Goal: Connect with others: Connect with others

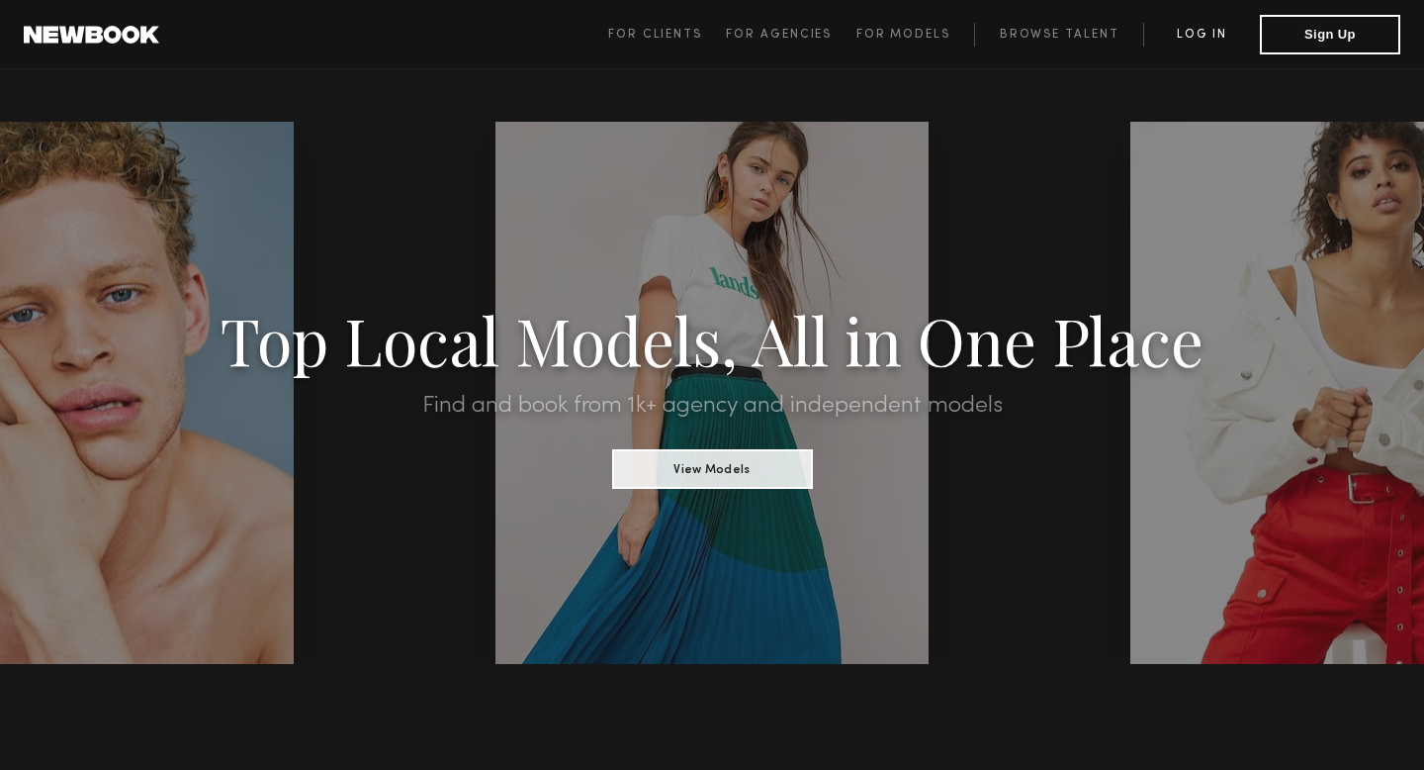
click at [1208, 25] on link "Log in" at bounding box center [1201, 35] width 117 height 24
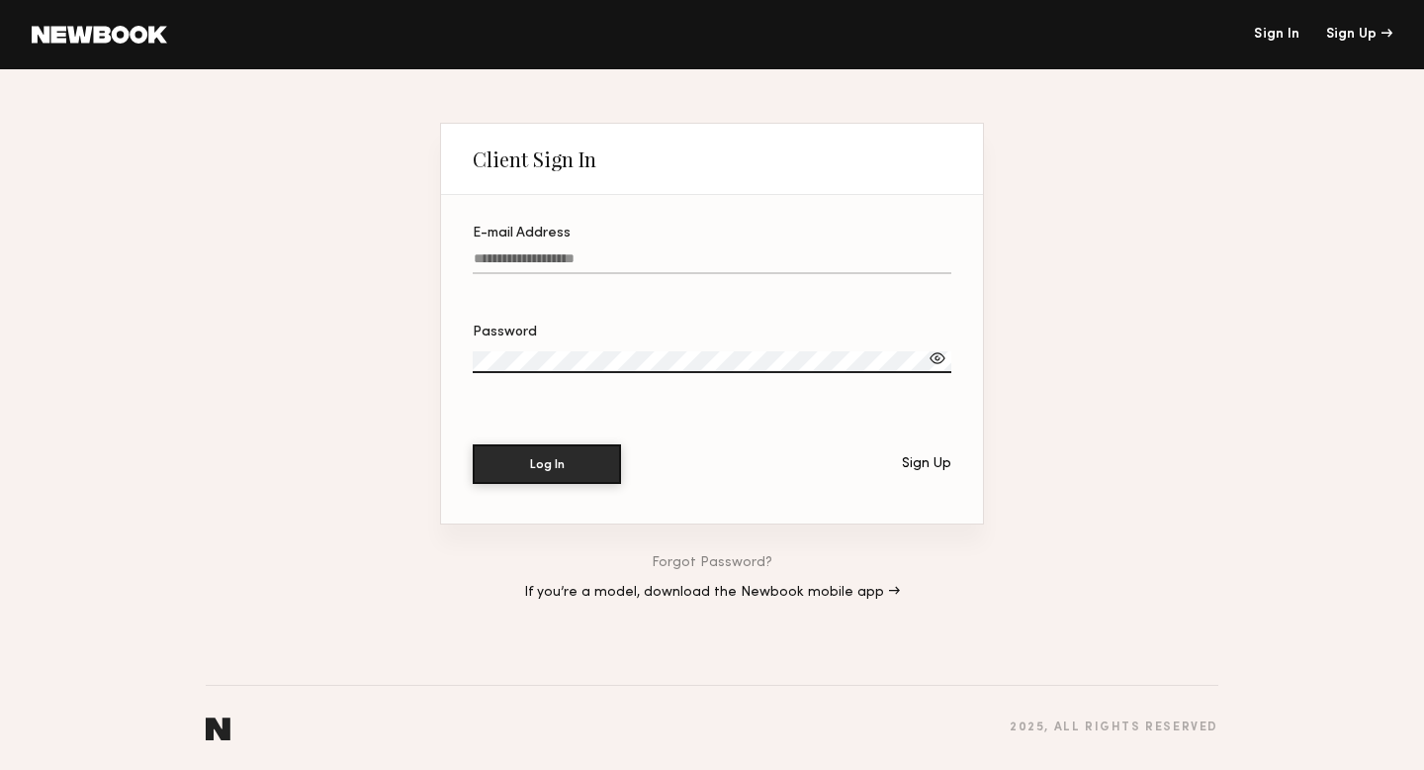
click at [741, 261] on input "E-mail Address" at bounding box center [712, 262] width 479 height 23
type input "**********"
click at [575, 481] on button "Log In" at bounding box center [547, 463] width 148 height 40
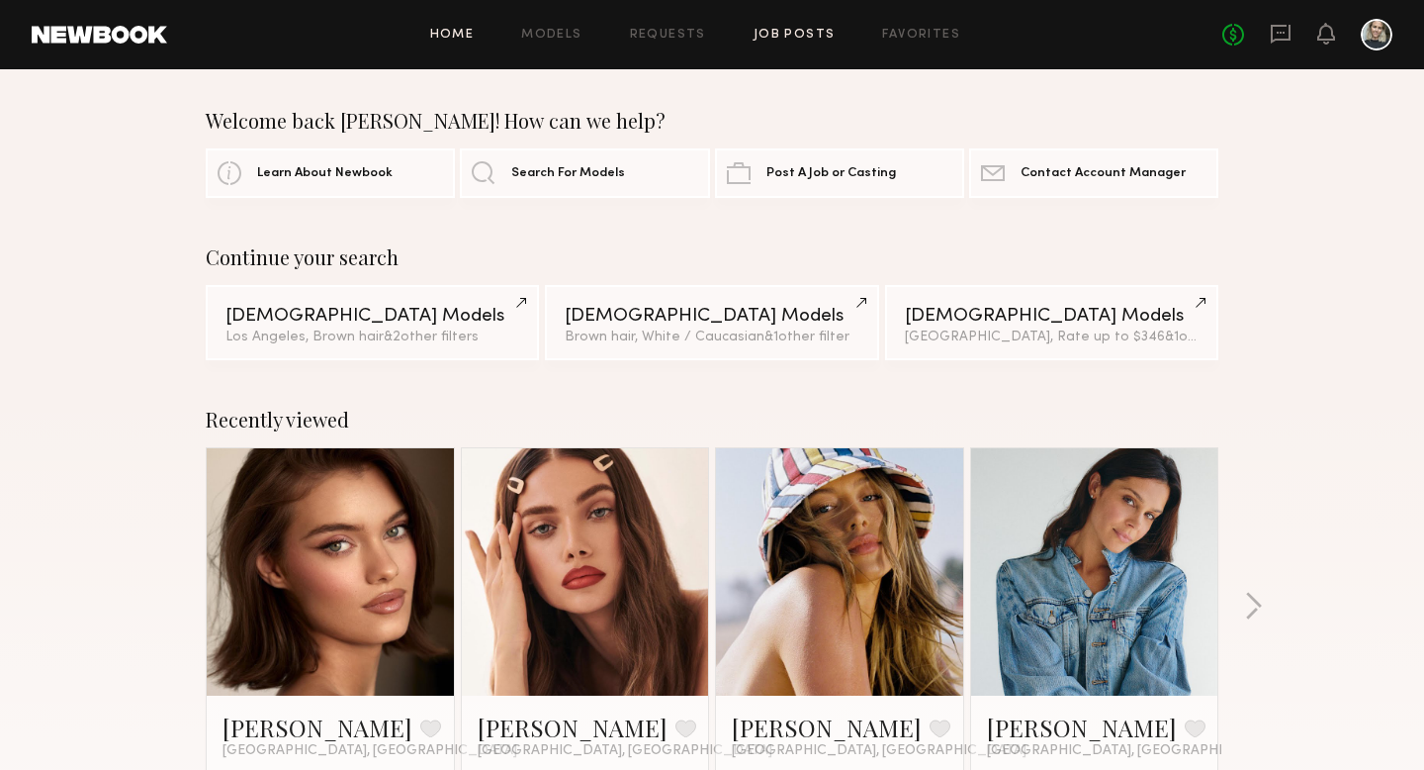
click at [789, 37] on link "Job Posts" at bounding box center [795, 35] width 82 height 13
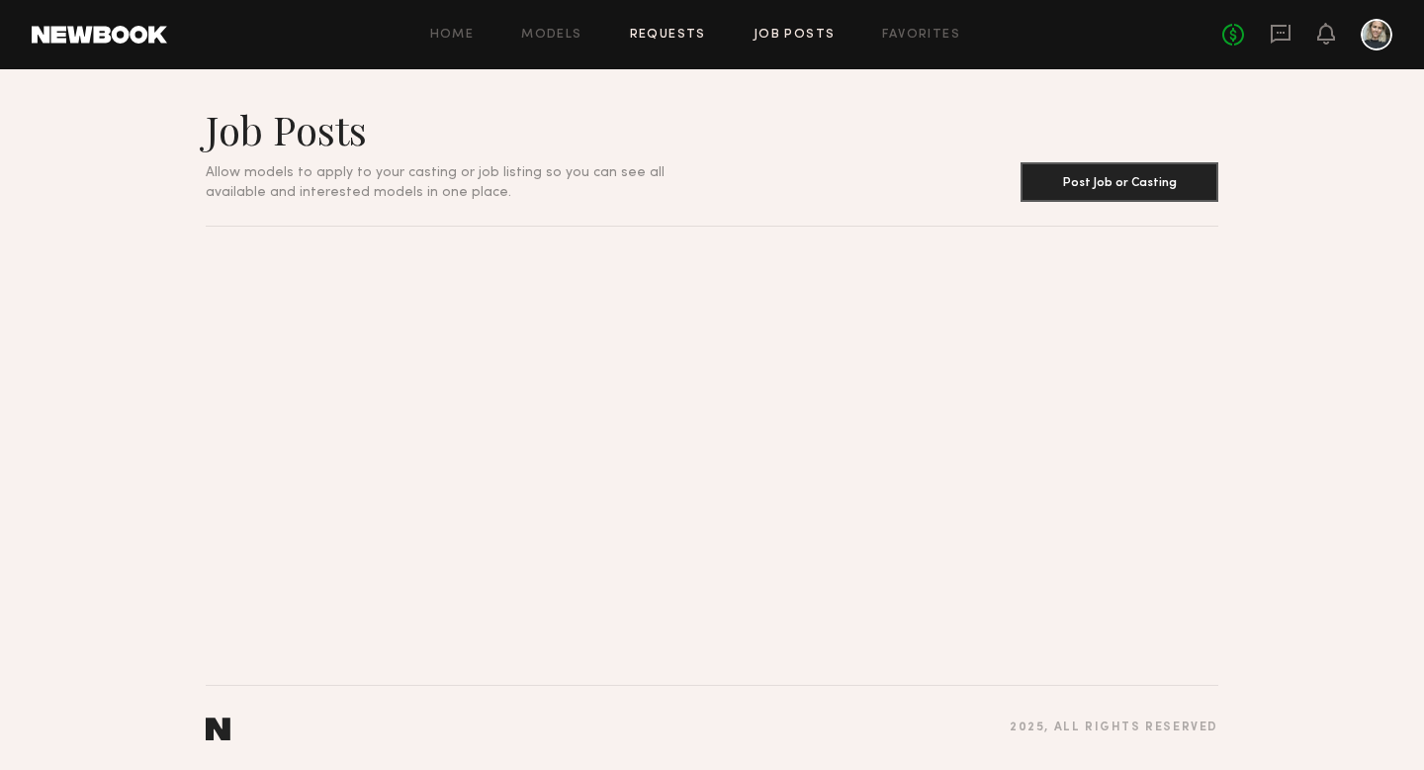
click at [680, 36] on link "Requests" at bounding box center [668, 35] width 76 height 13
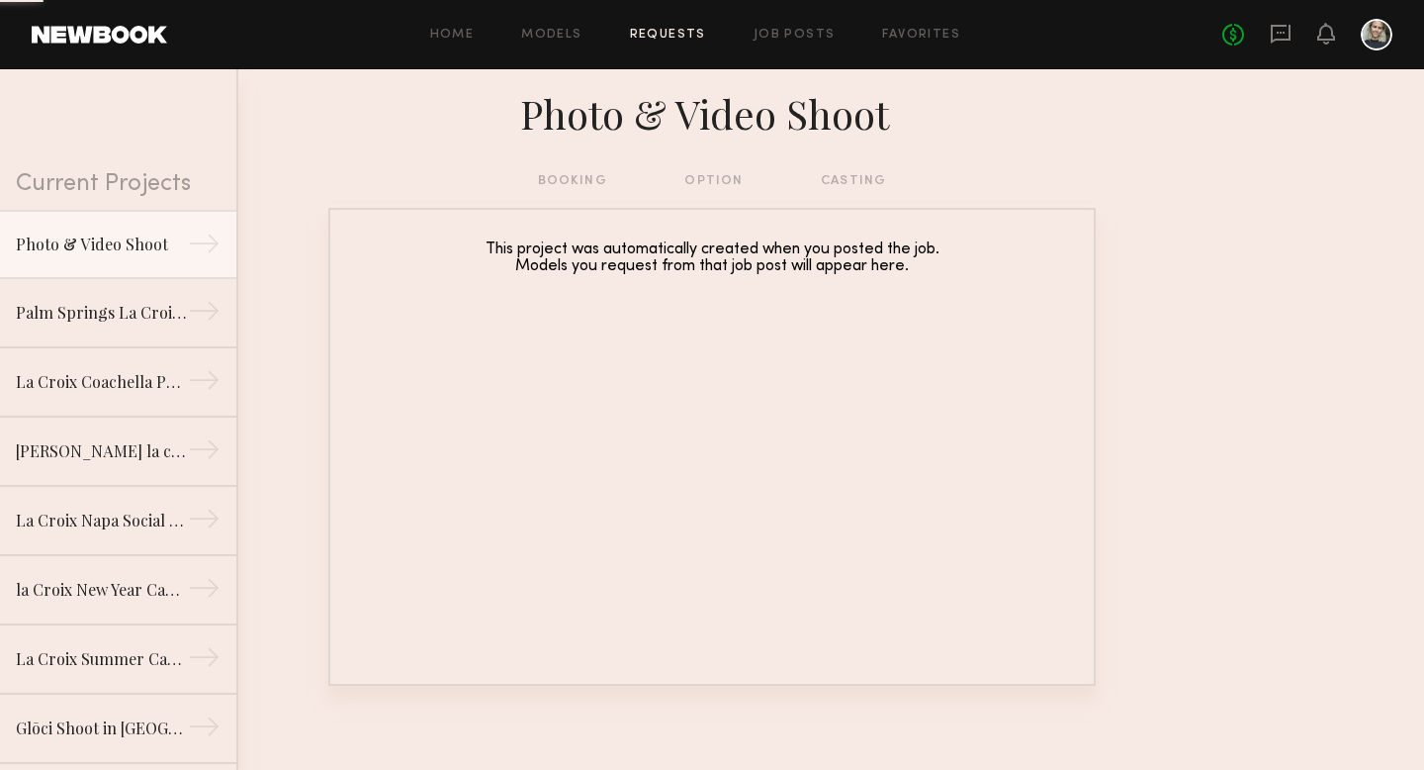
click at [798, 41] on div "Home Models Requests Job Posts Favorites Sign Out No fees up to $5,000" at bounding box center [779, 35] width 1225 height 32
click at [789, 25] on div "Home Models Requests Job Posts Favorites Sign Out No fees up to $5,000" at bounding box center [779, 35] width 1225 height 32
click at [789, 37] on link "Job Posts" at bounding box center [795, 35] width 82 height 13
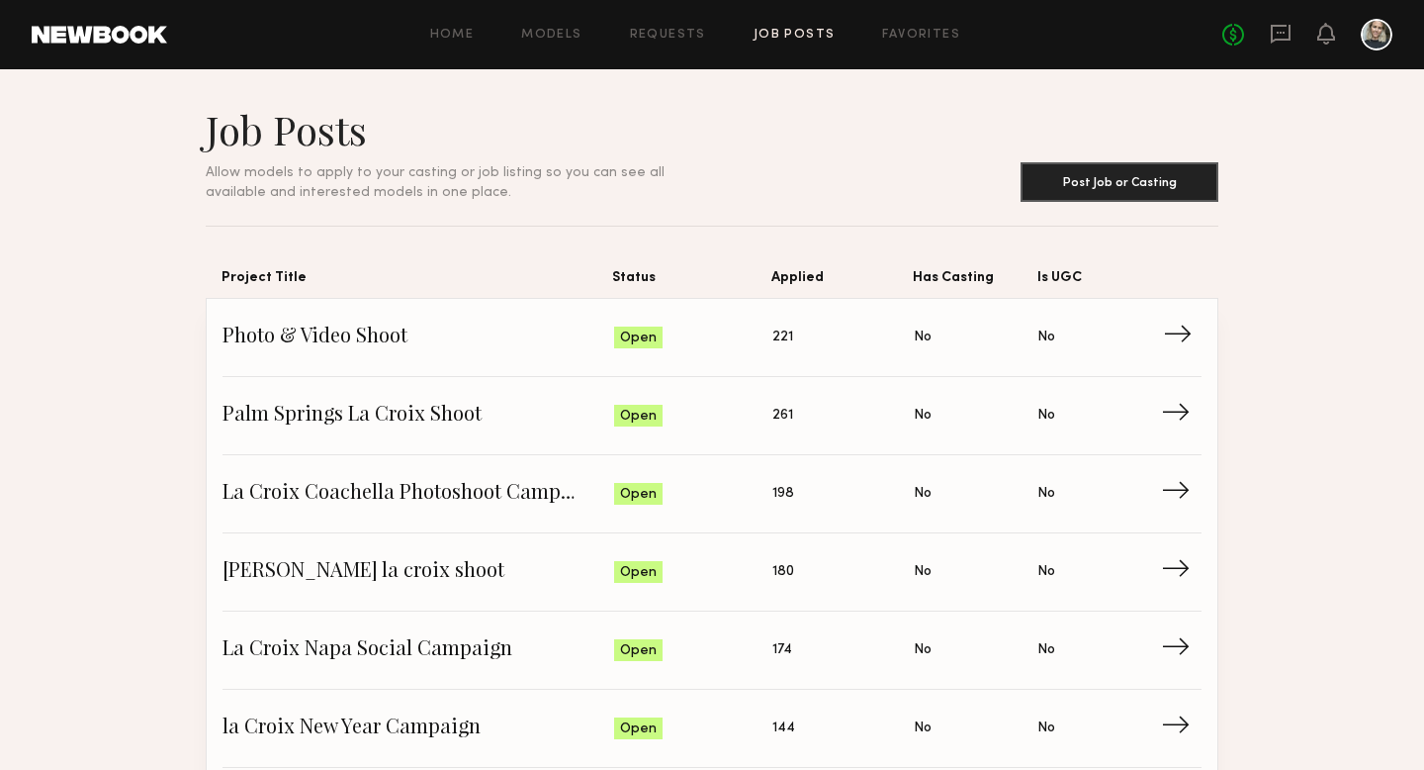
click at [361, 340] on span "Photo & Video Shoot" at bounding box center [419, 337] width 392 height 30
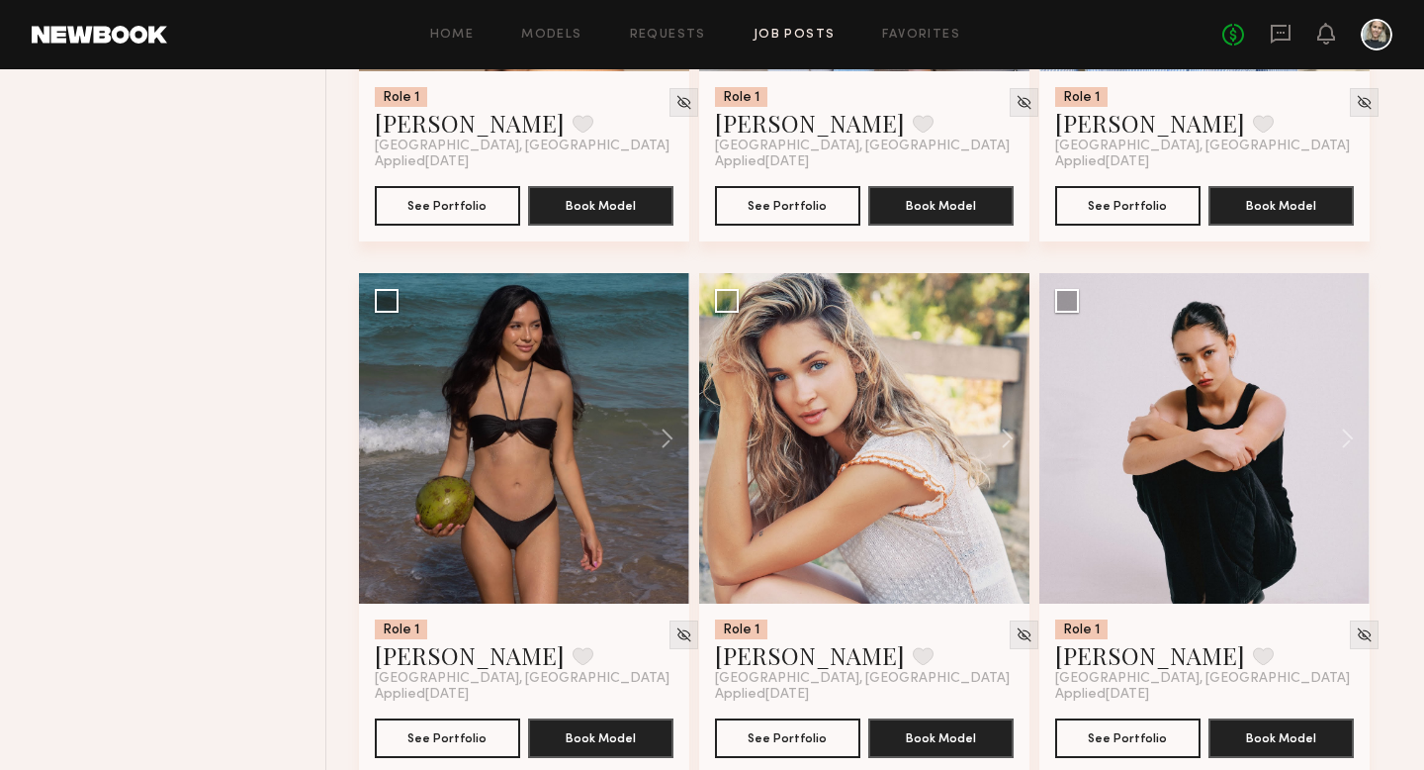
scroll to position [1657, 0]
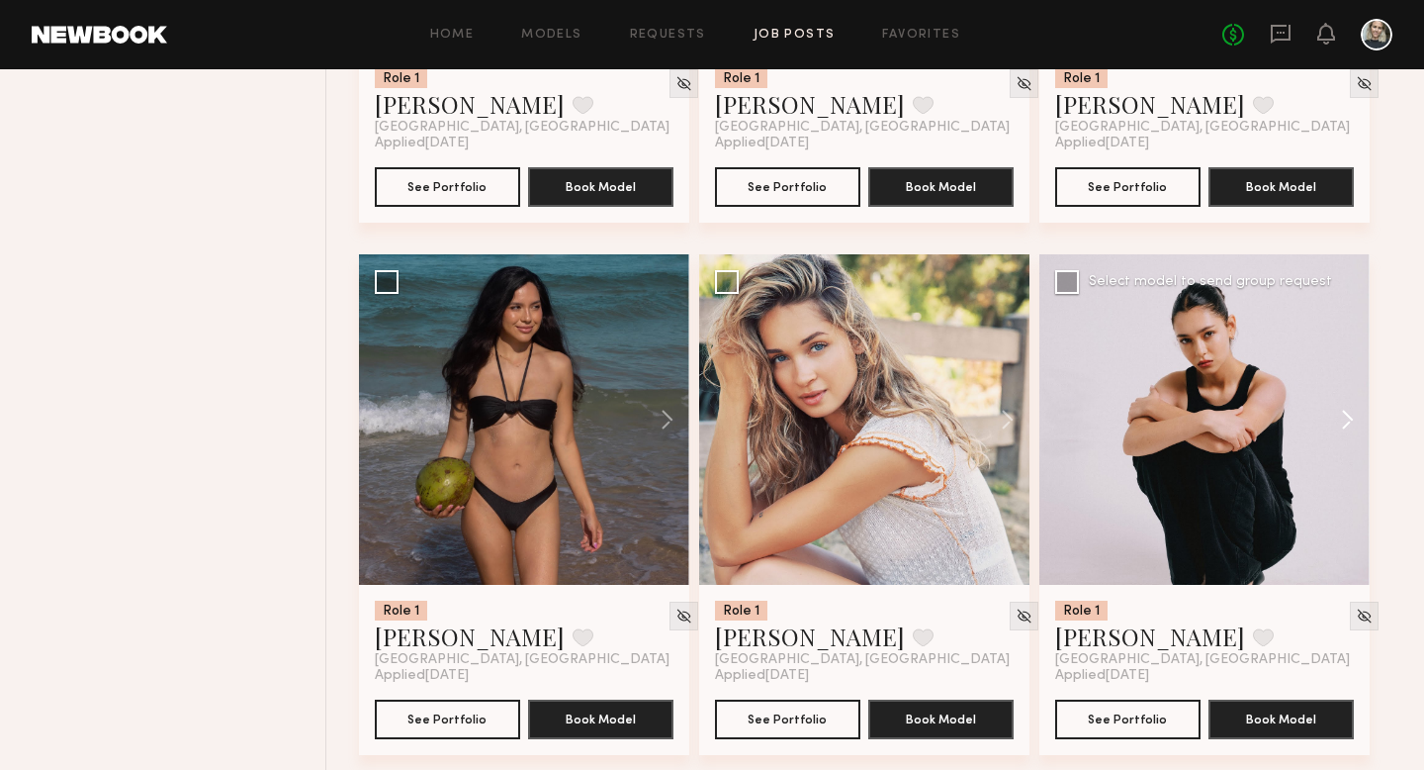
click at [1349, 413] on button at bounding box center [1338, 419] width 63 height 330
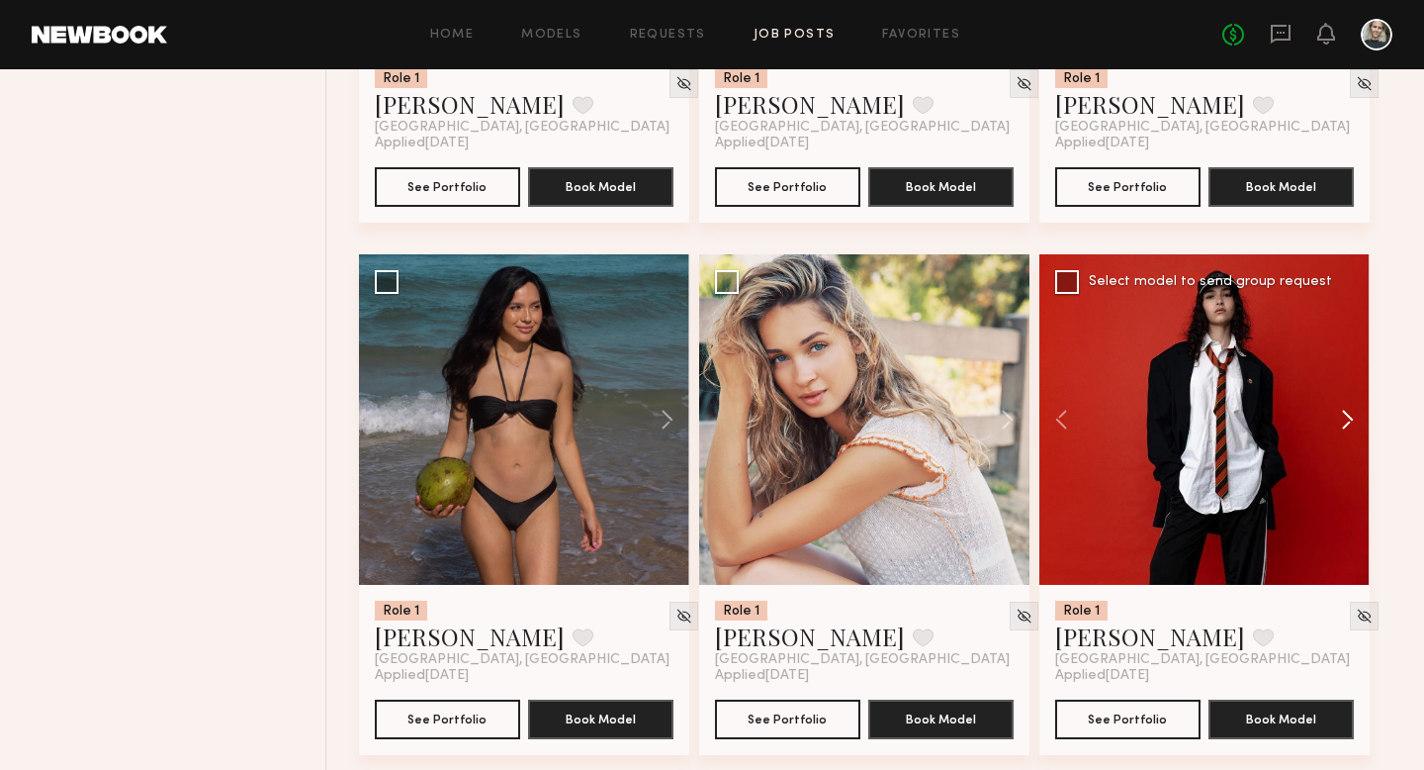
click at [1349, 413] on button at bounding box center [1338, 419] width 63 height 330
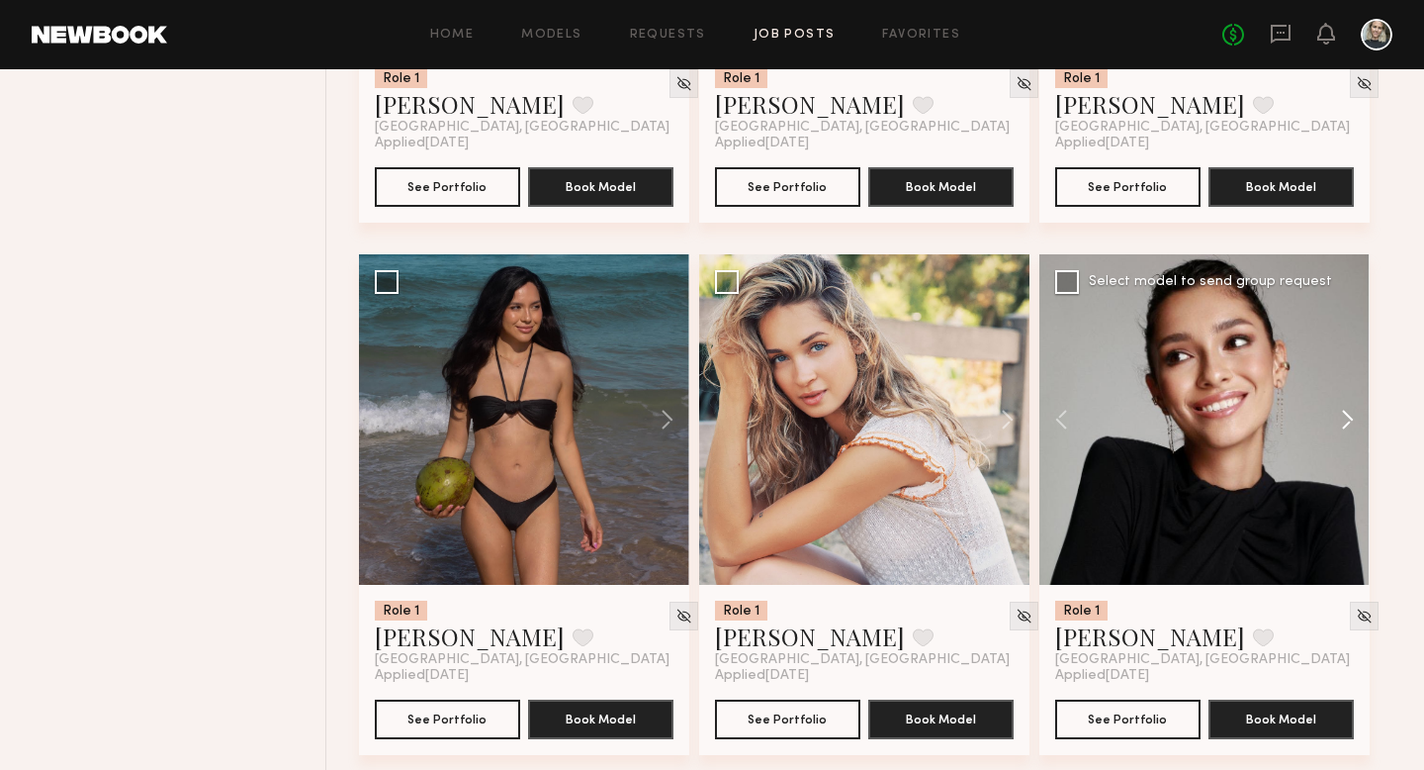
click at [1349, 414] on button at bounding box center [1338, 419] width 63 height 330
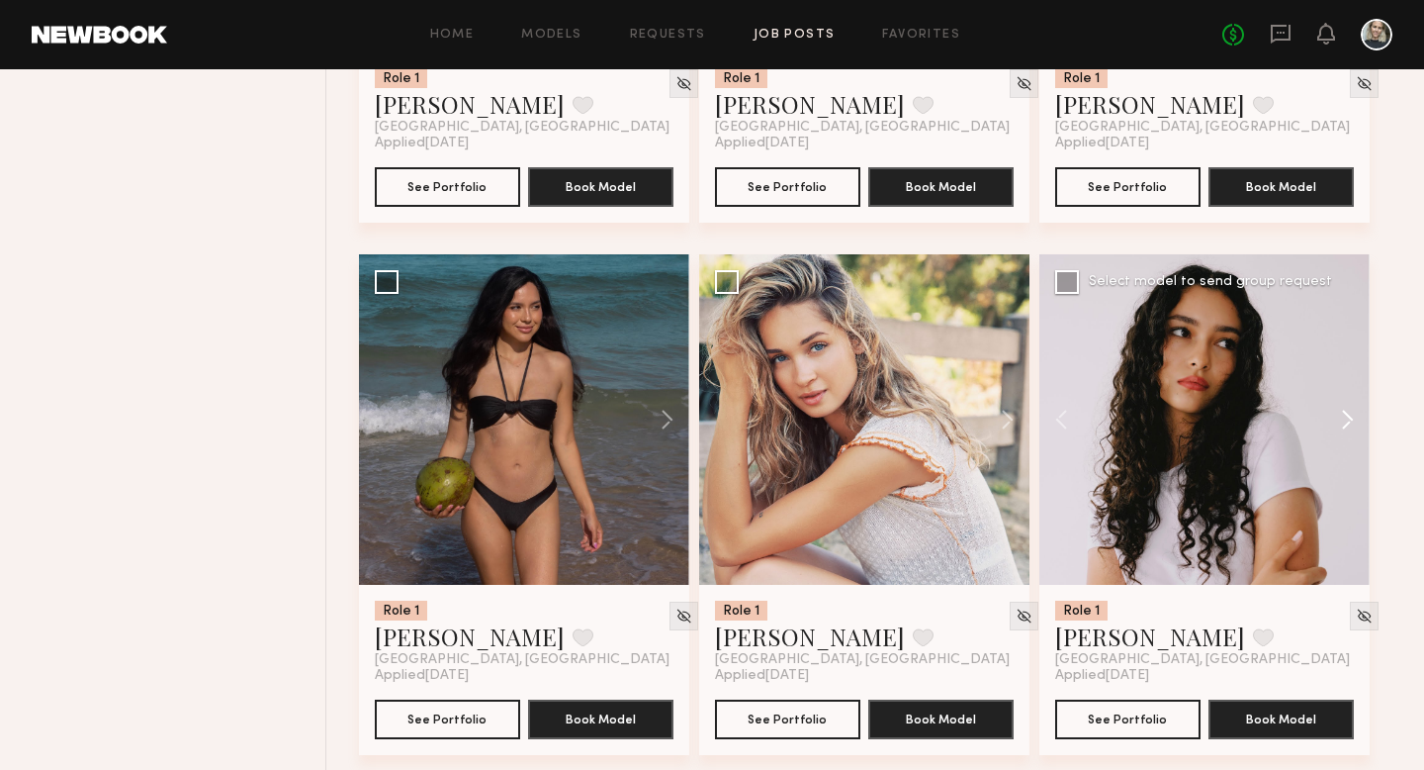
click at [1349, 415] on button at bounding box center [1338, 419] width 63 height 330
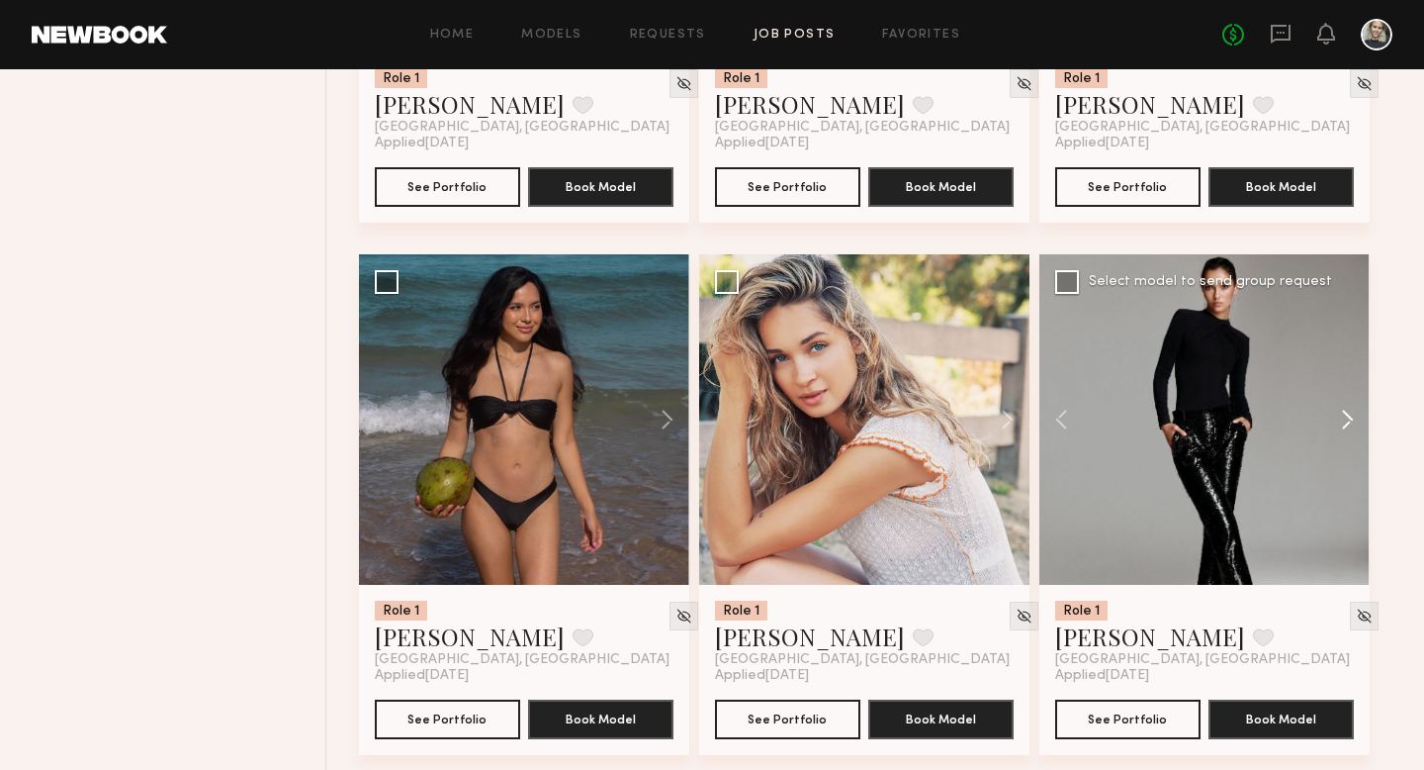
click at [1349, 416] on button at bounding box center [1338, 419] width 63 height 330
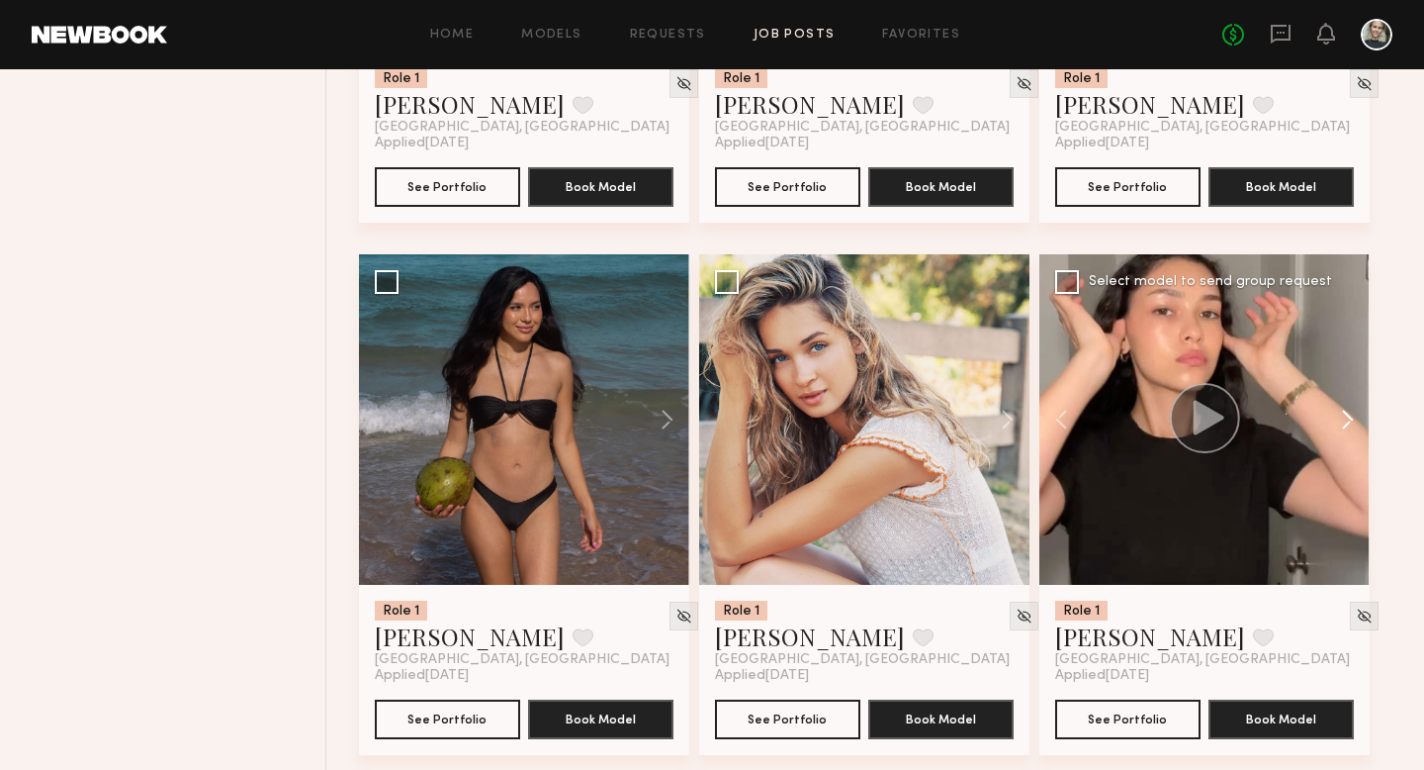
click at [1350, 416] on button at bounding box center [1338, 419] width 63 height 330
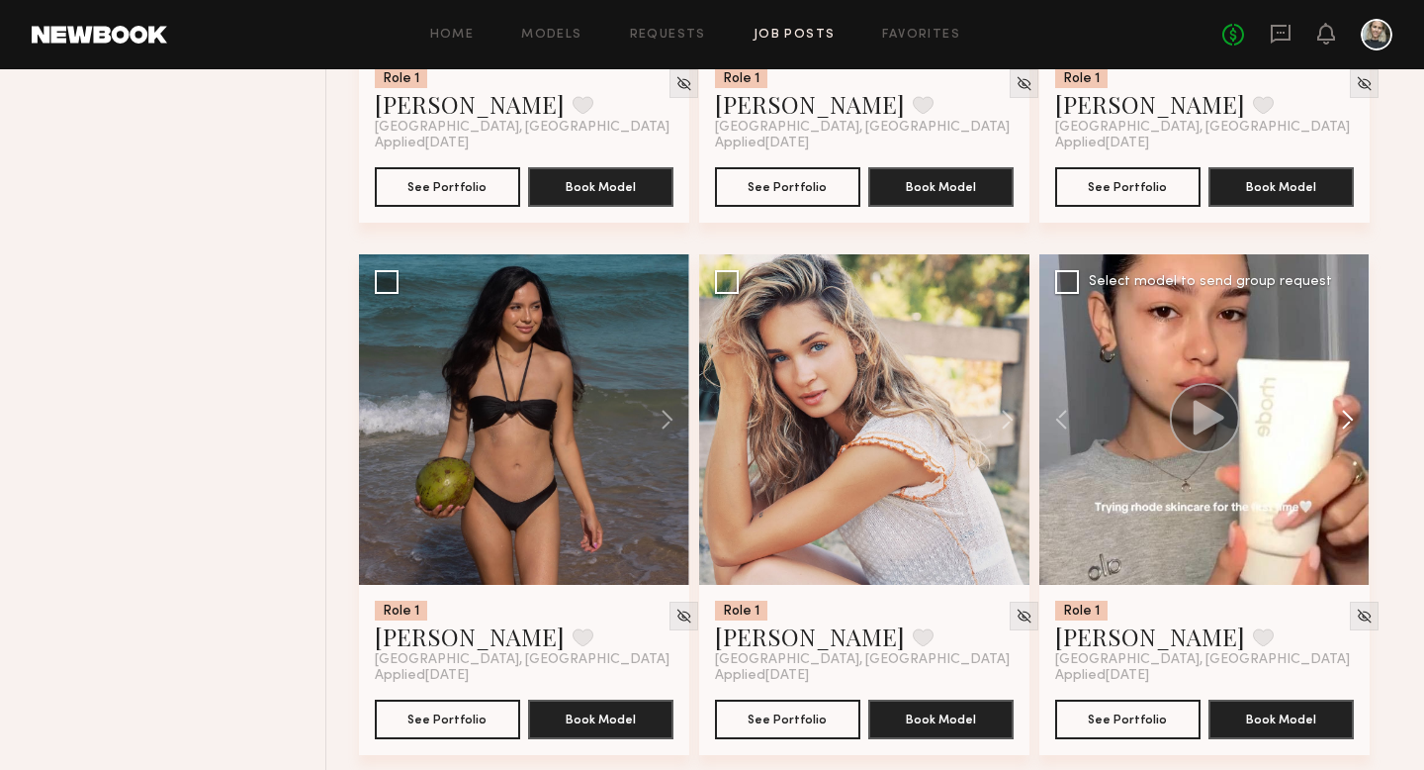
click at [1350, 418] on button at bounding box center [1338, 419] width 63 height 330
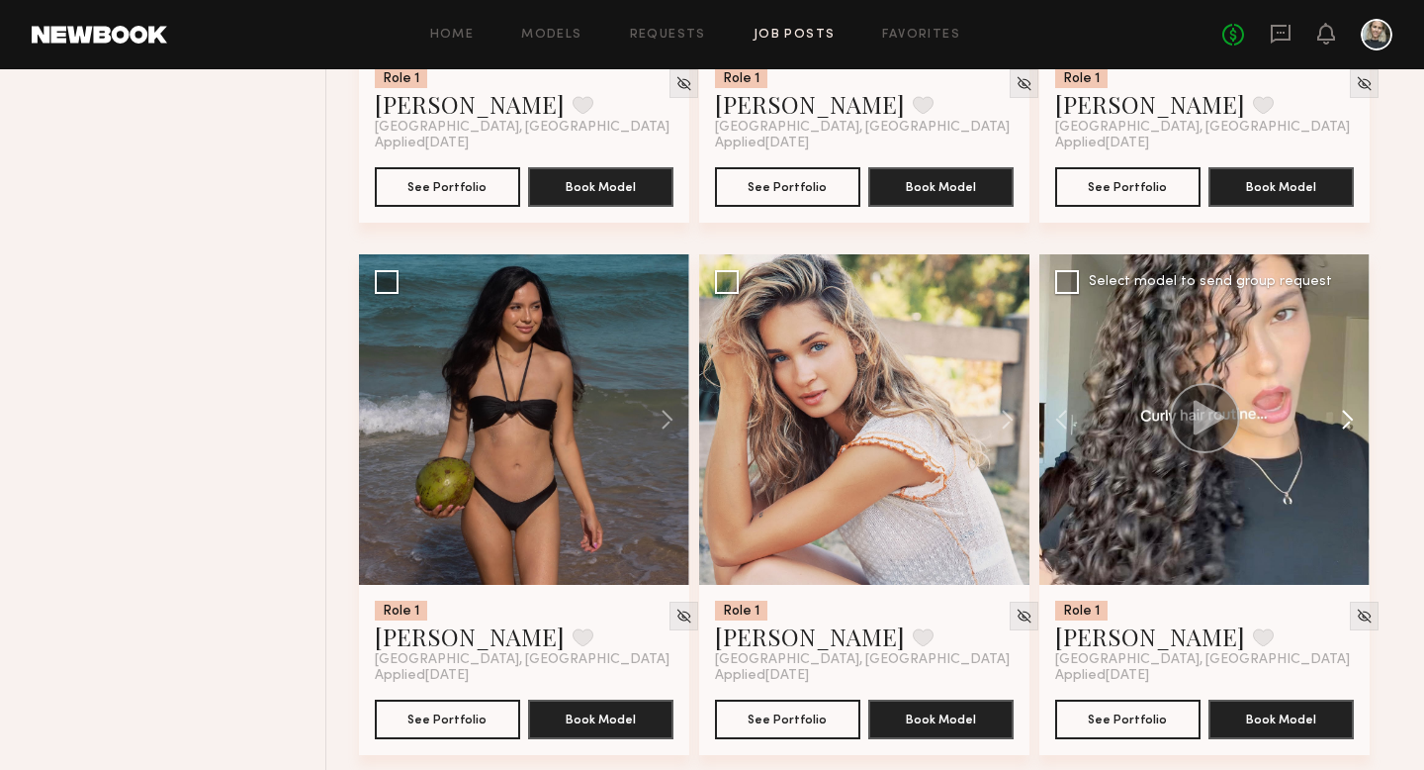
click at [1350, 418] on button at bounding box center [1338, 419] width 63 height 330
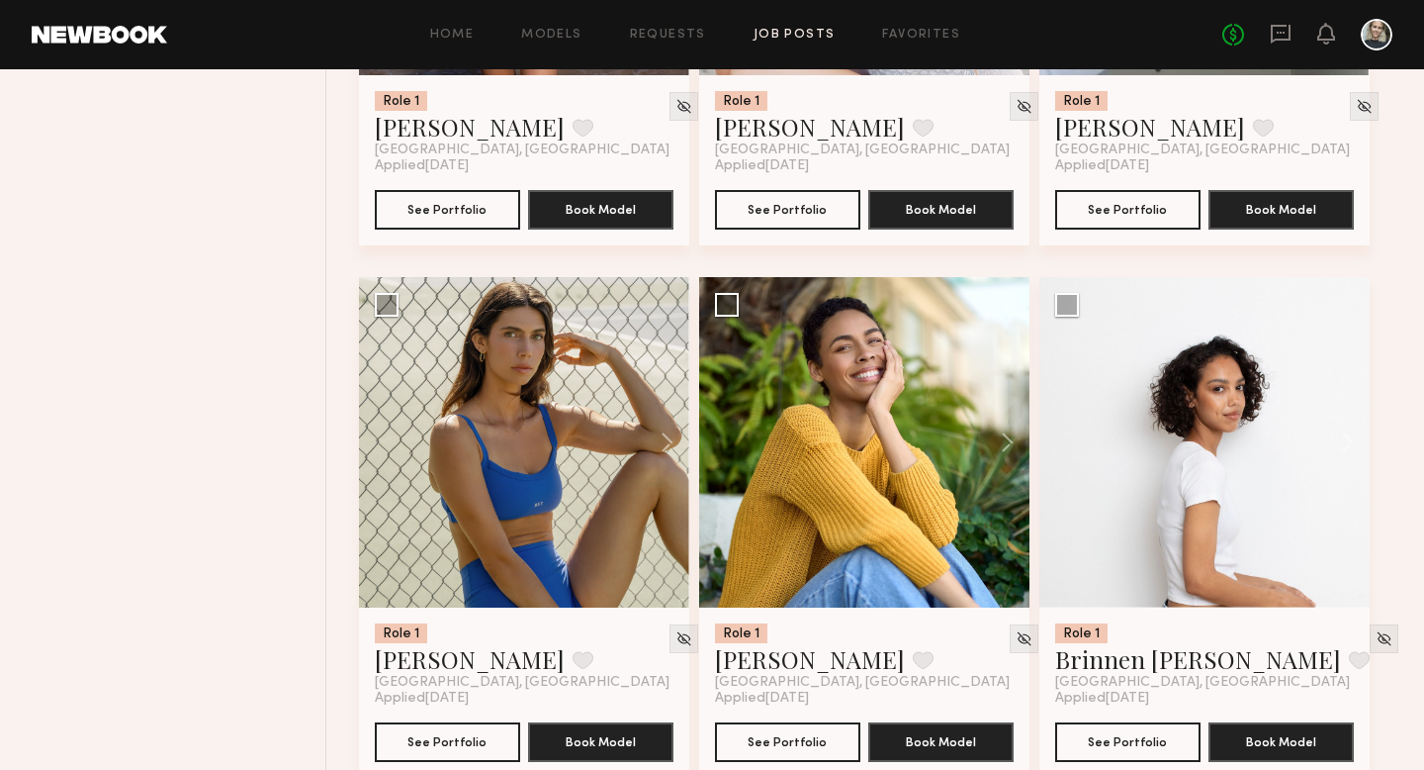
scroll to position [2177, 0]
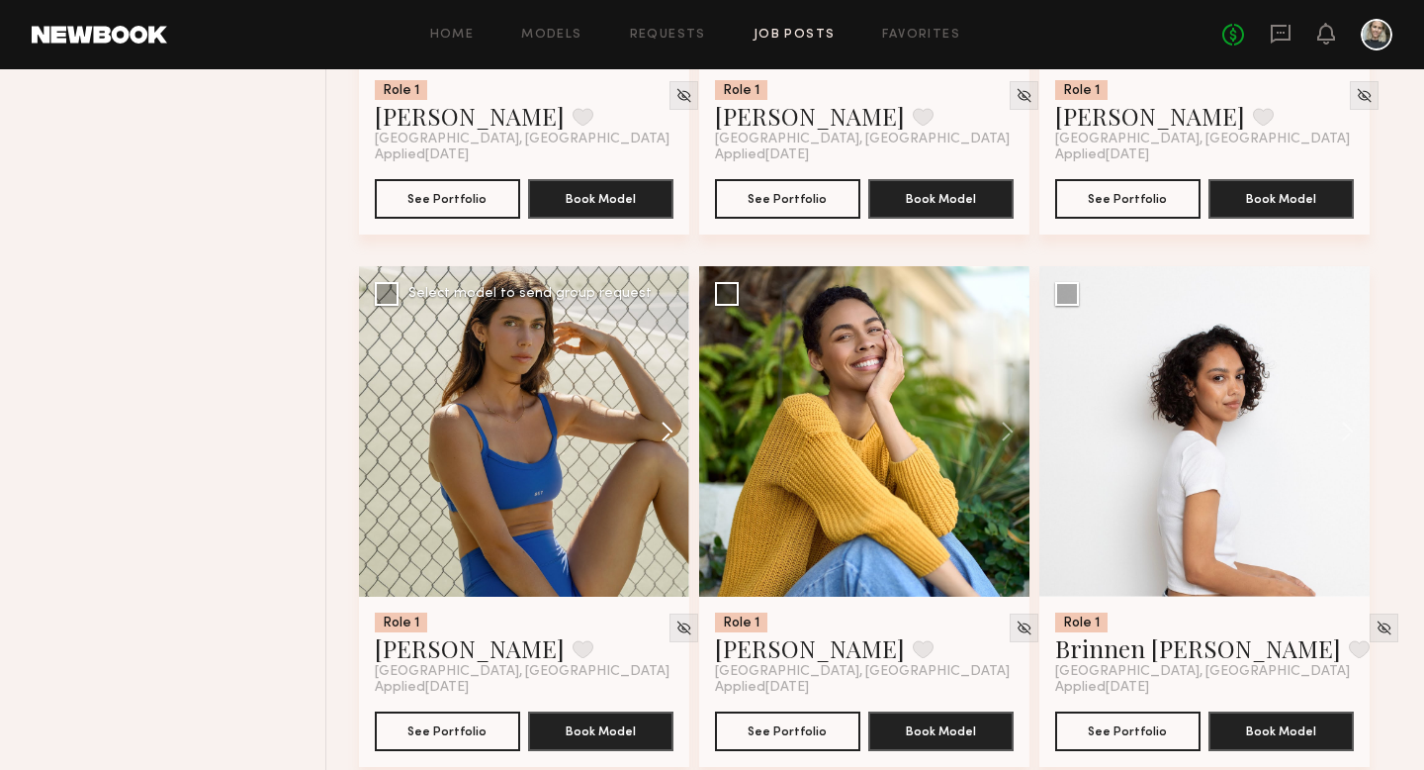
click at [658, 439] on button at bounding box center [657, 431] width 63 height 330
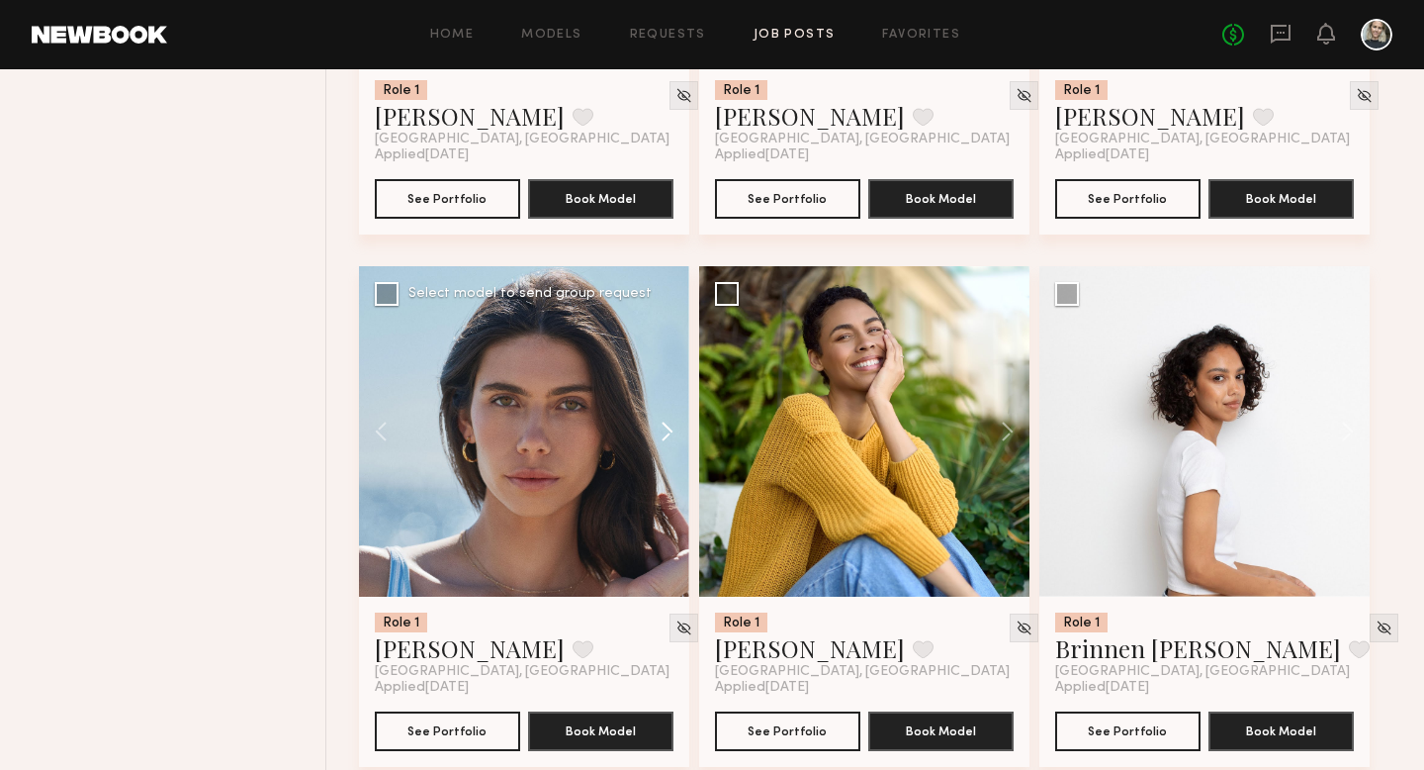
click at [664, 431] on button at bounding box center [657, 431] width 63 height 330
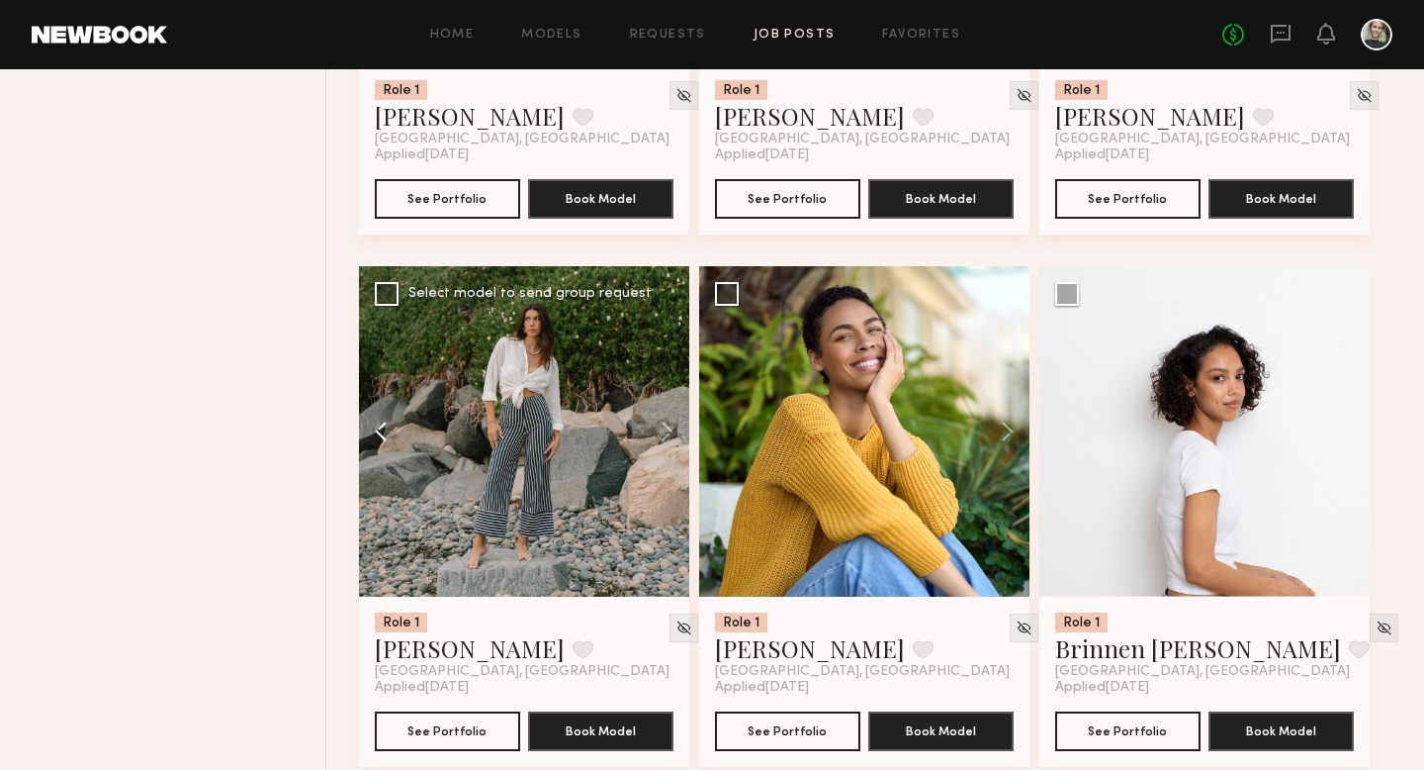
click at [391, 441] on button at bounding box center [390, 431] width 63 height 330
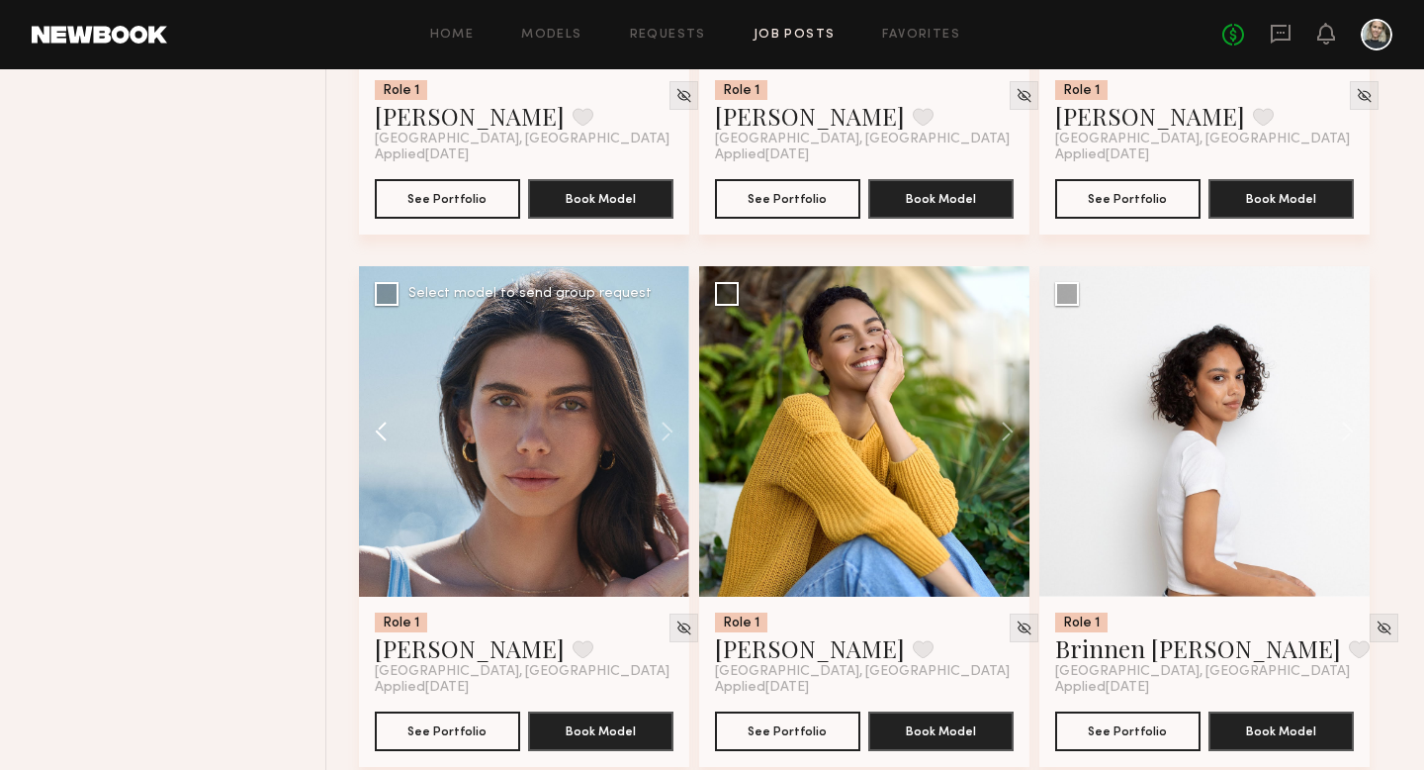
click at [390, 441] on button at bounding box center [390, 431] width 63 height 330
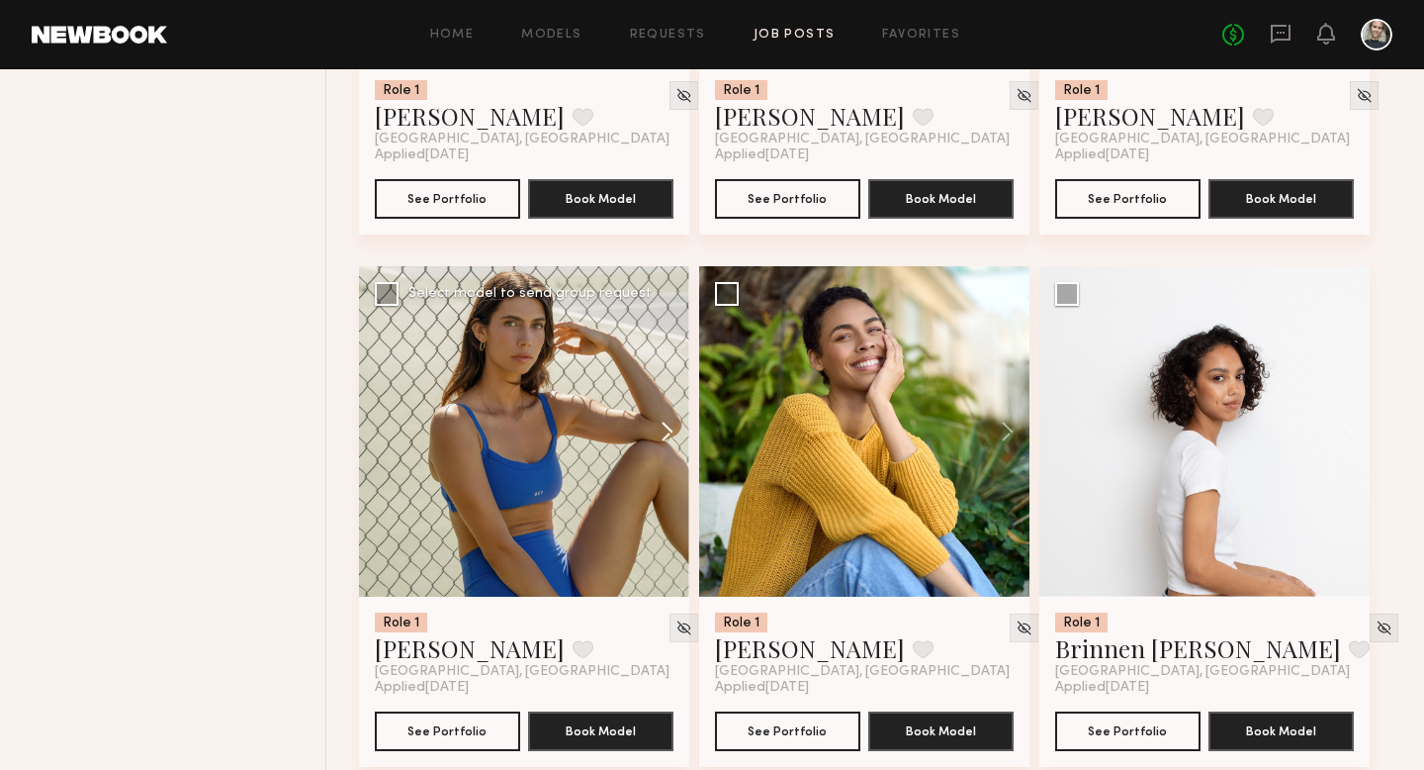
click at [666, 433] on button at bounding box center [657, 431] width 63 height 330
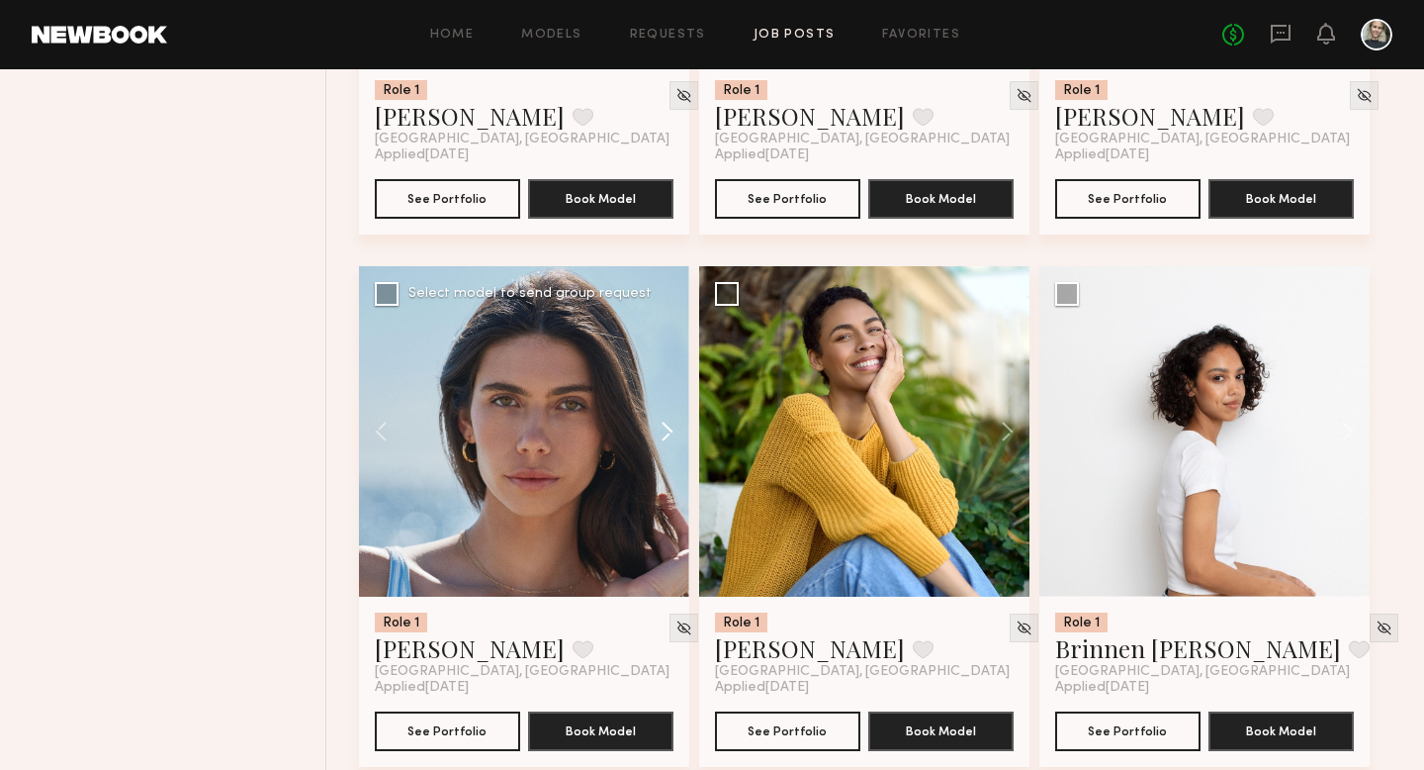
click at [666, 433] on button at bounding box center [657, 431] width 63 height 330
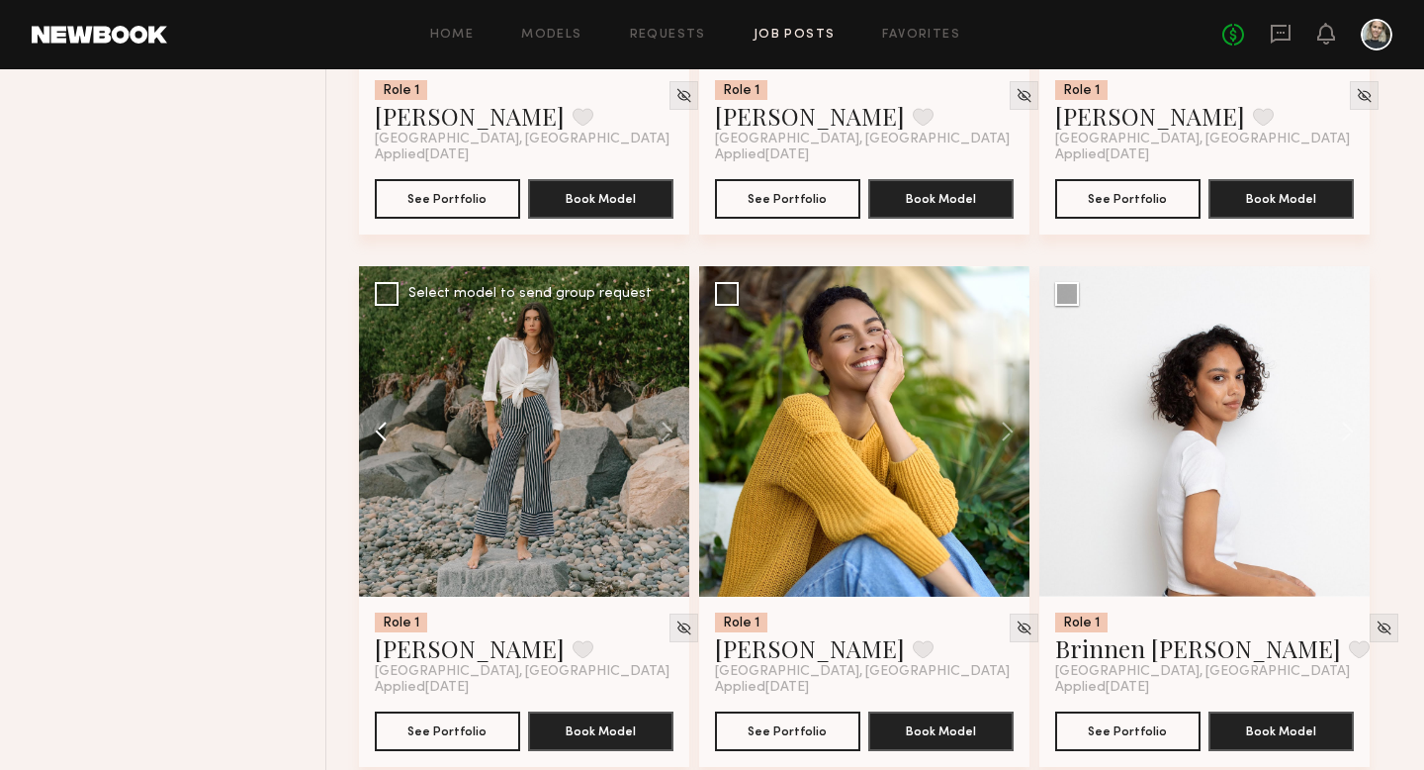
click at [418, 498] on button at bounding box center [390, 431] width 63 height 330
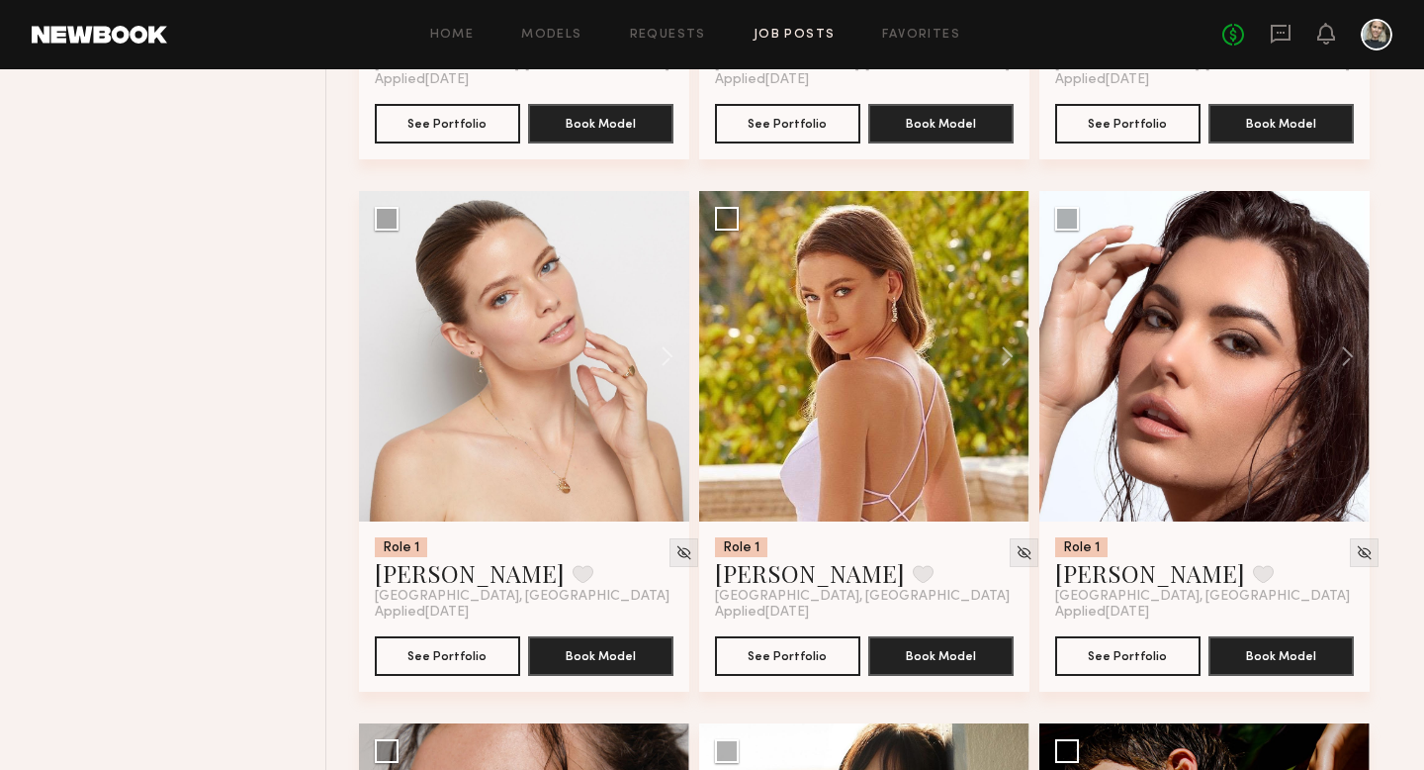
scroll to position [2805, 0]
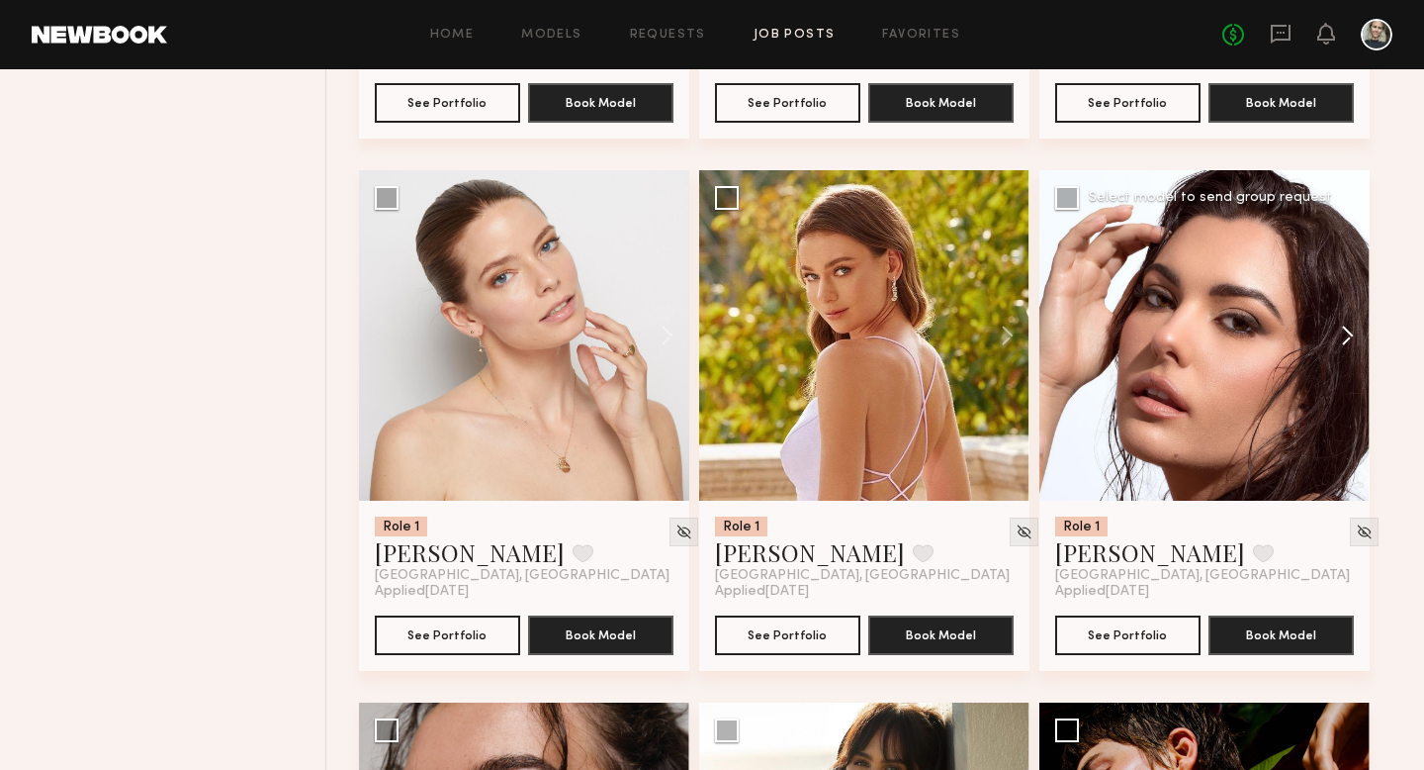
click at [1348, 331] on button at bounding box center [1338, 335] width 63 height 330
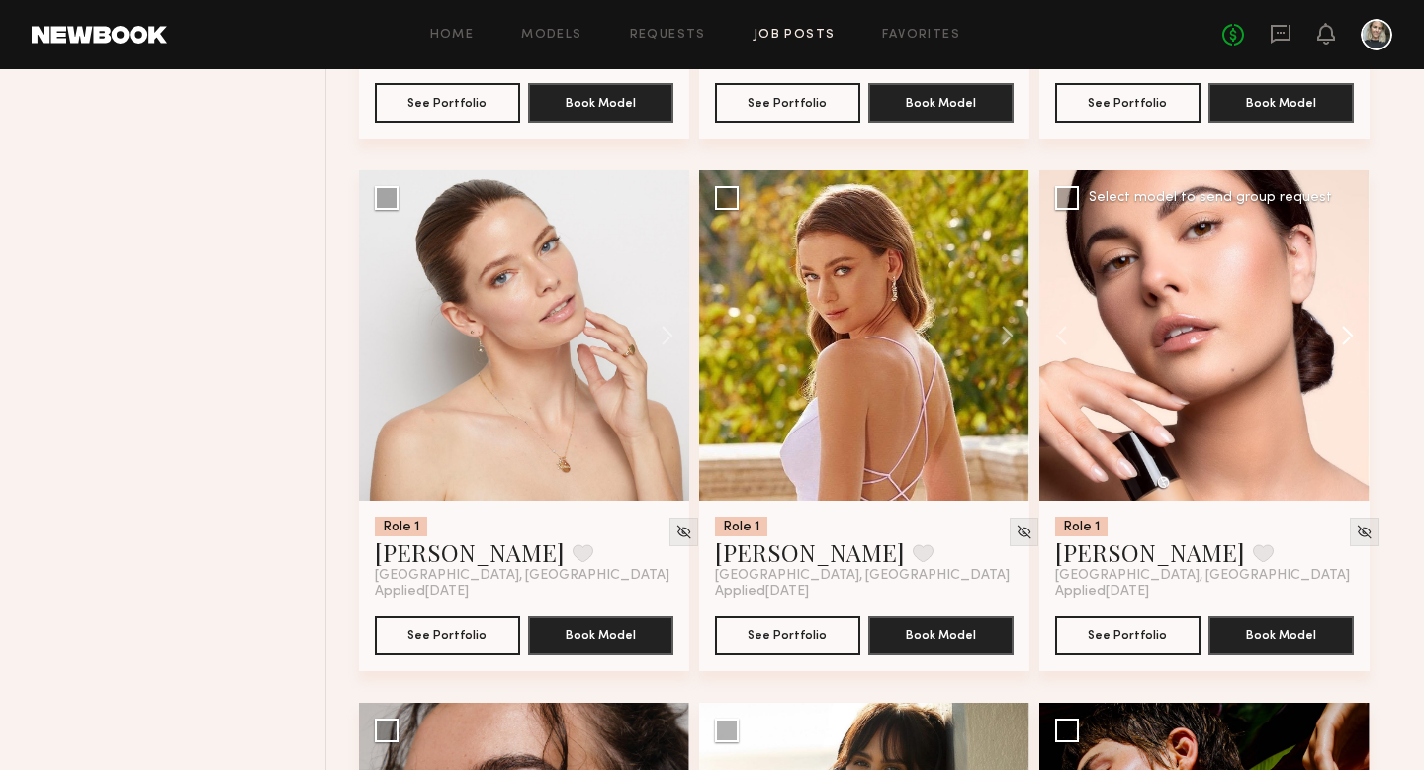
click at [1347, 331] on button at bounding box center [1338, 335] width 63 height 330
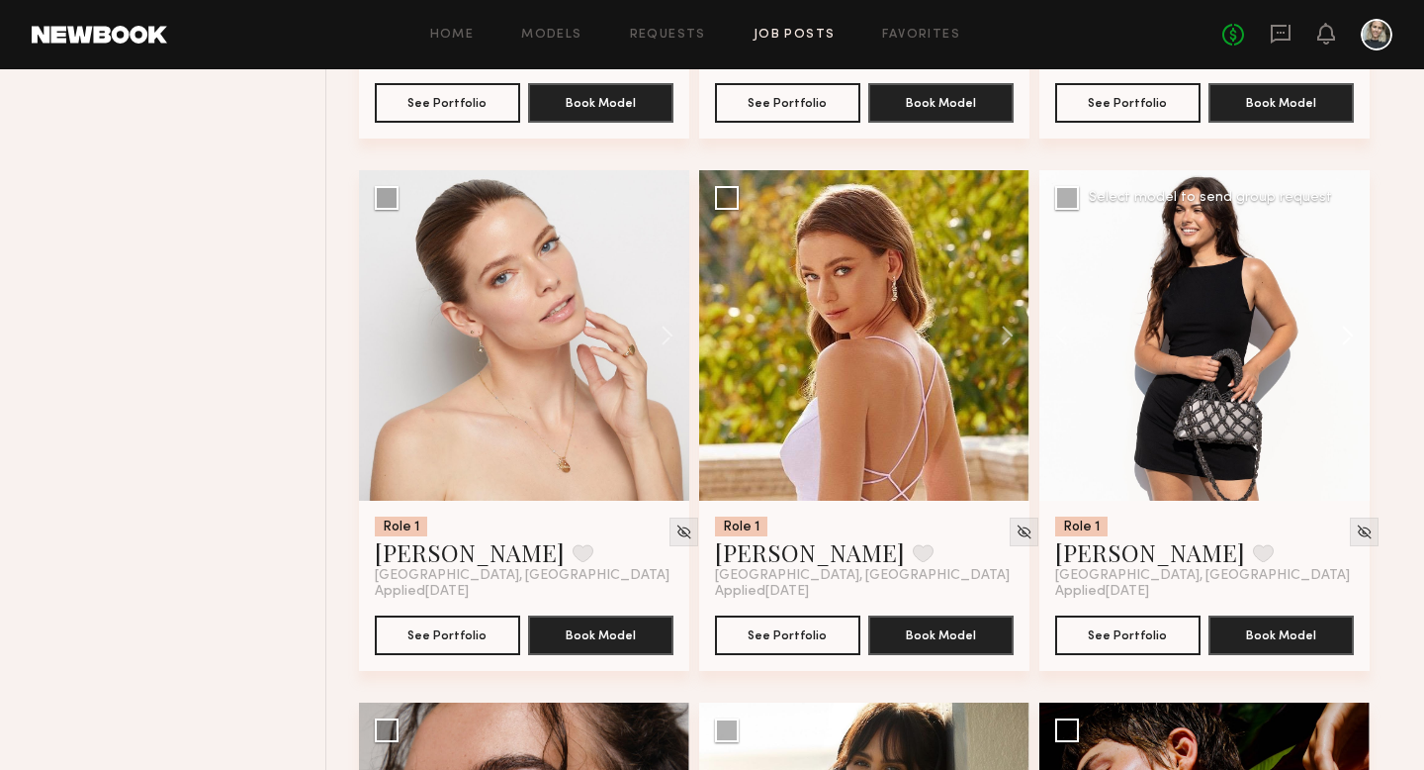
click at [1347, 331] on button at bounding box center [1338, 335] width 63 height 330
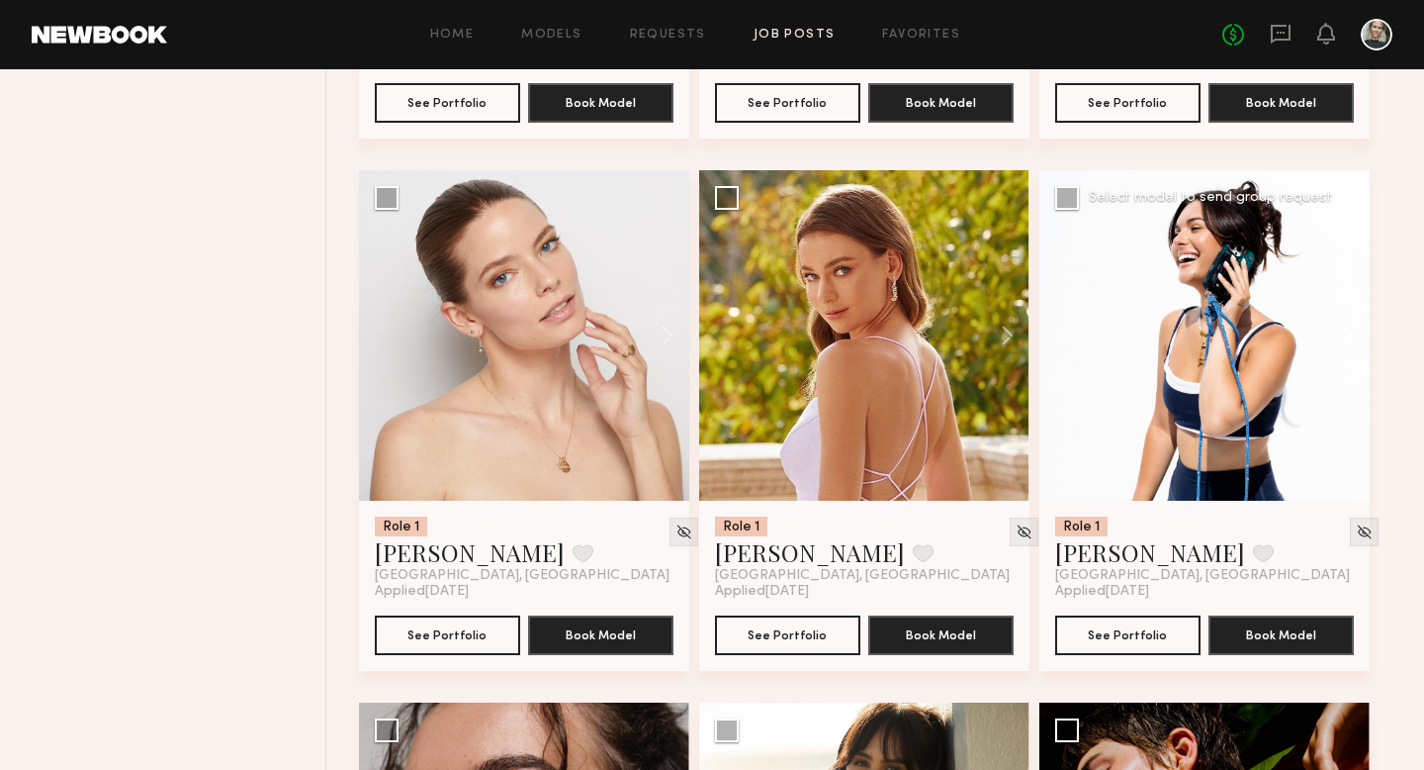
click at [1347, 332] on button at bounding box center [1338, 335] width 63 height 330
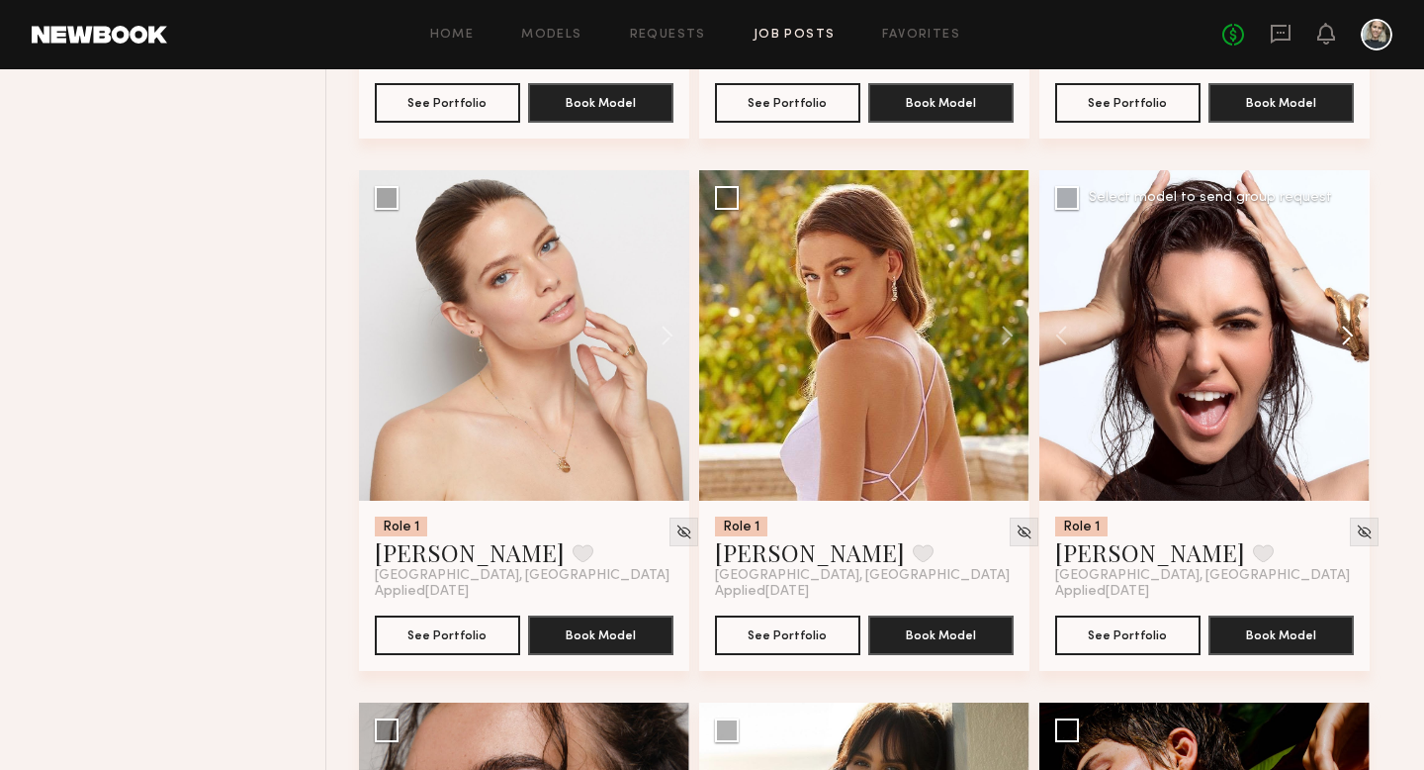
click at [1347, 332] on button at bounding box center [1338, 335] width 63 height 330
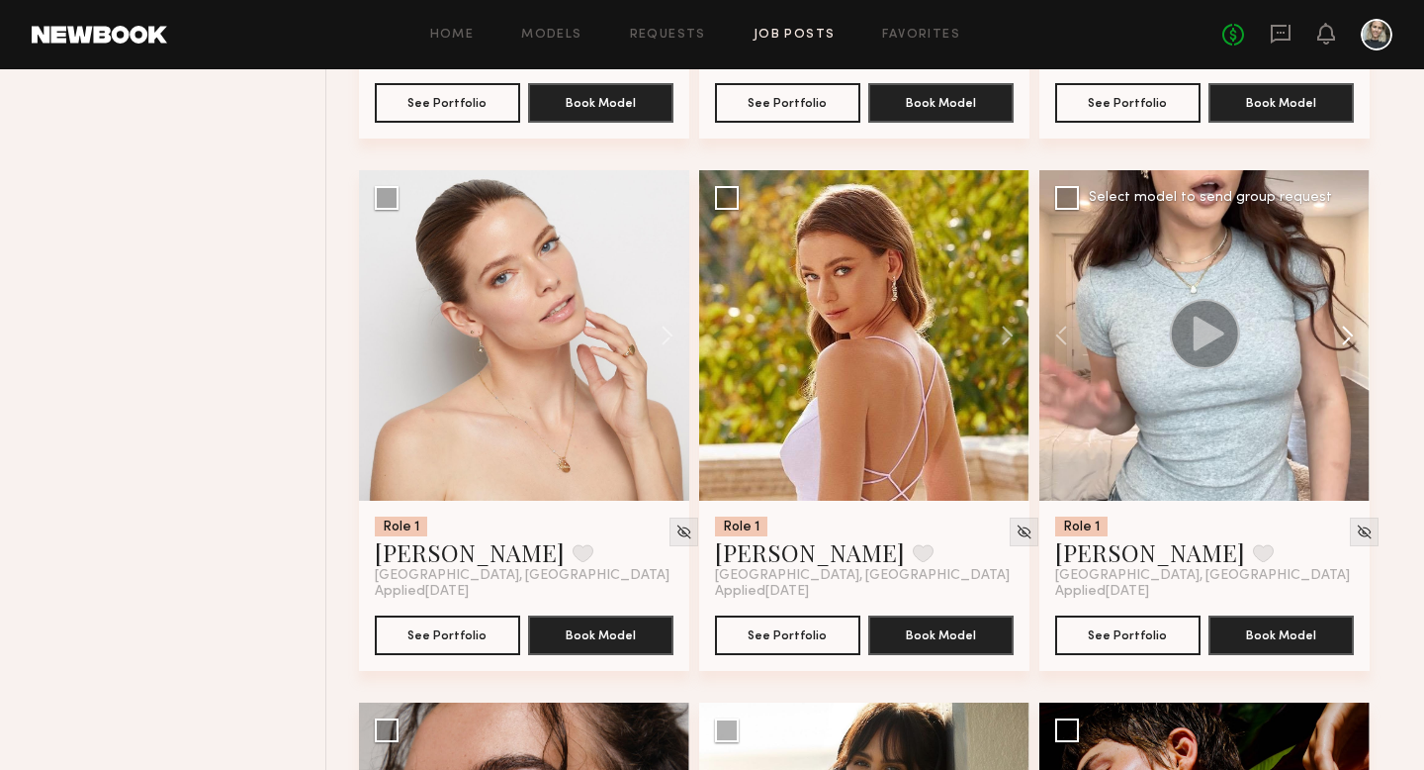
click at [1347, 332] on button at bounding box center [1338, 335] width 63 height 330
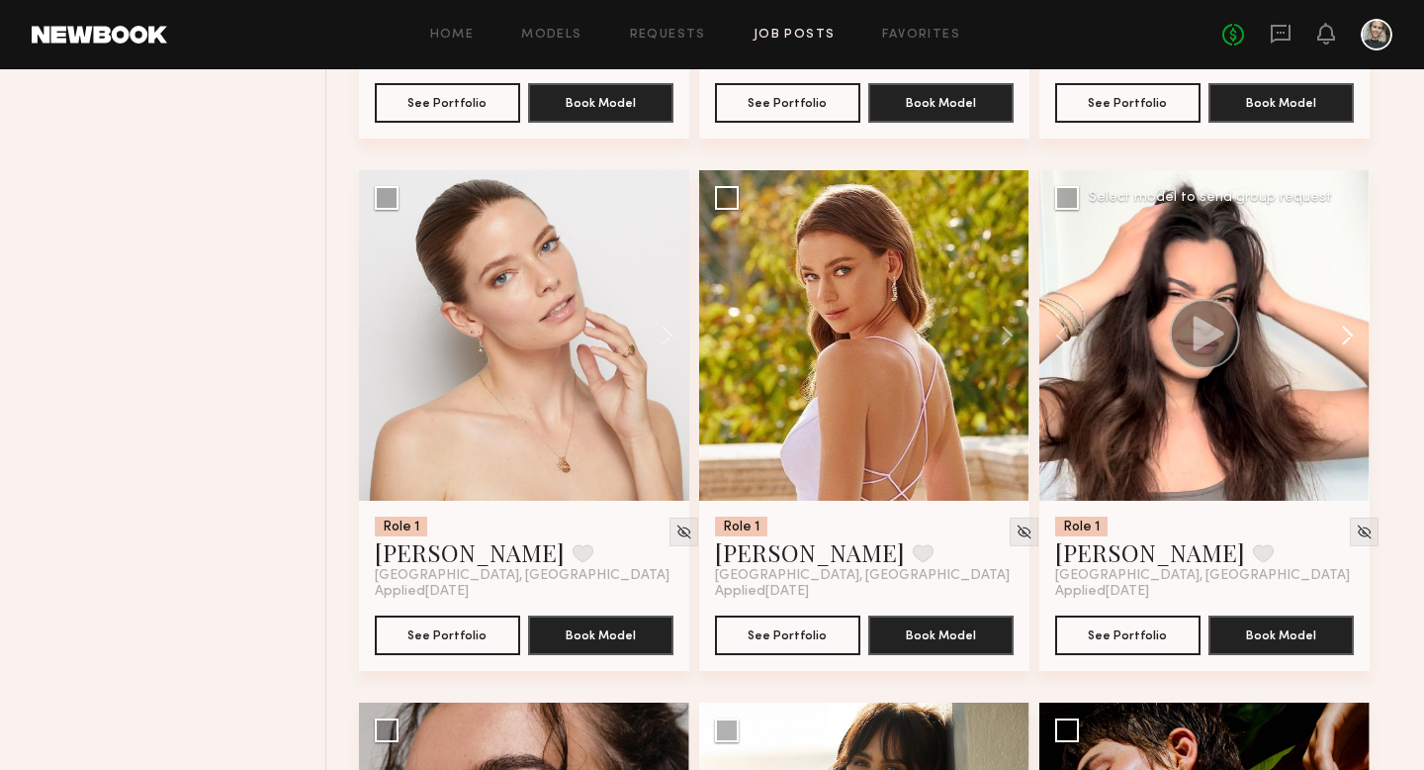
click at [1347, 334] on button at bounding box center [1338, 335] width 63 height 330
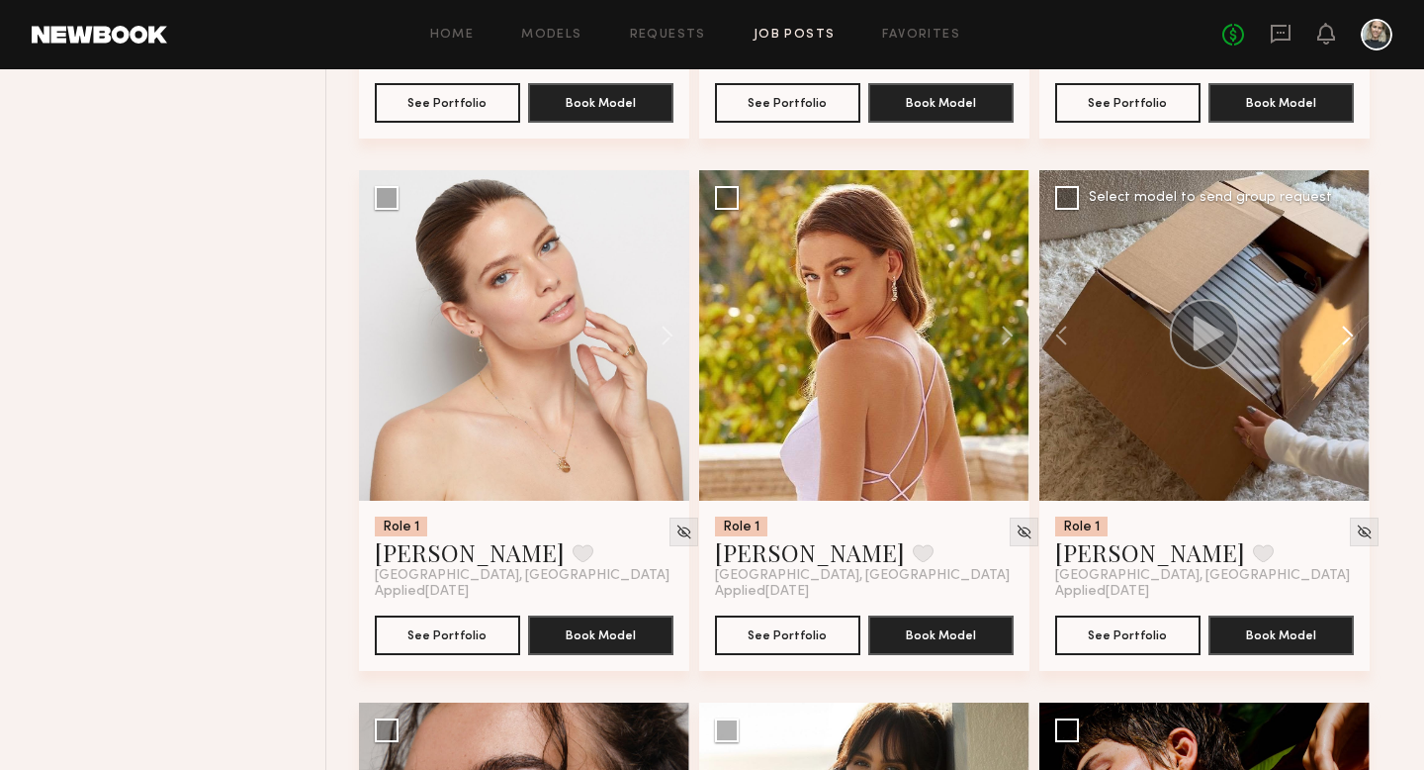
click at [1347, 334] on button at bounding box center [1338, 335] width 63 height 330
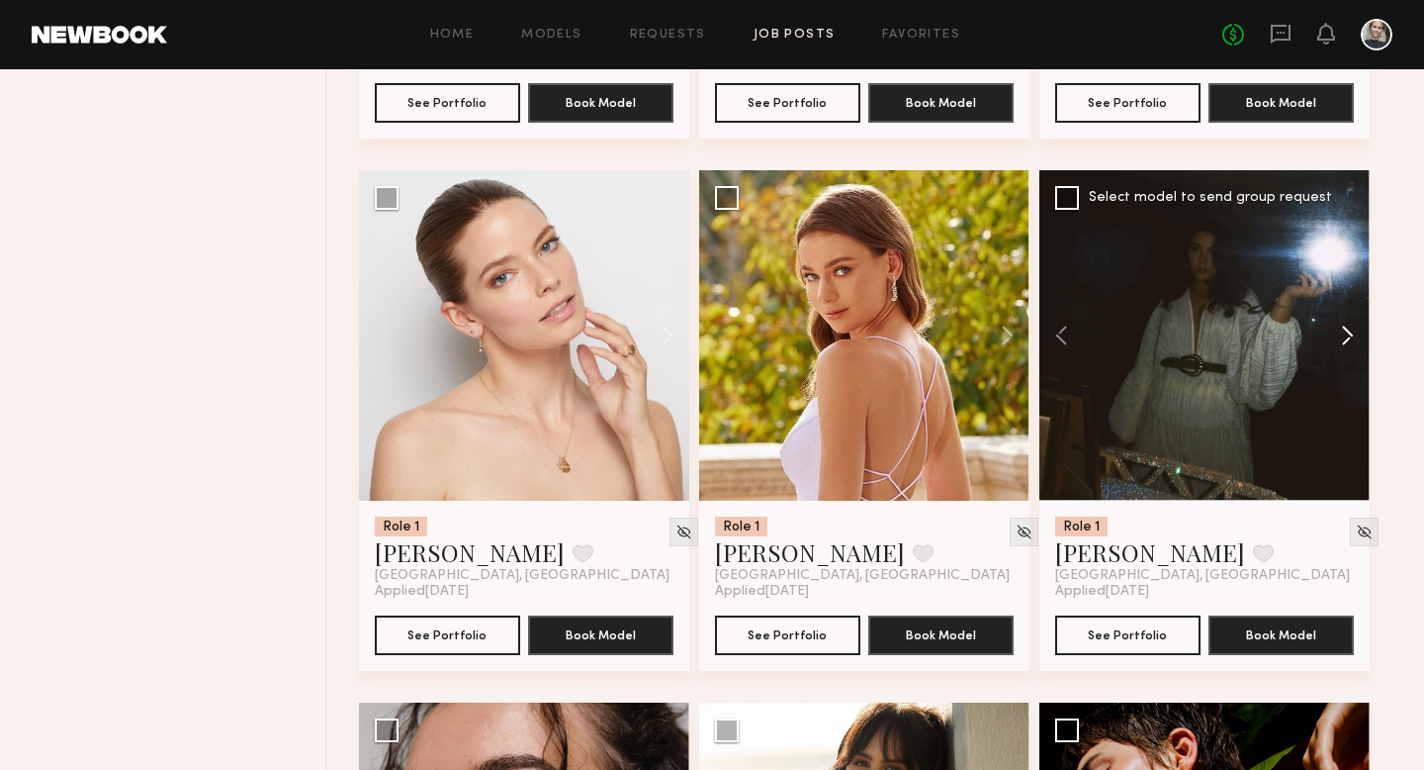
click at [1347, 334] on button at bounding box center [1338, 335] width 63 height 330
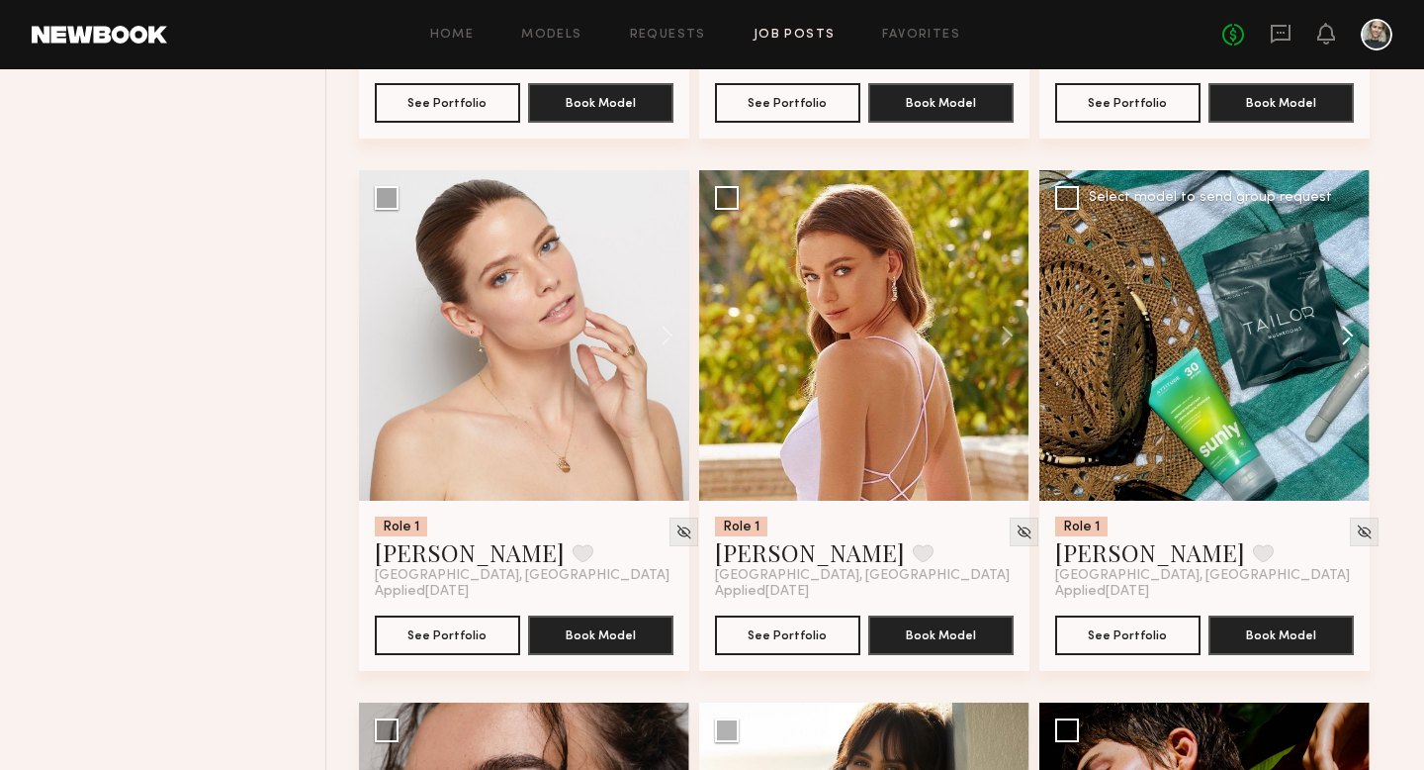
click at [1347, 334] on button at bounding box center [1338, 335] width 63 height 330
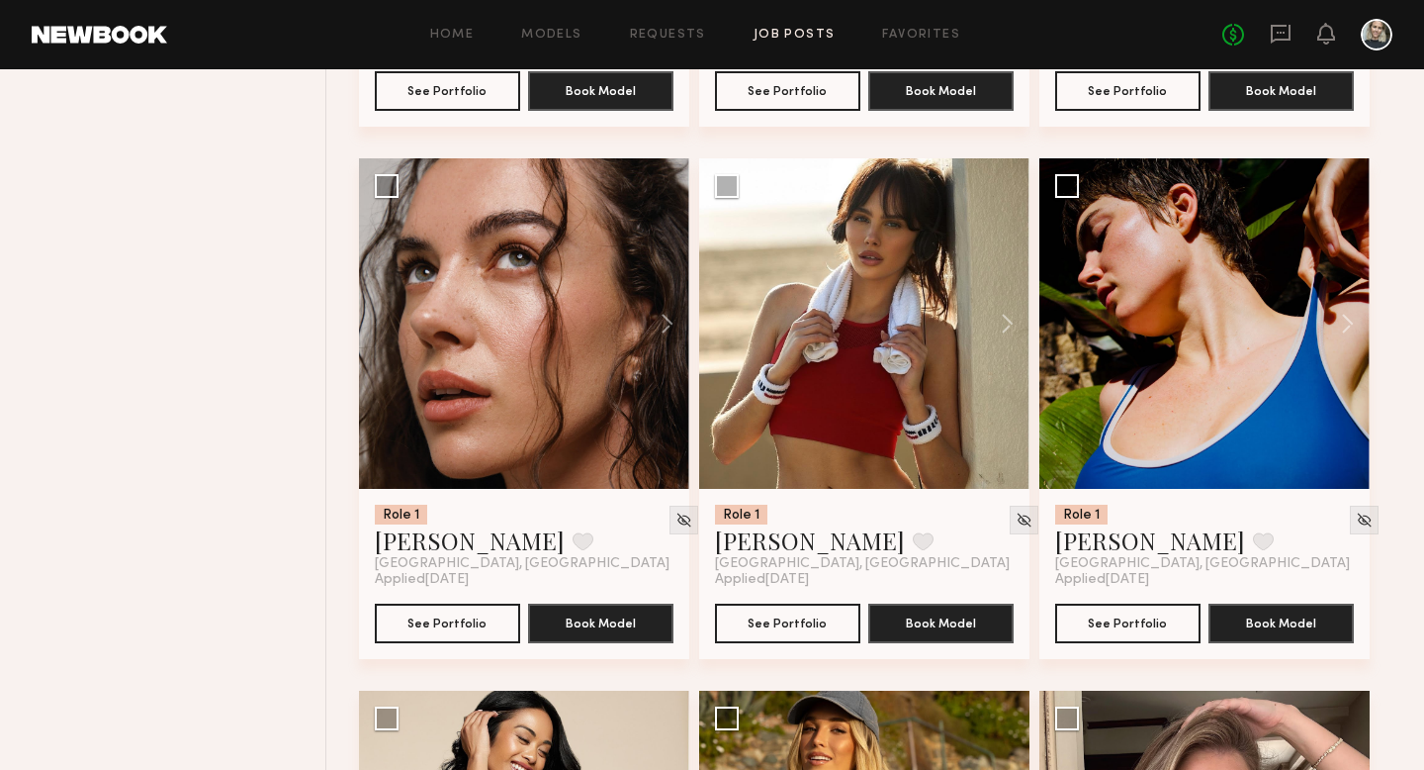
scroll to position [3359, 0]
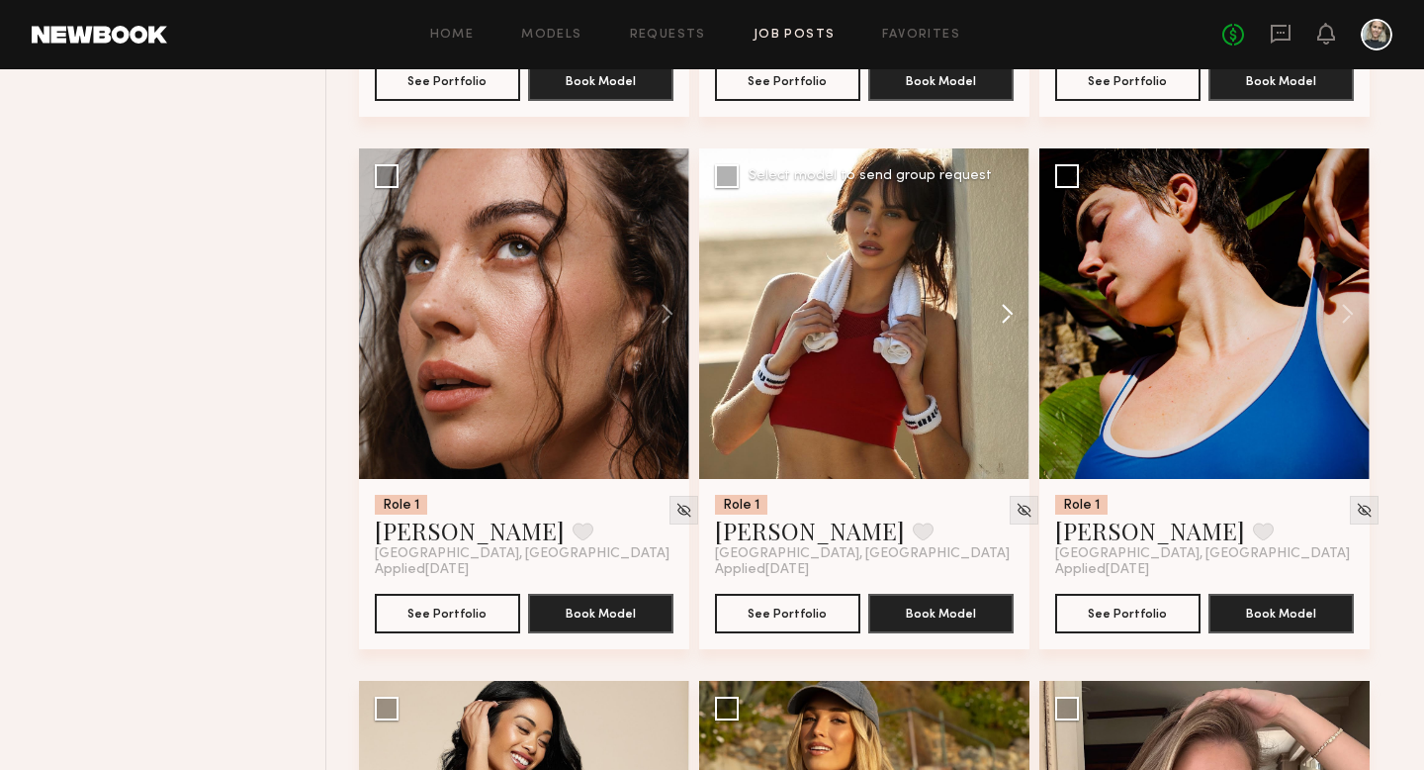
click at [1002, 314] on button at bounding box center [997, 313] width 63 height 330
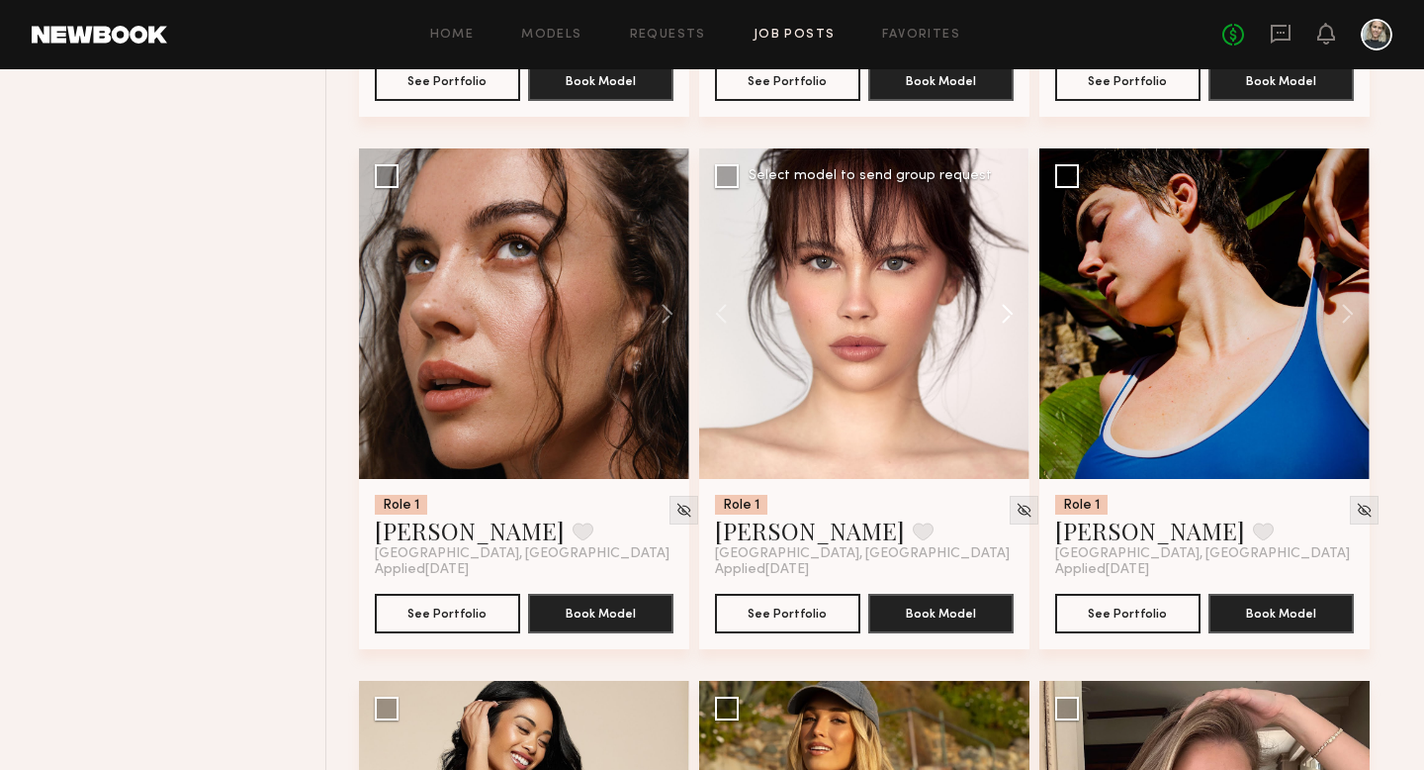
click at [1002, 314] on button at bounding box center [997, 313] width 63 height 330
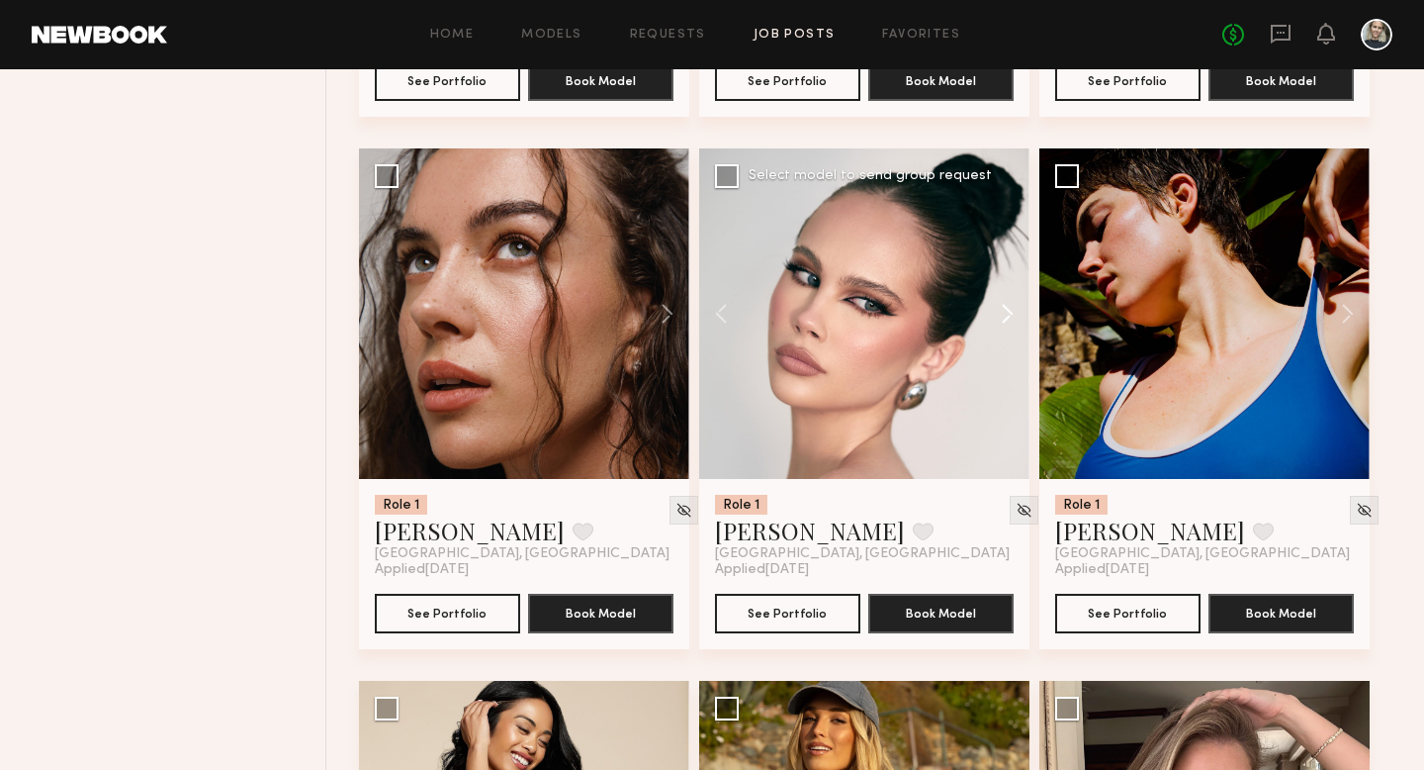
click at [1002, 314] on button at bounding box center [997, 313] width 63 height 330
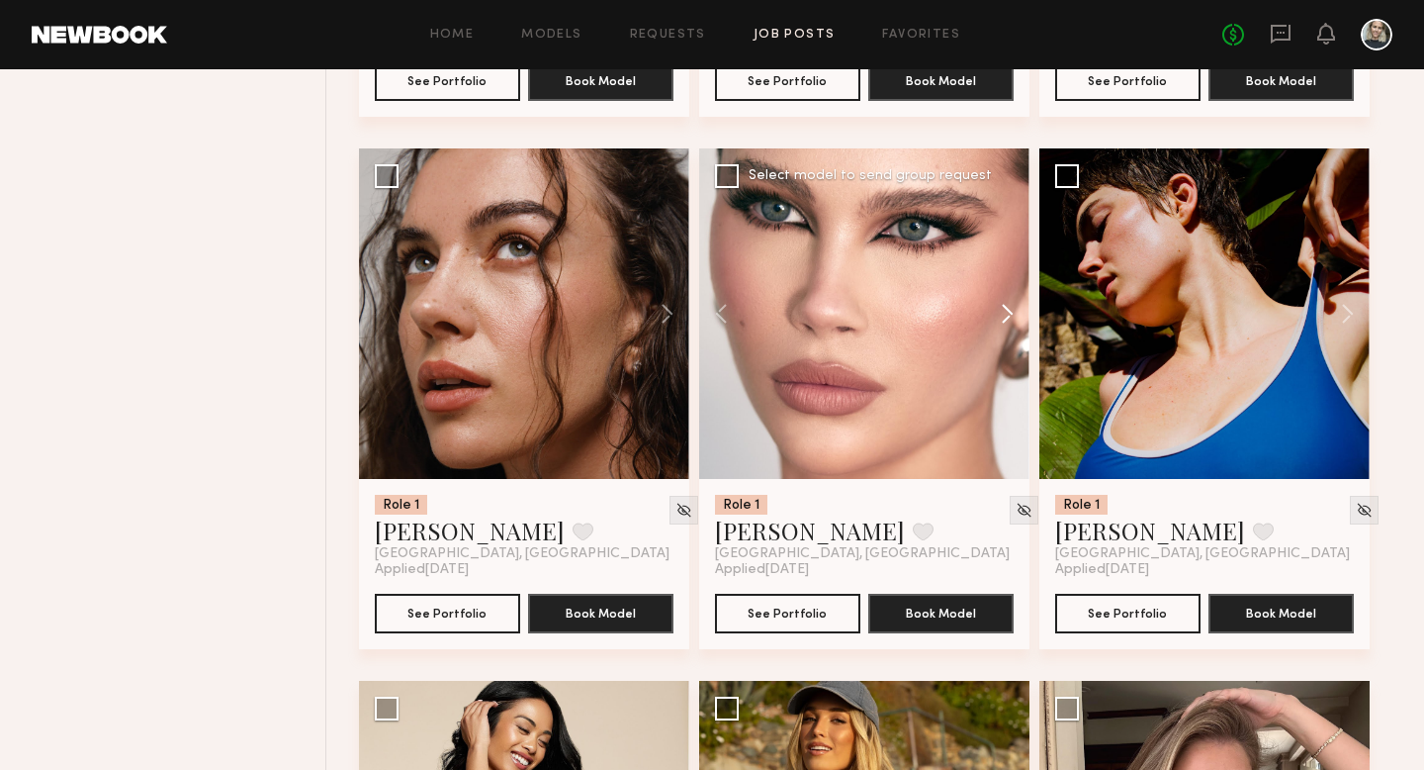
click at [1002, 314] on button at bounding box center [997, 313] width 63 height 330
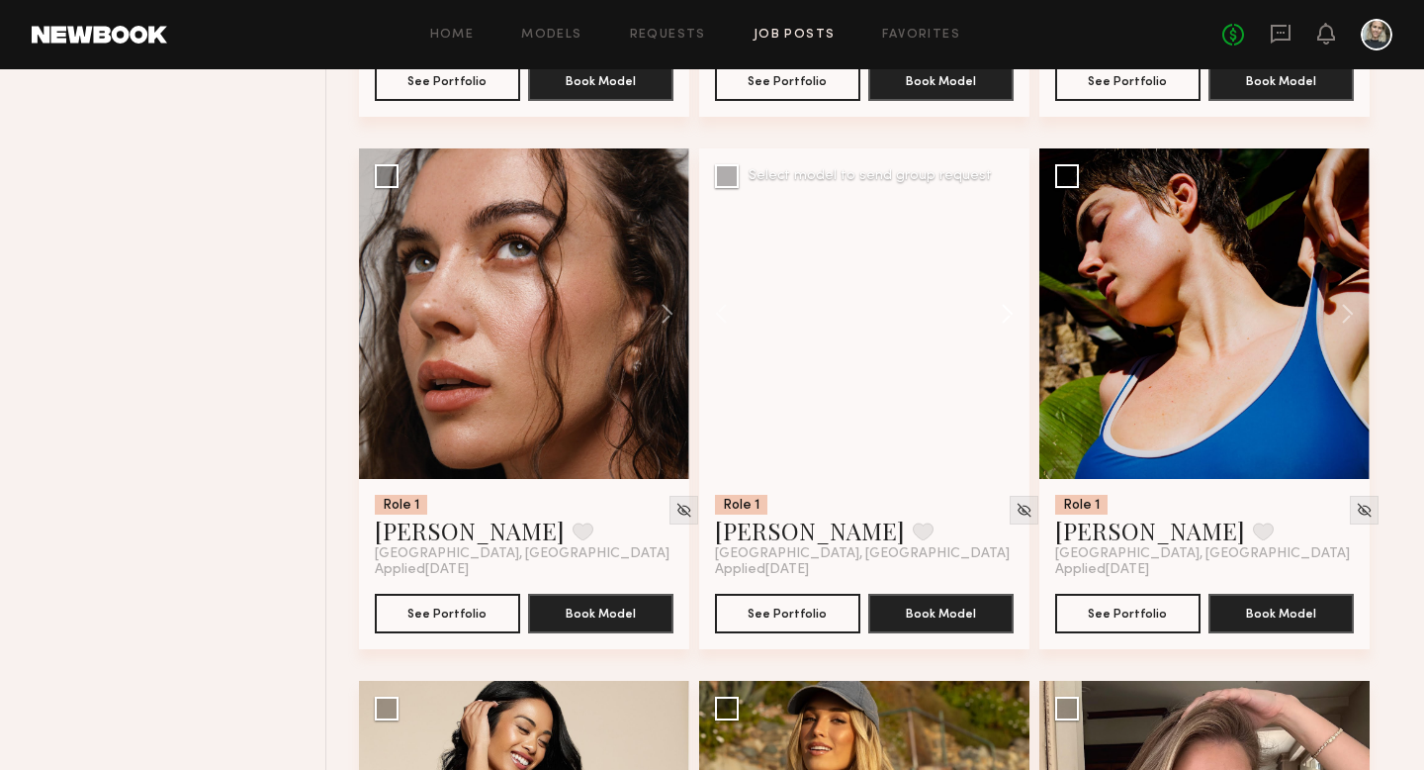
click at [1002, 314] on button at bounding box center [997, 313] width 63 height 330
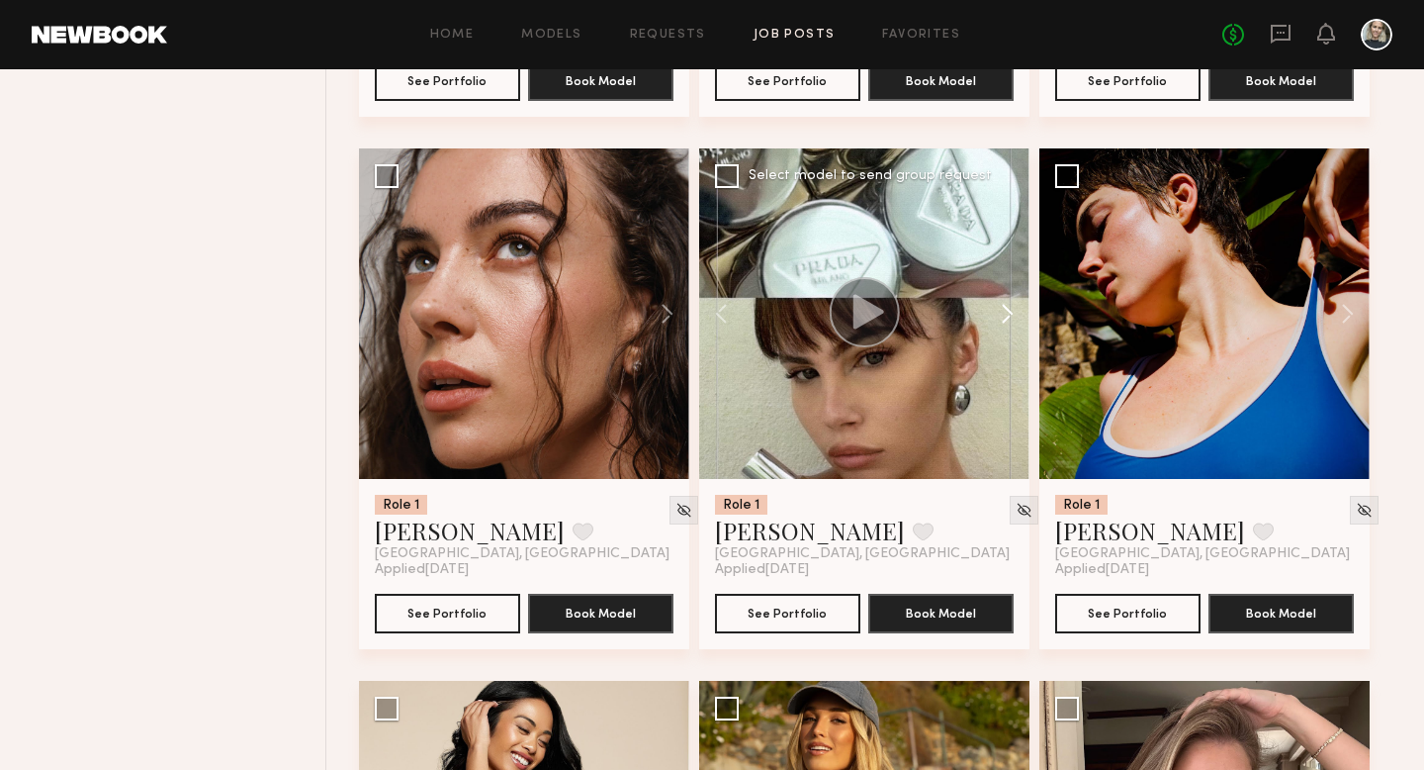
click at [1002, 314] on button at bounding box center [997, 313] width 63 height 330
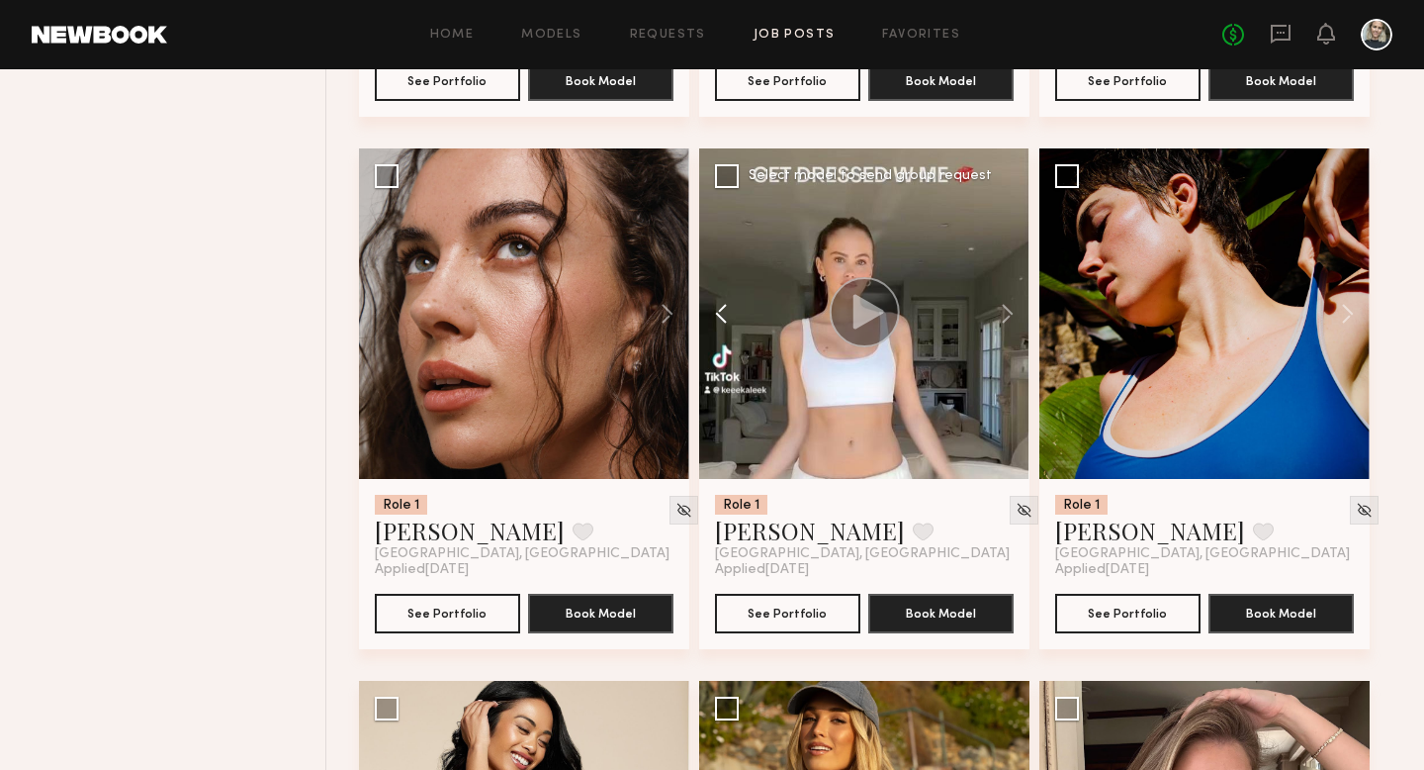
click at [761, 477] on button at bounding box center [730, 313] width 63 height 330
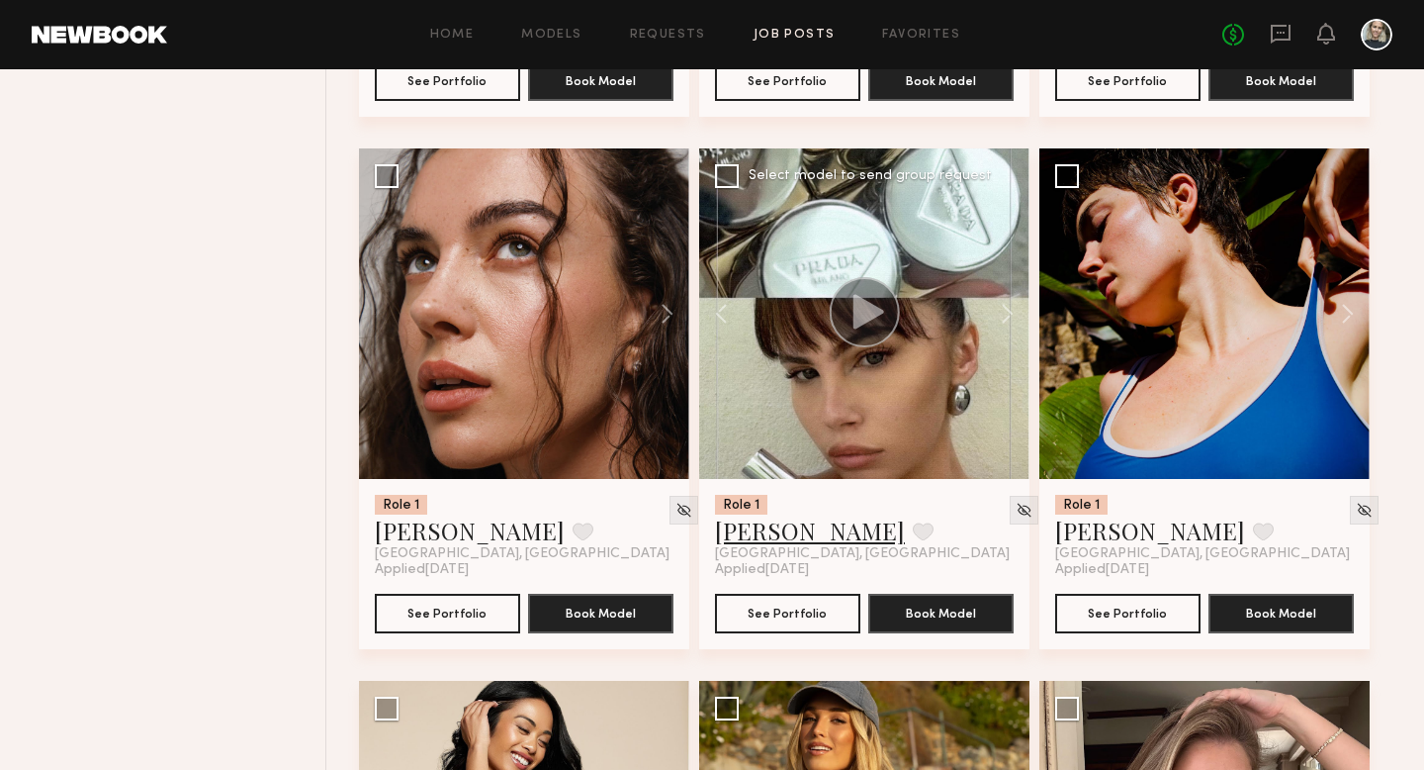
click at [780, 544] on link "[PERSON_NAME]" at bounding box center [810, 530] width 190 height 32
click at [650, 320] on button at bounding box center [657, 313] width 63 height 330
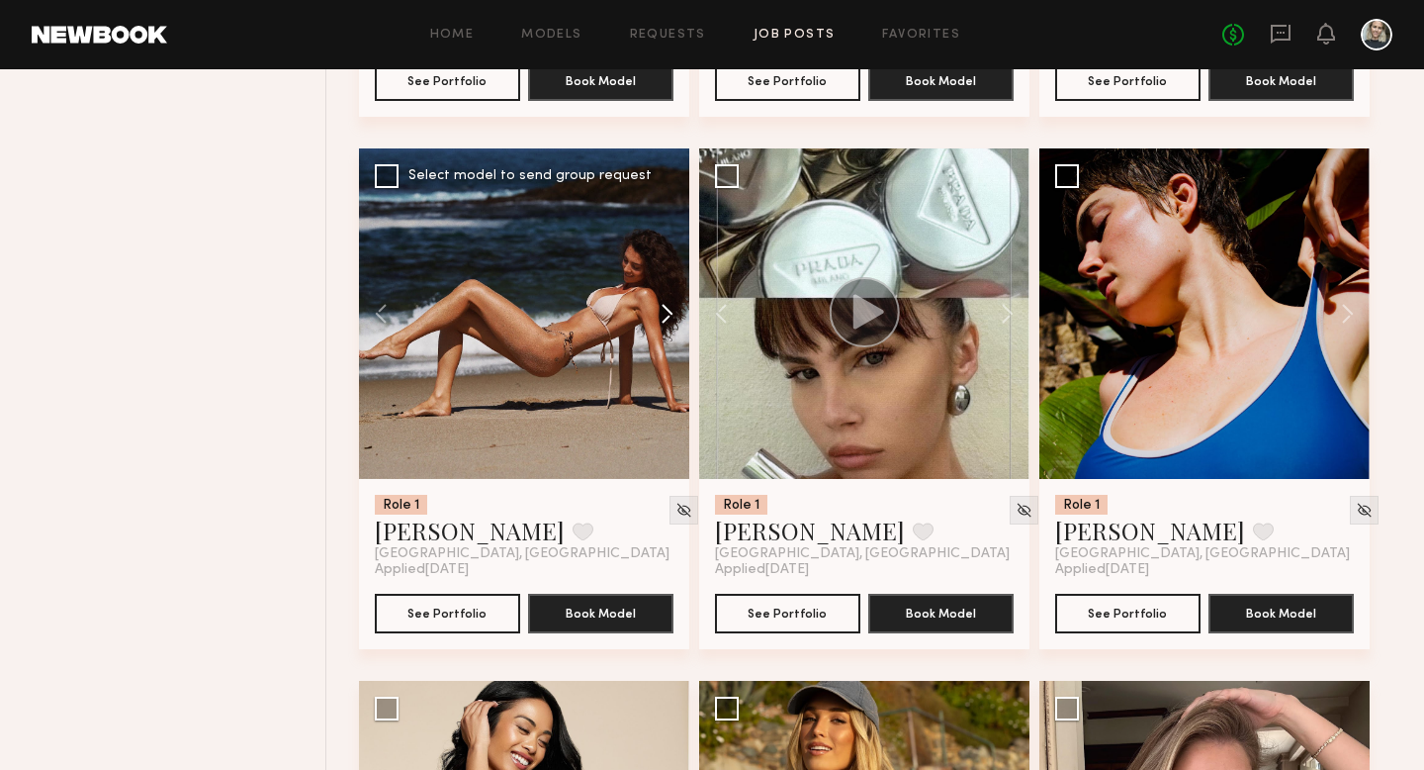
click at [652, 321] on button at bounding box center [657, 313] width 63 height 330
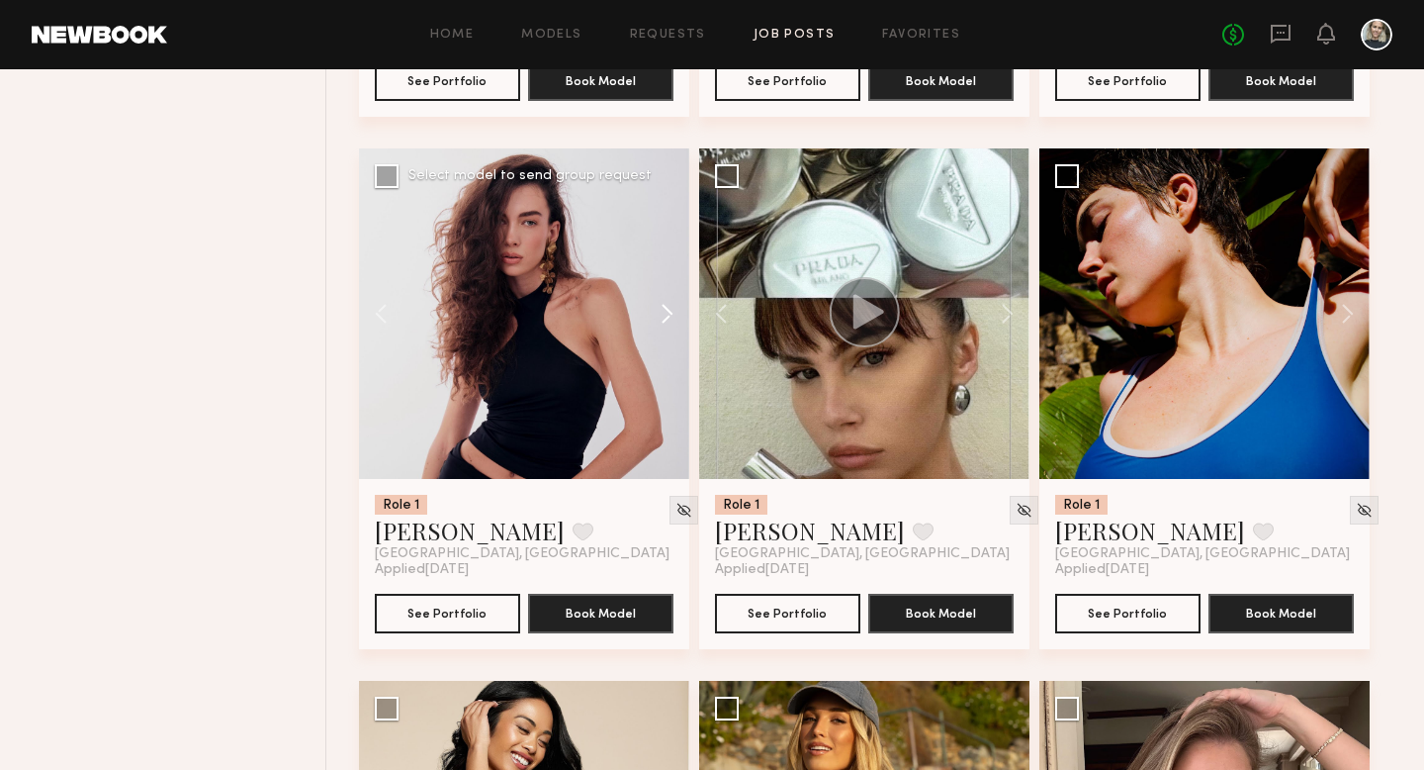
click at [654, 324] on button at bounding box center [657, 313] width 63 height 330
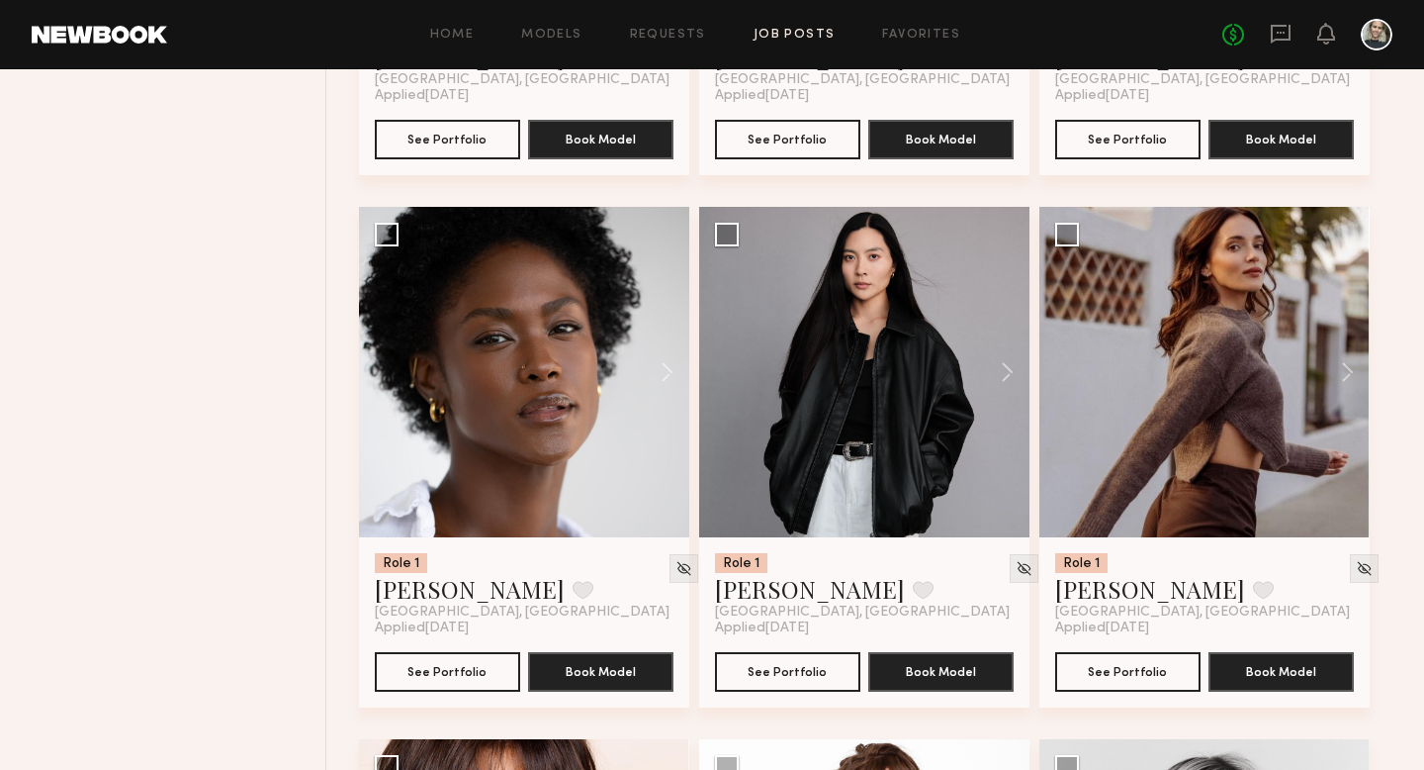
scroll to position [4368, 0]
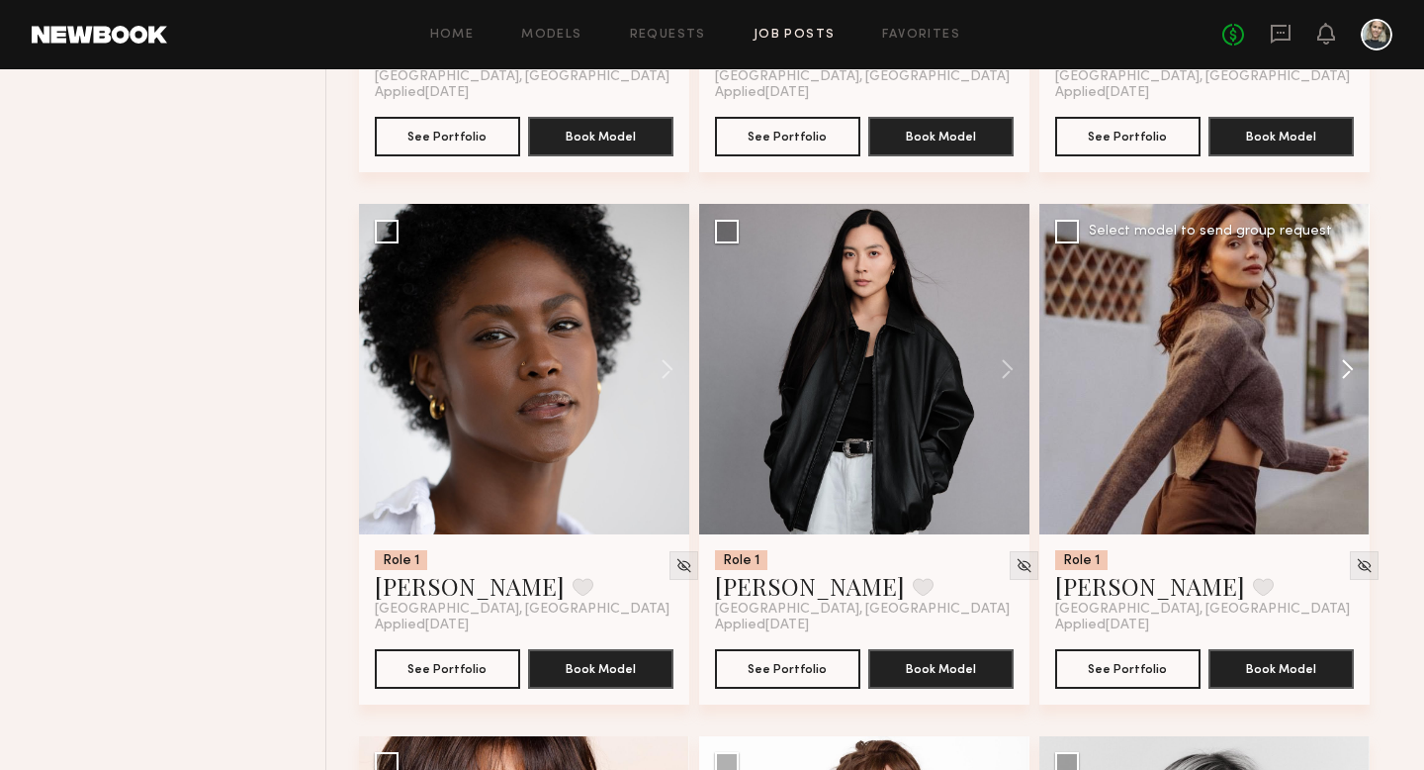
click at [1338, 372] on button at bounding box center [1338, 369] width 63 height 330
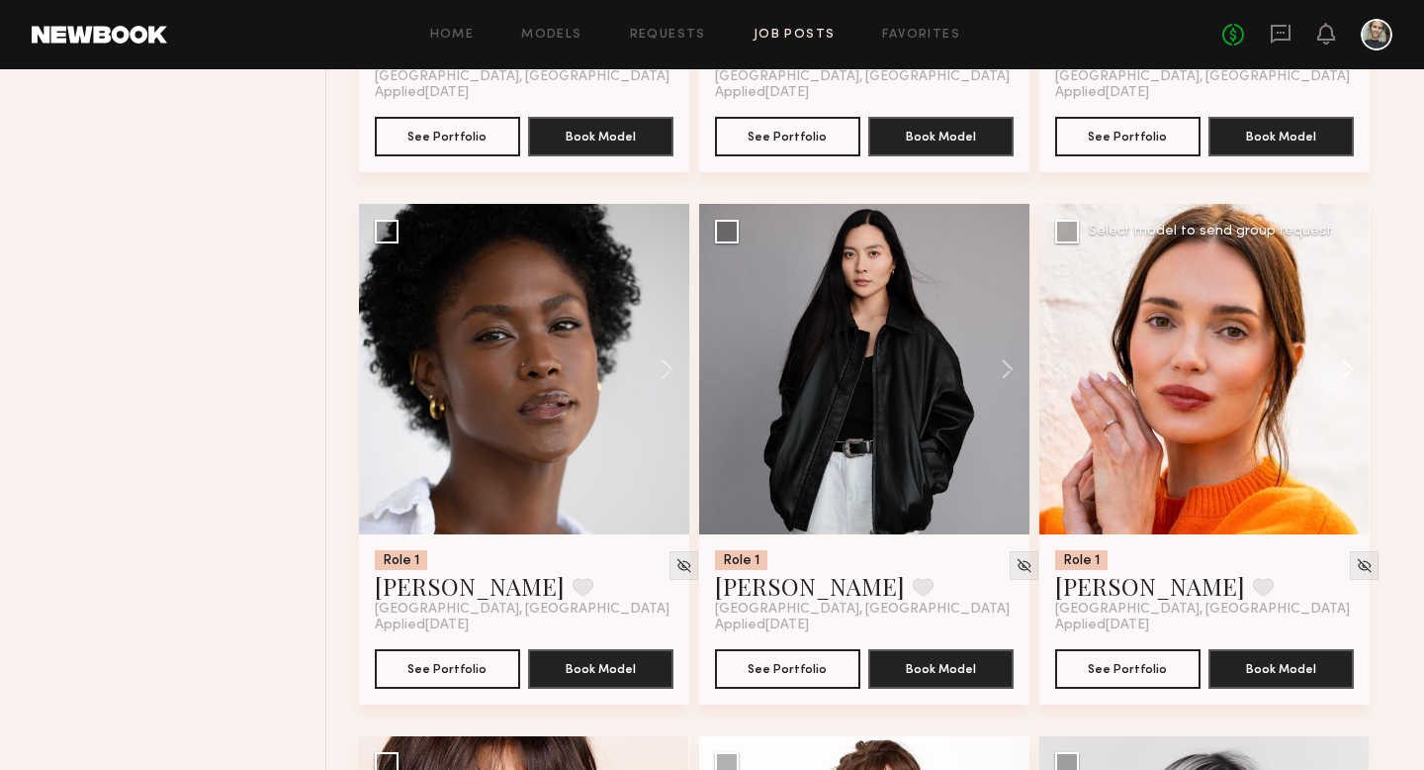
click at [1338, 373] on button at bounding box center [1338, 369] width 63 height 330
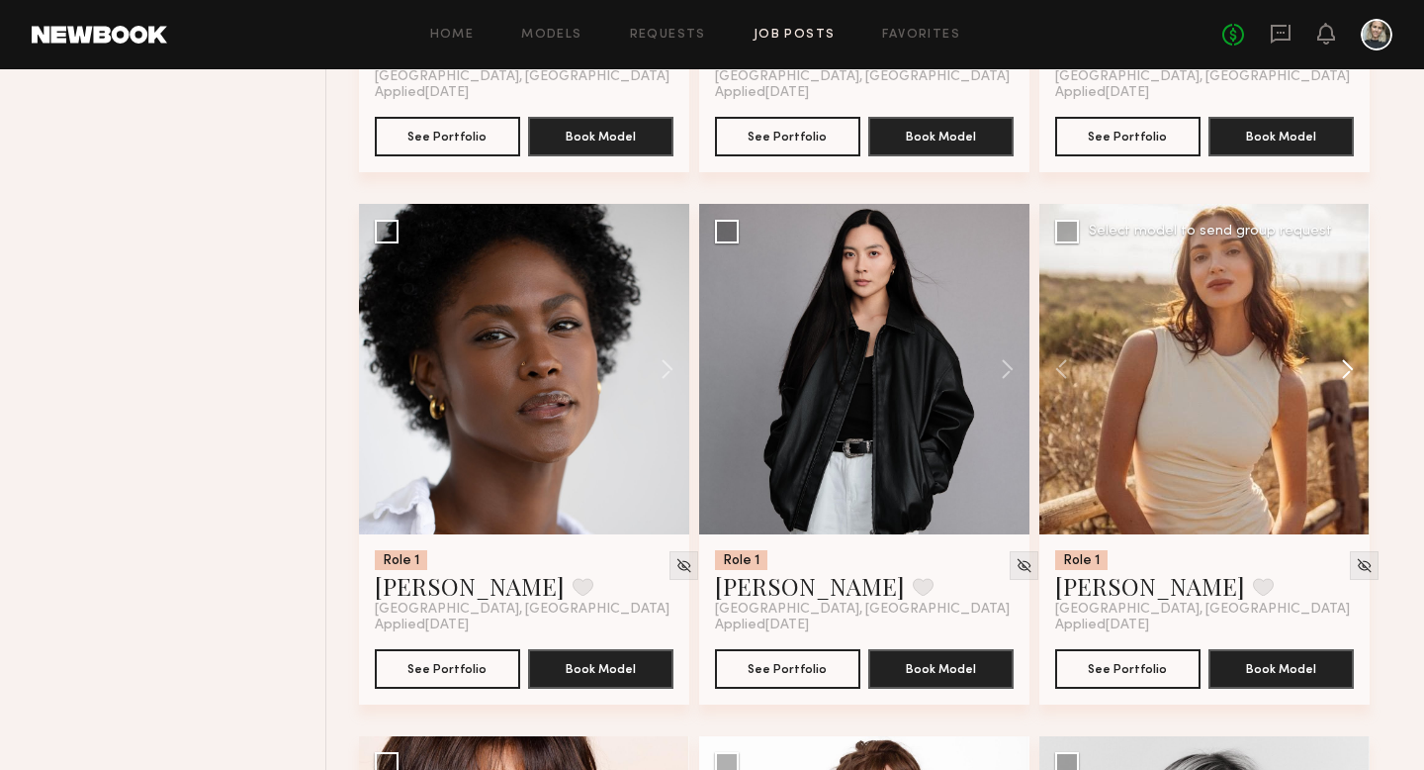
click at [1338, 373] on button at bounding box center [1338, 369] width 63 height 330
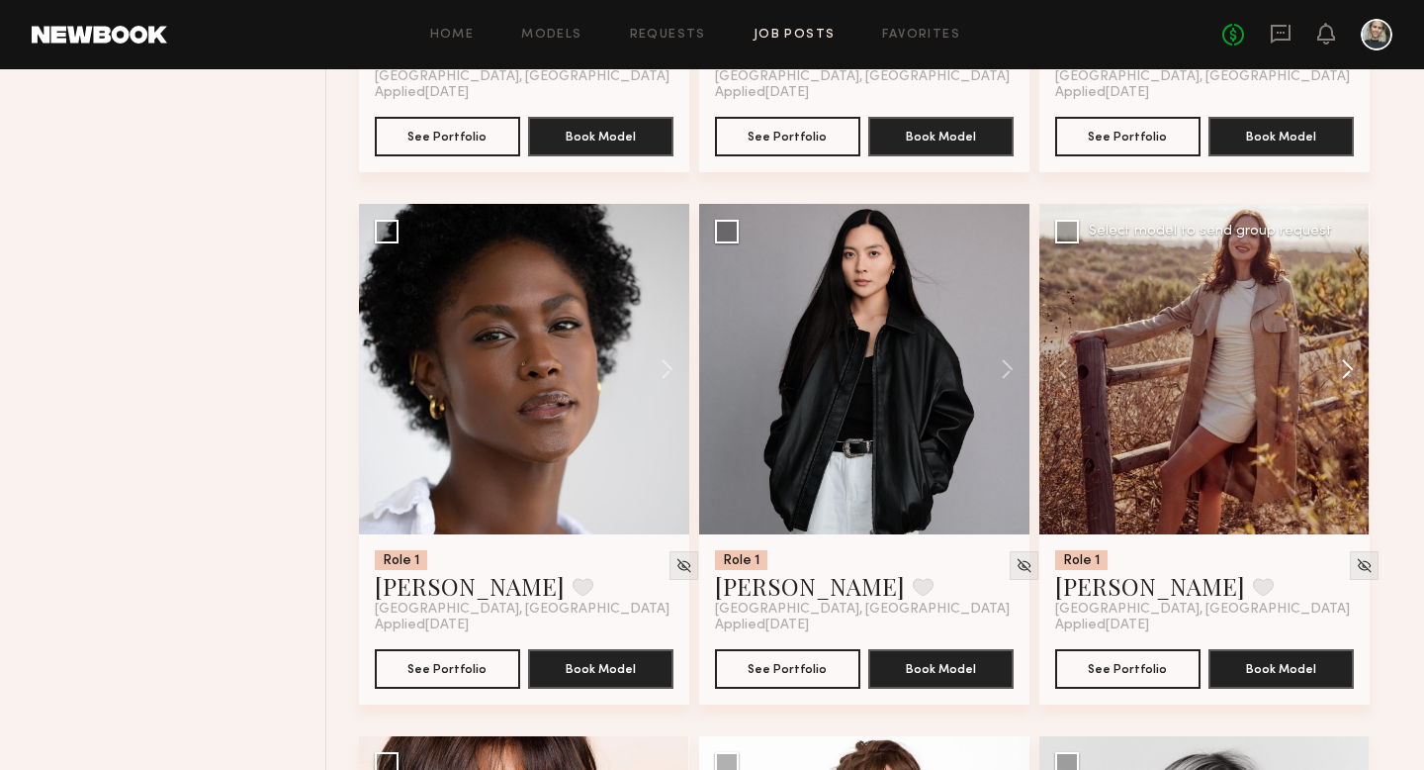
click at [1338, 373] on button at bounding box center [1338, 369] width 63 height 330
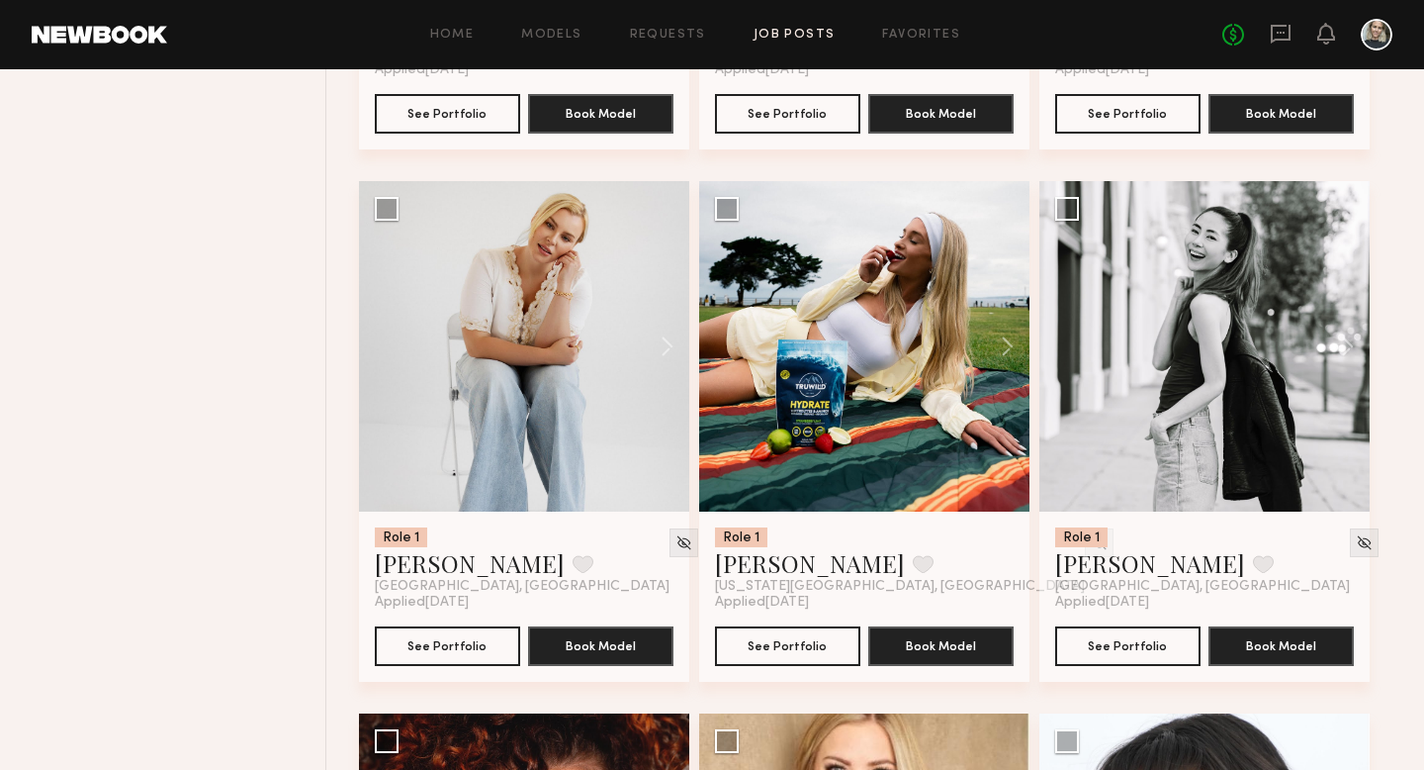
scroll to position [5465, 0]
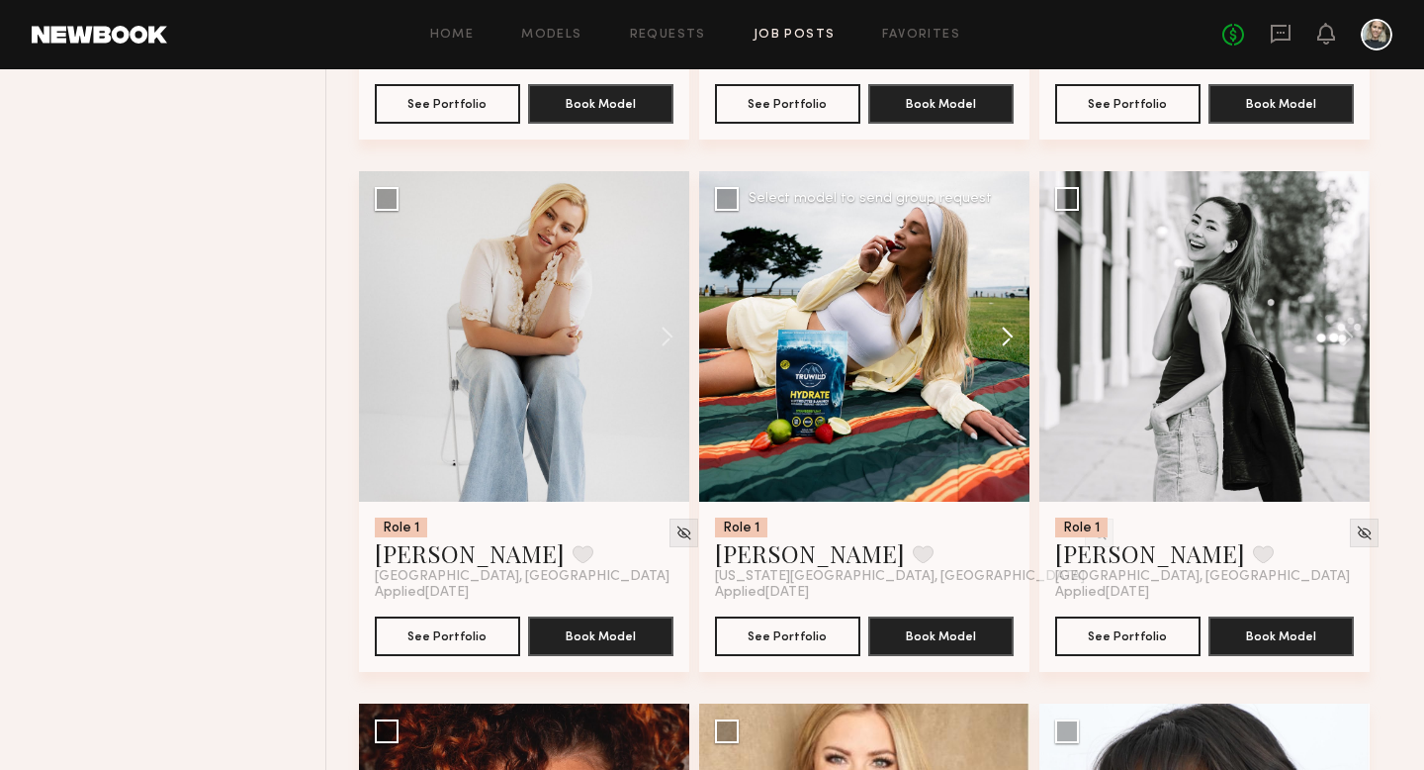
click at [1001, 338] on button at bounding box center [997, 336] width 63 height 330
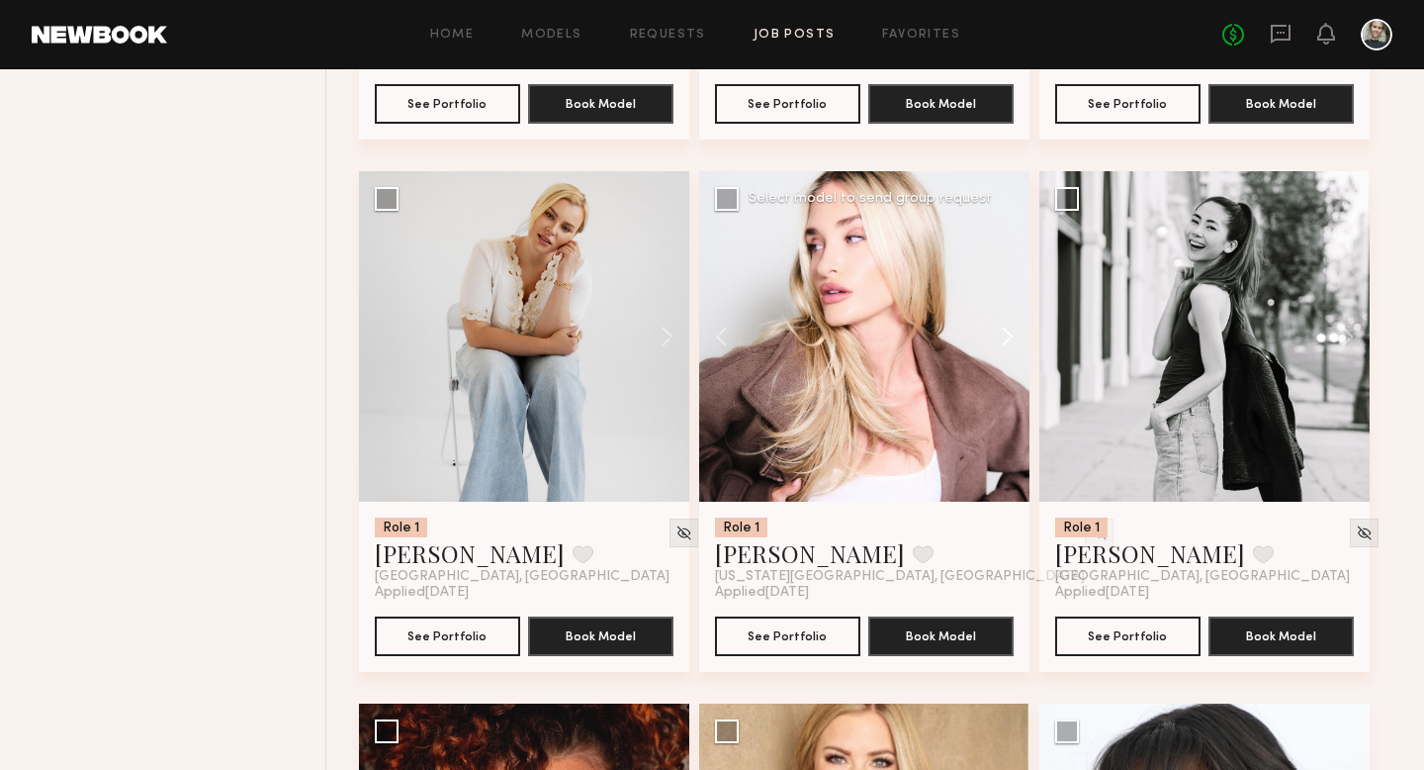
click at [1001, 338] on button at bounding box center [997, 336] width 63 height 330
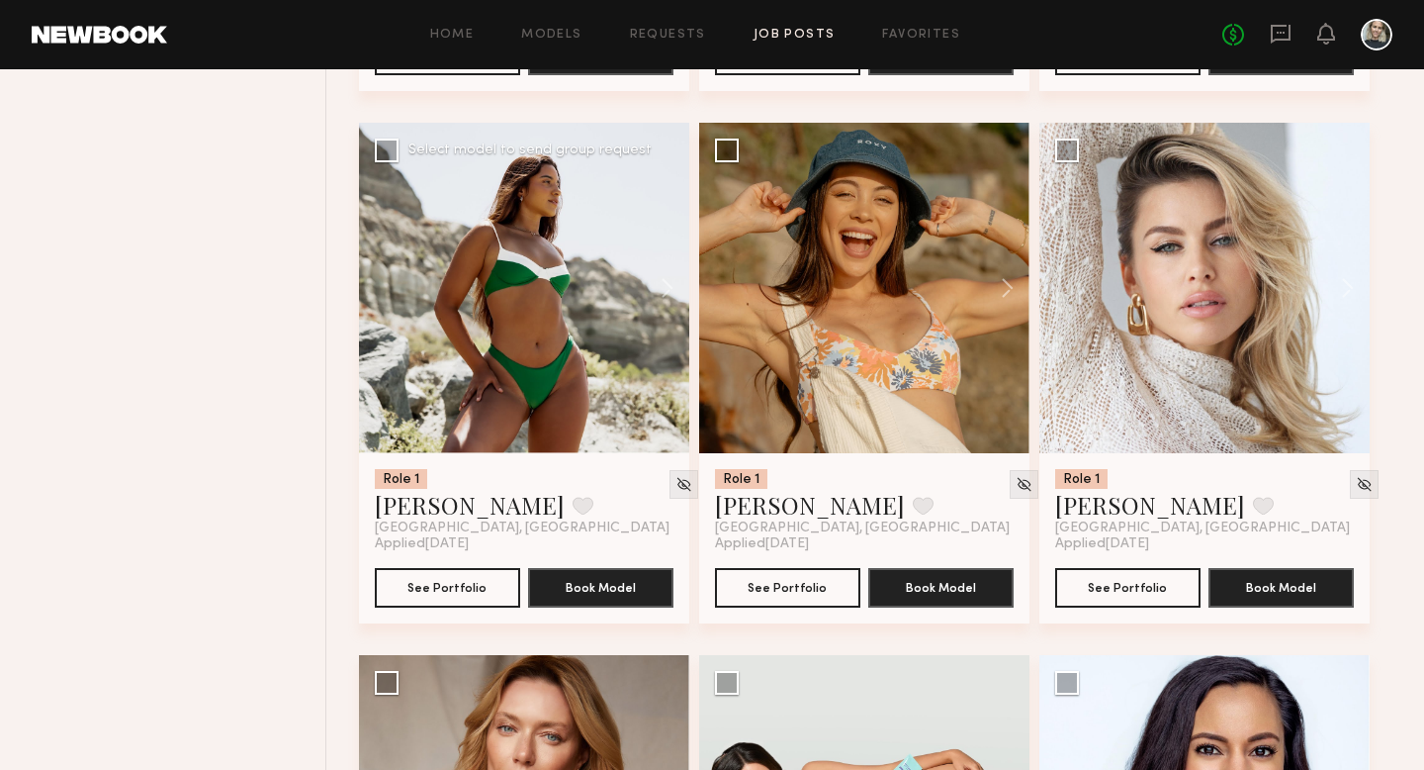
scroll to position [6555, 0]
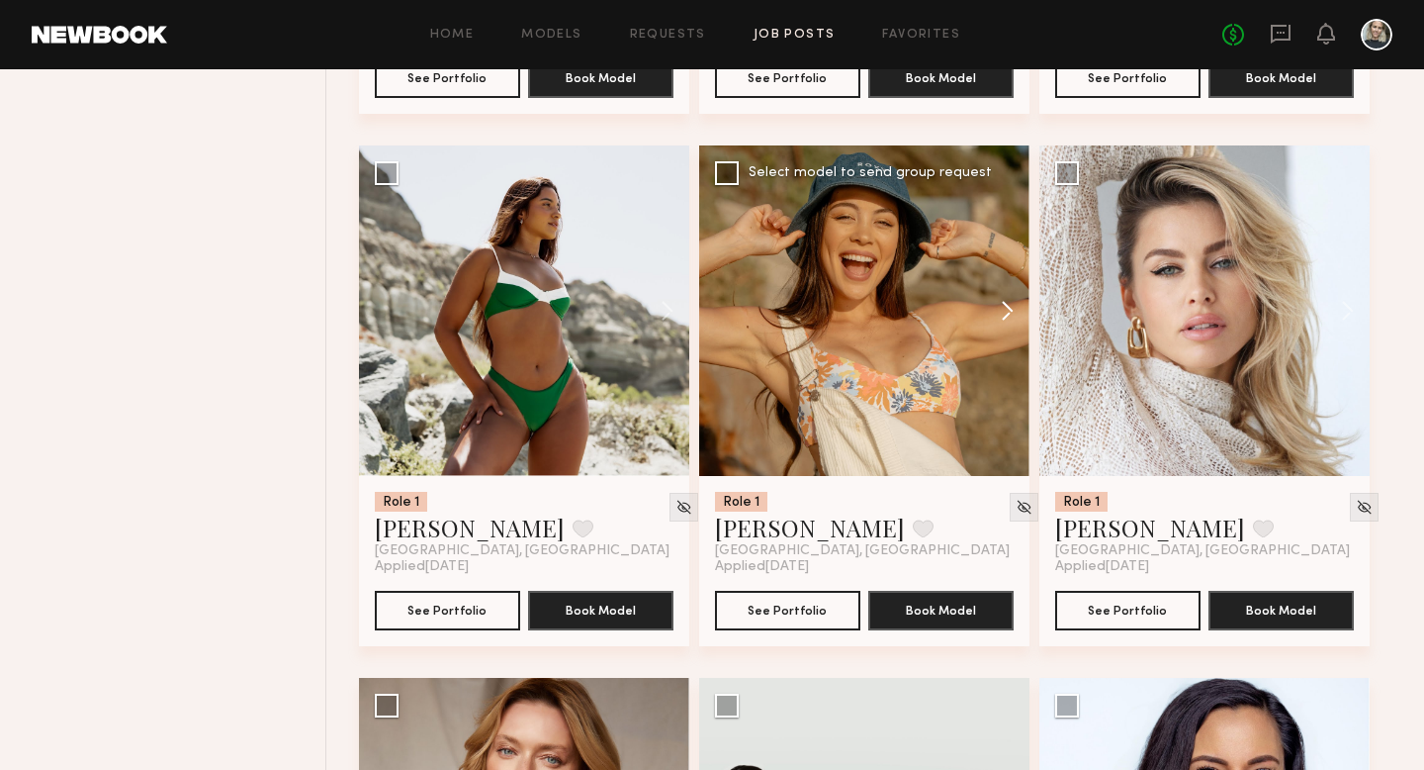
click at [1004, 322] on button at bounding box center [997, 310] width 63 height 330
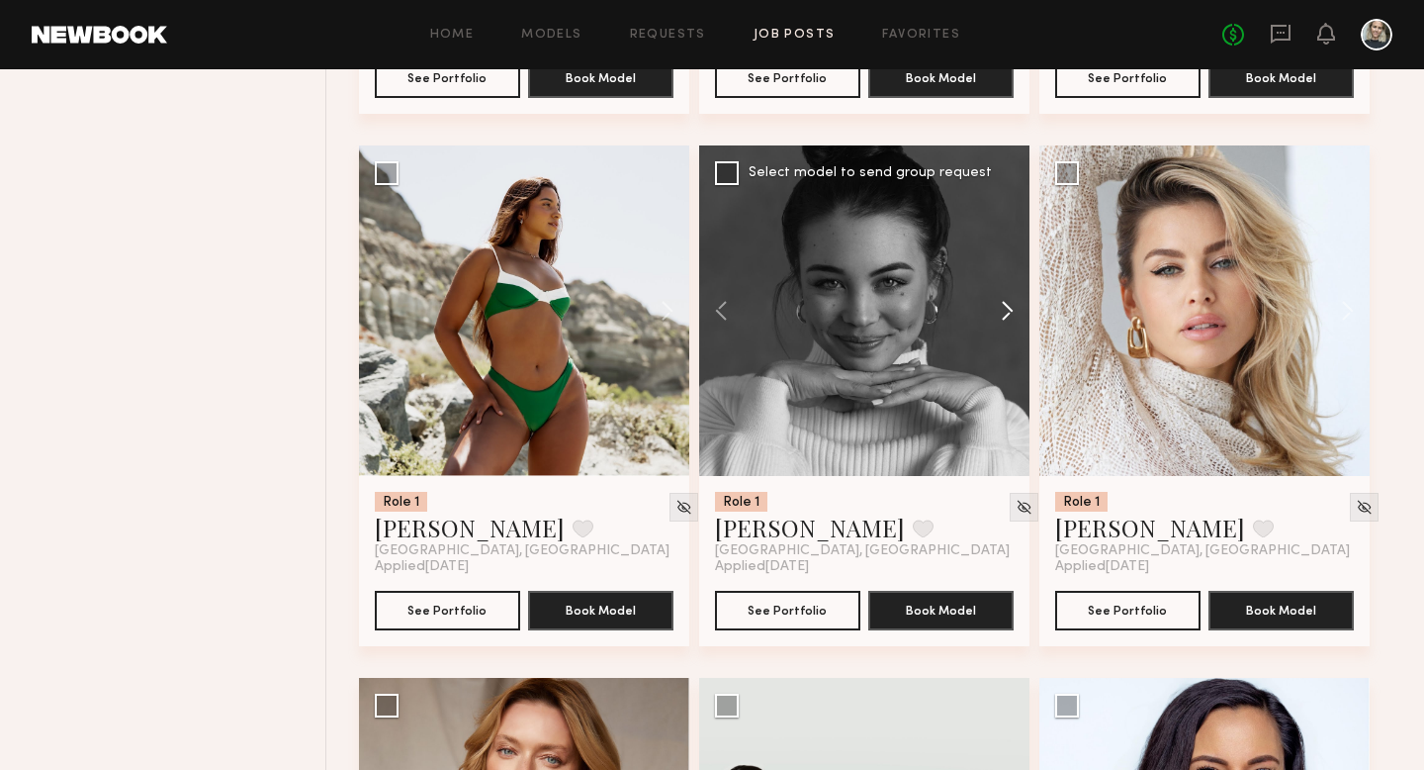
click at [1004, 322] on button at bounding box center [997, 310] width 63 height 330
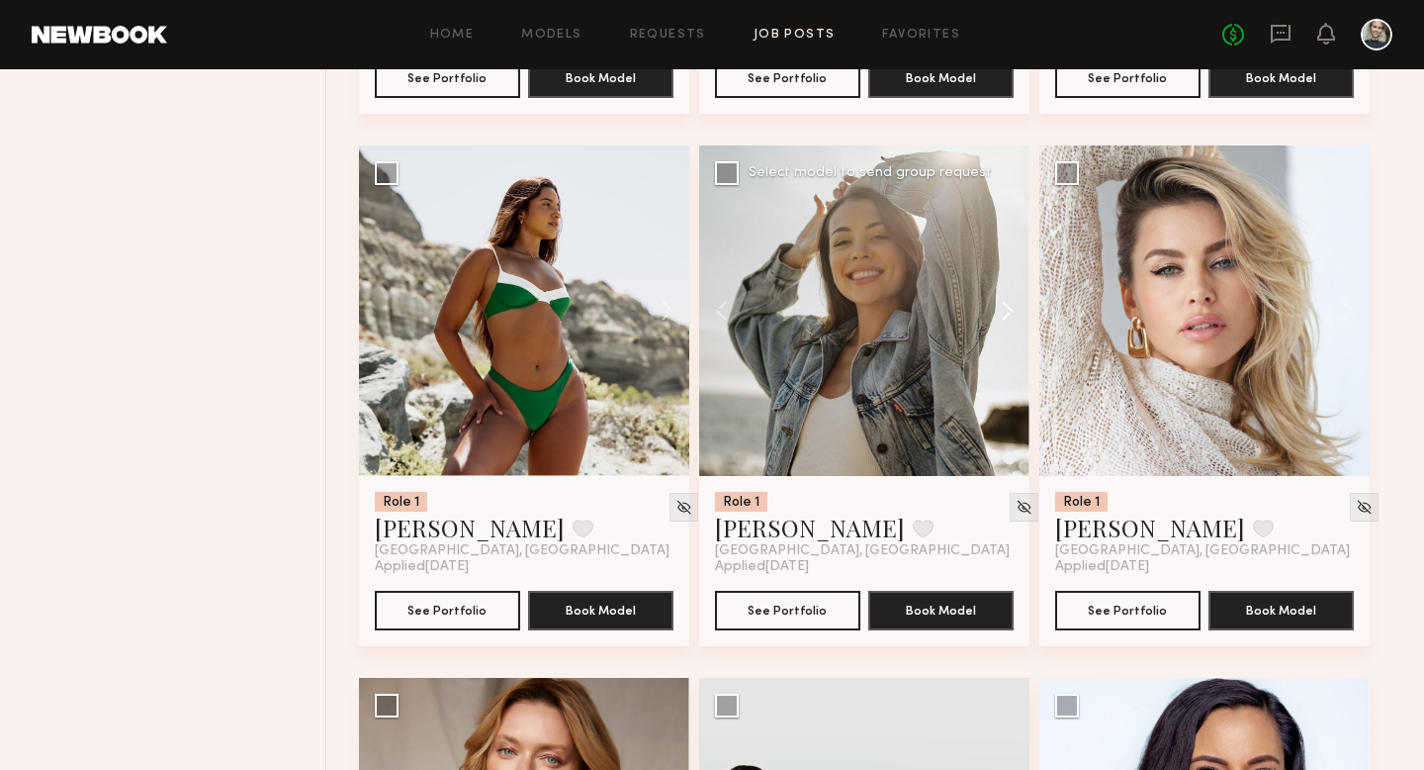
click at [1004, 322] on button at bounding box center [997, 310] width 63 height 330
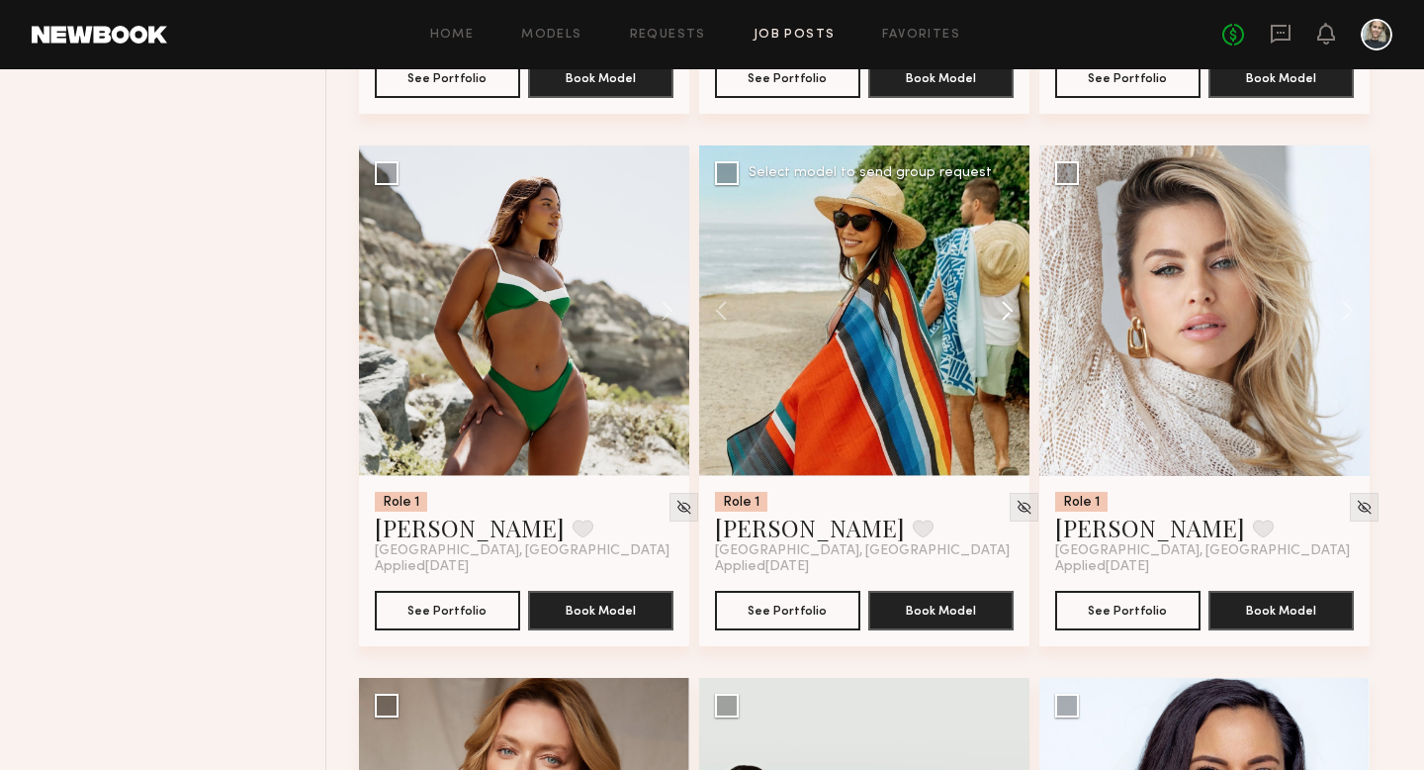
click at [1004, 322] on button at bounding box center [997, 310] width 63 height 330
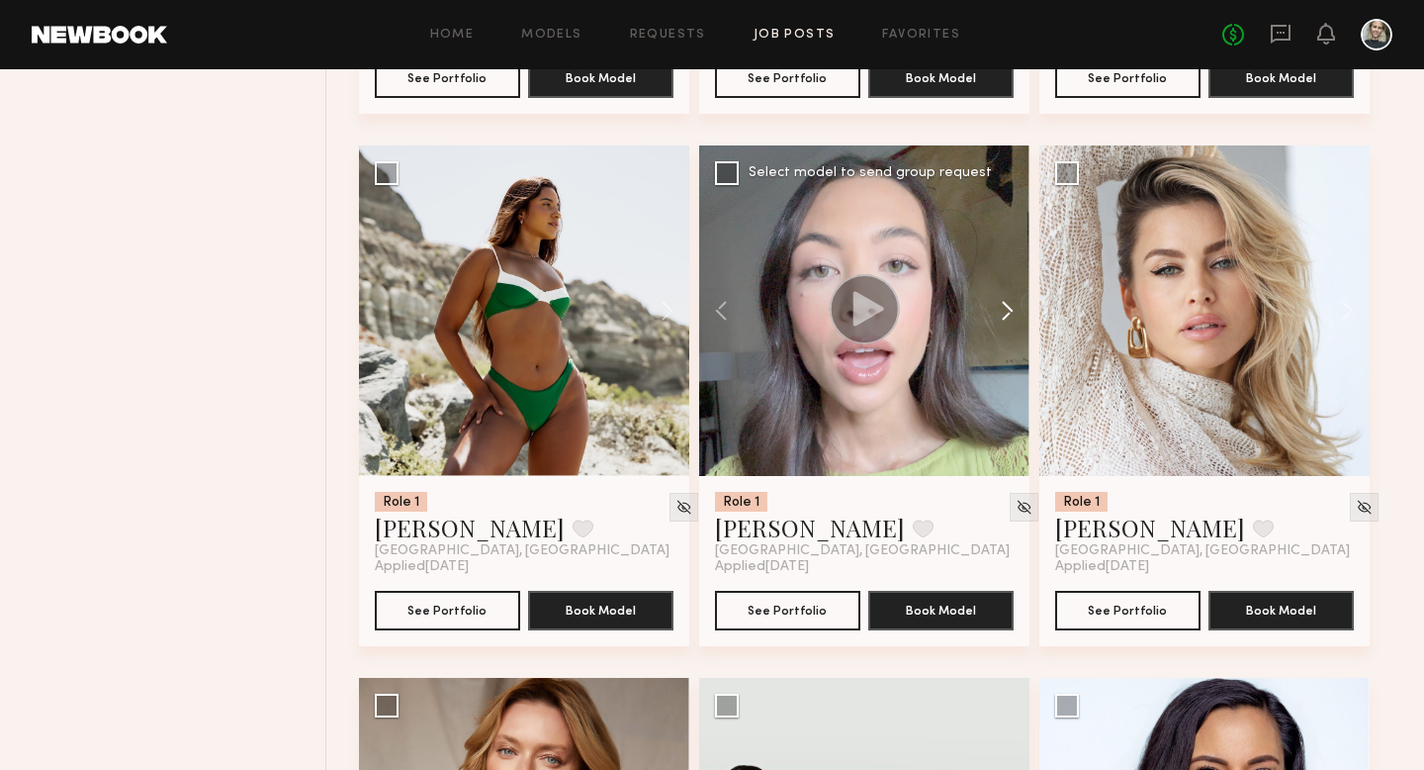
click at [1004, 322] on button at bounding box center [997, 310] width 63 height 330
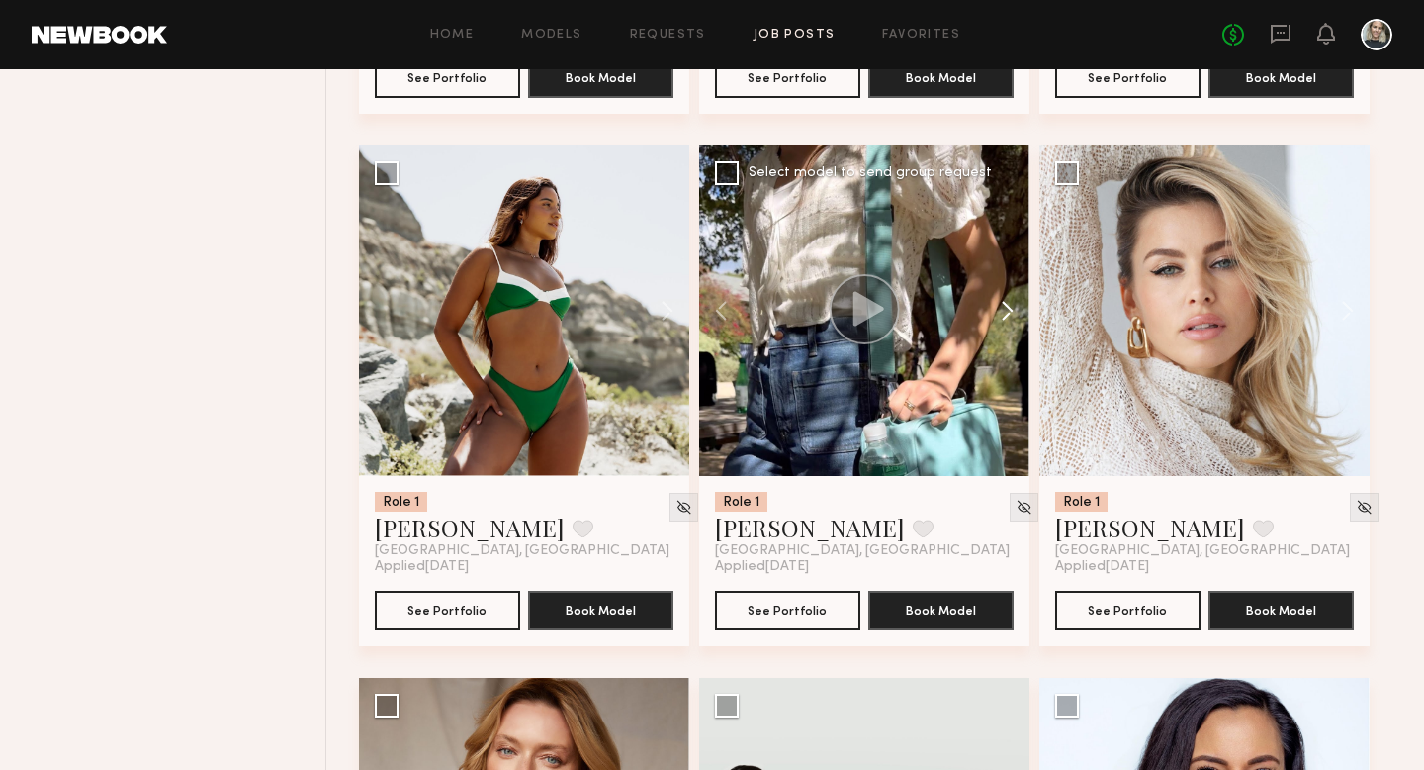
click at [1004, 322] on button at bounding box center [997, 310] width 63 height 330
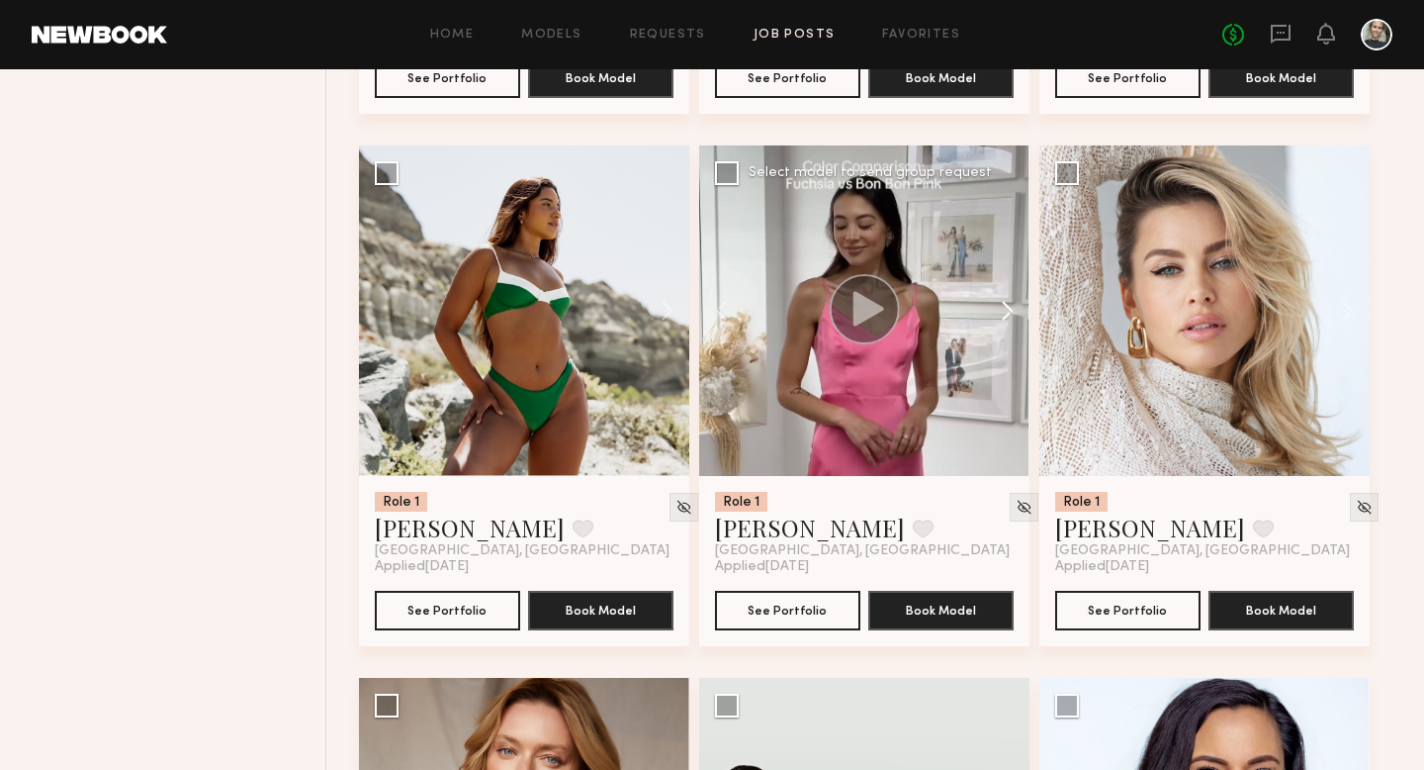
click at [1004, 322] on button at bounding box center [997, 310] width 63 height 330
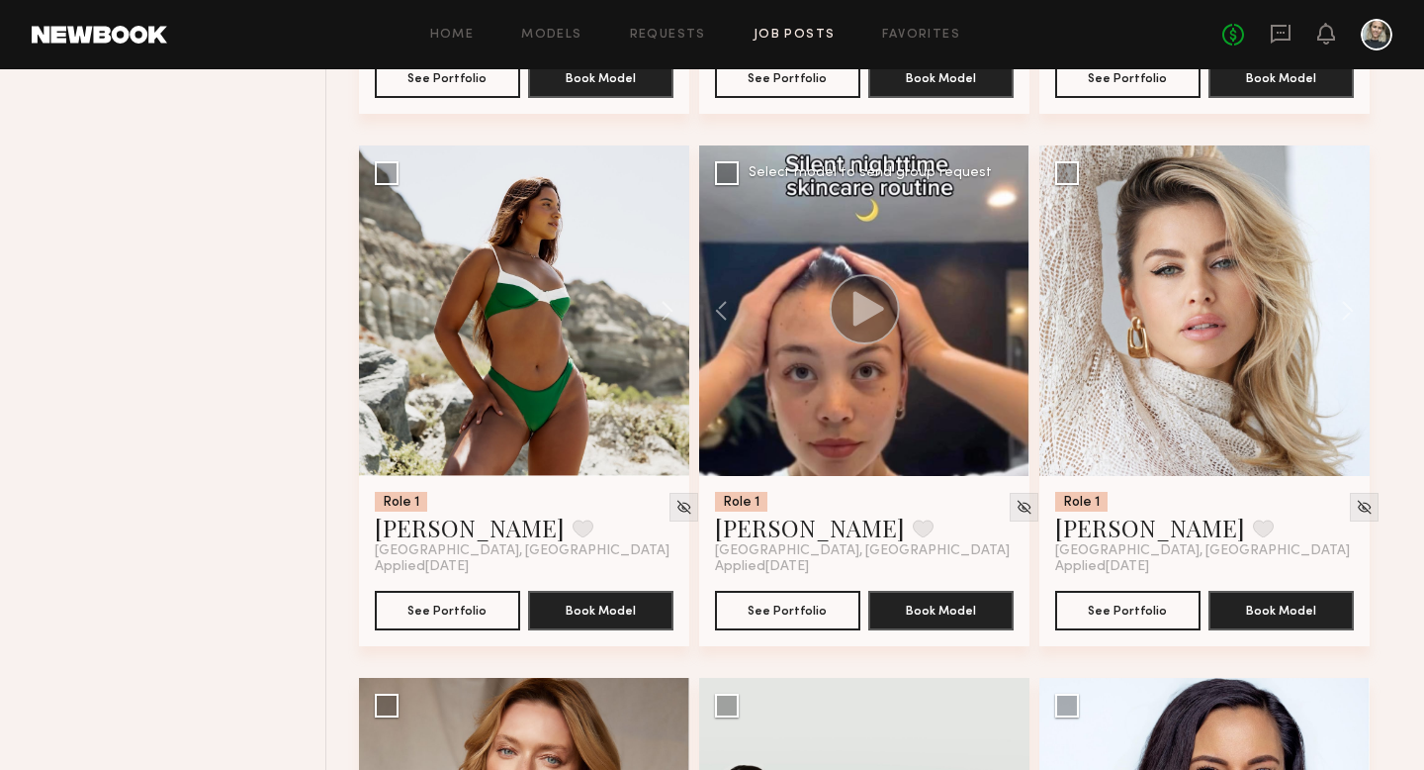
click at [859, 434] on div at bounding box center [864, 310] width 330 height 330
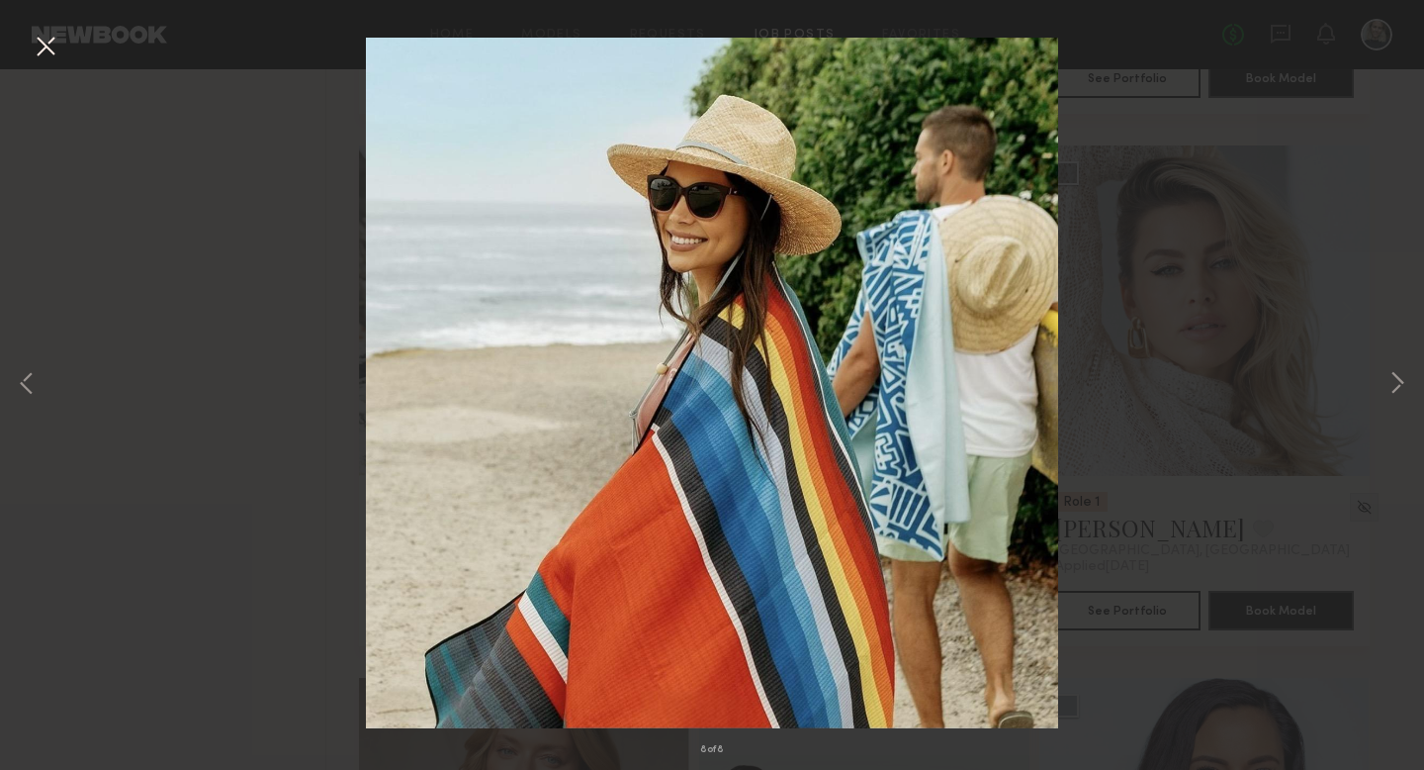
click at [1383, 383] on div "8 of 8" at bounding box center [712, 385] width 1424 height 770
click at [1385, 383] on div "8 of 8" at bounding box center [712, 385] width 1424 height 770
click at [1392, 383] on button at bounding box center [1398, 384] width 24 height 615
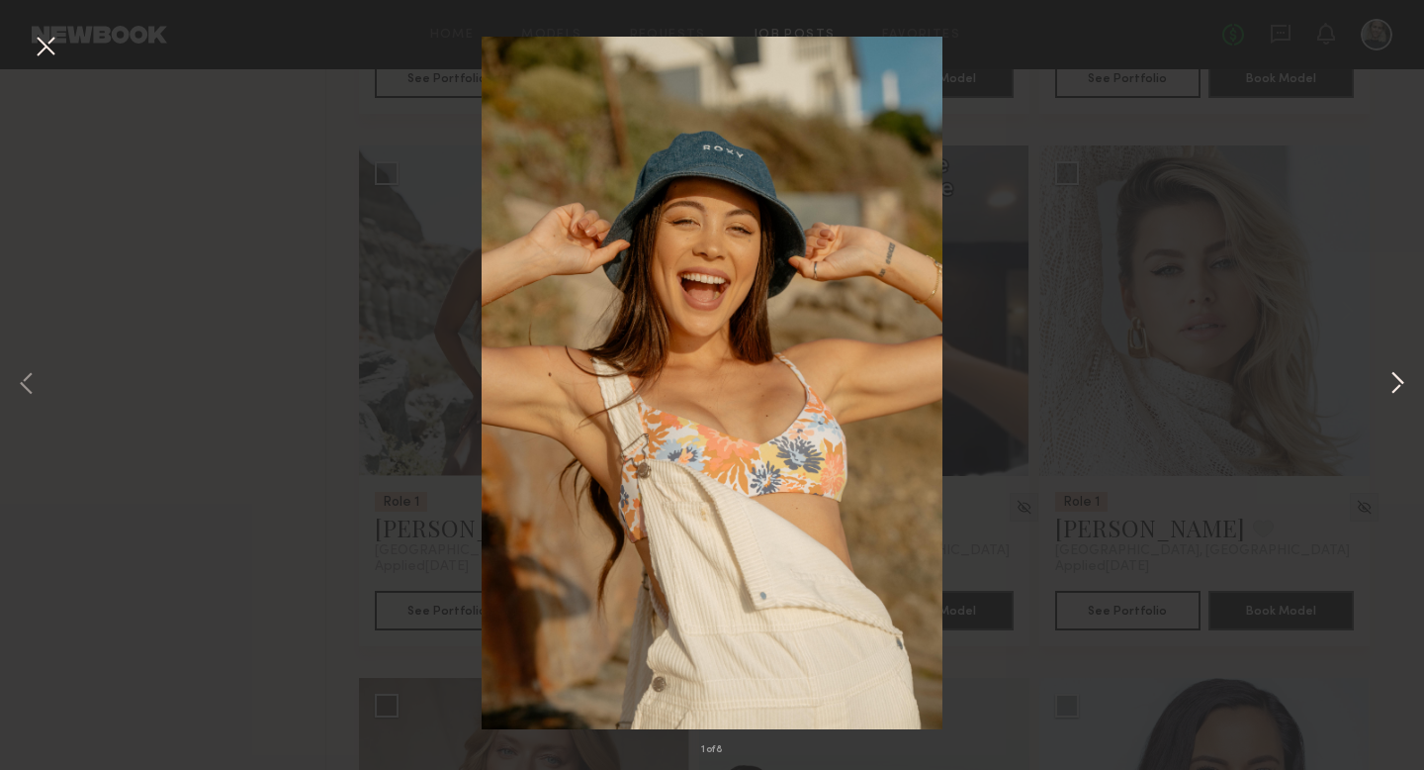
click at [1399, 383] on button at bounding box center [1398, 384] width 24 height 615
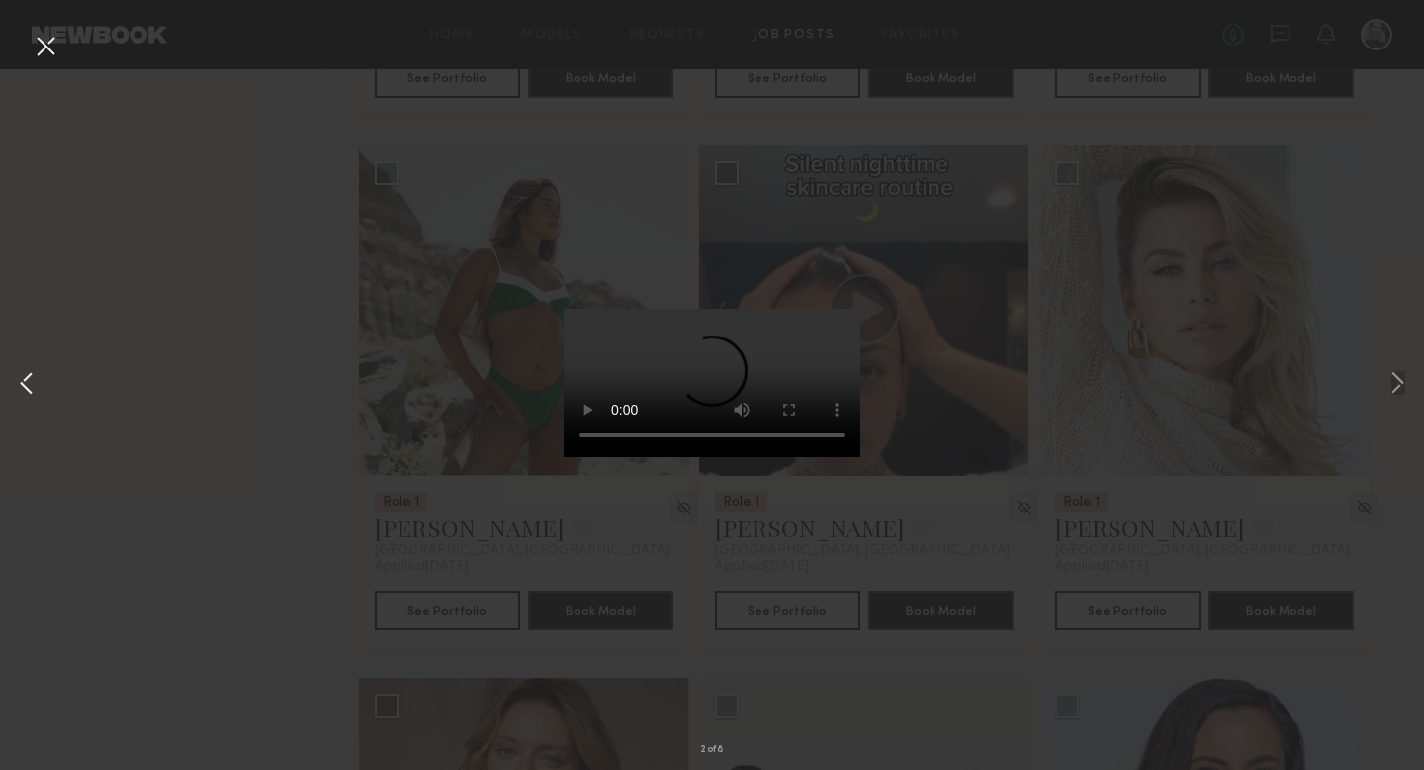
click at [32, 389] on button at bounding box center [27, 384] width 24 height 615
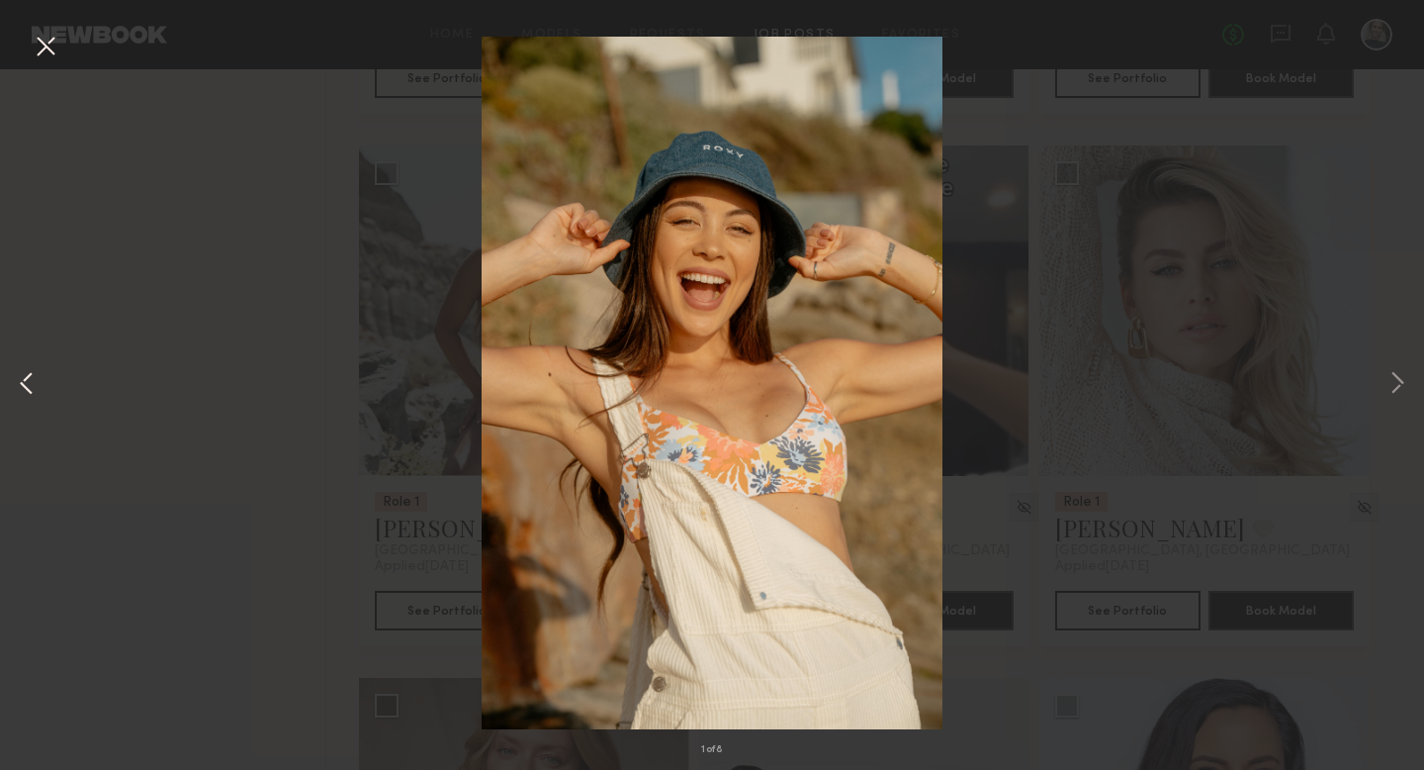
click at [32, 390] on button at bounding box center [27, 384] width 24 height 615
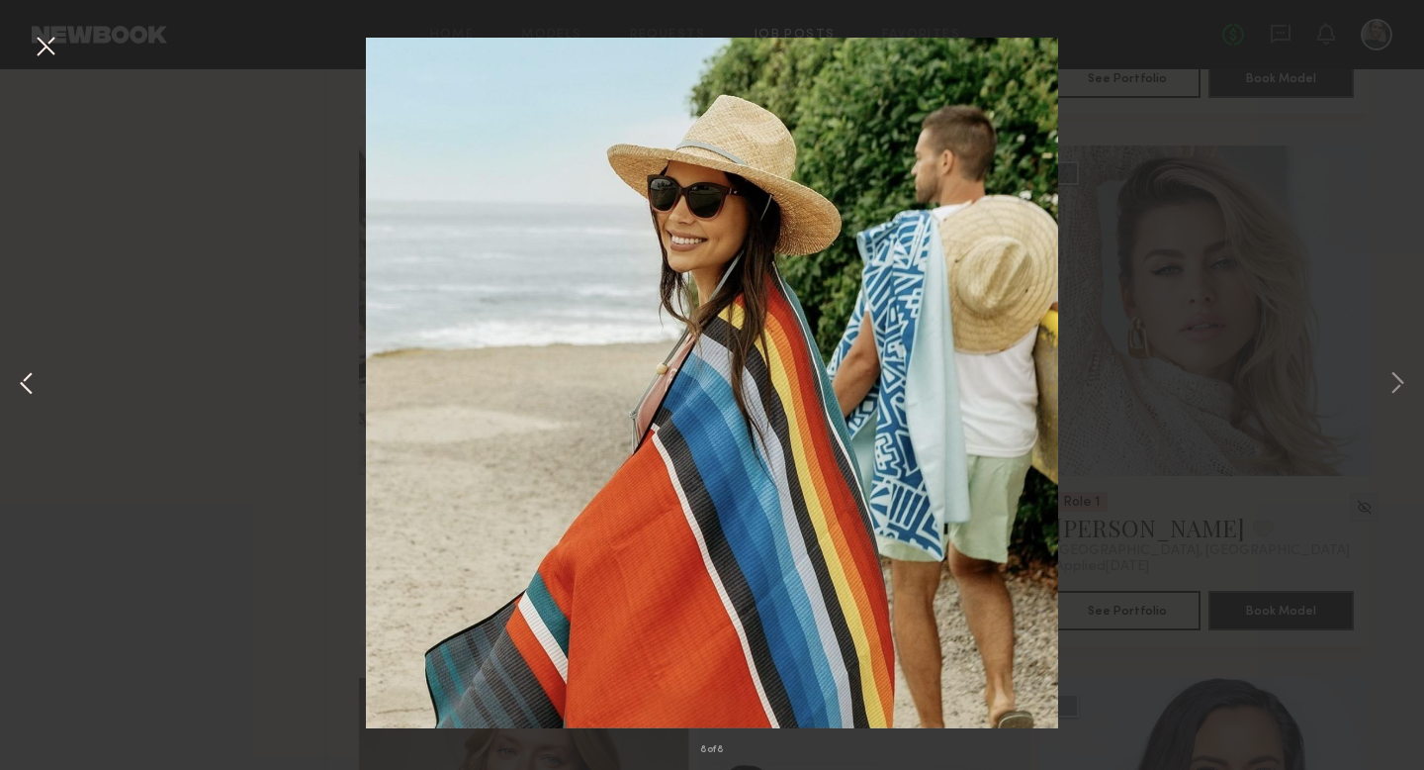
click at [32, 390] on button at bounding box center [27, 384] width 24 height 615
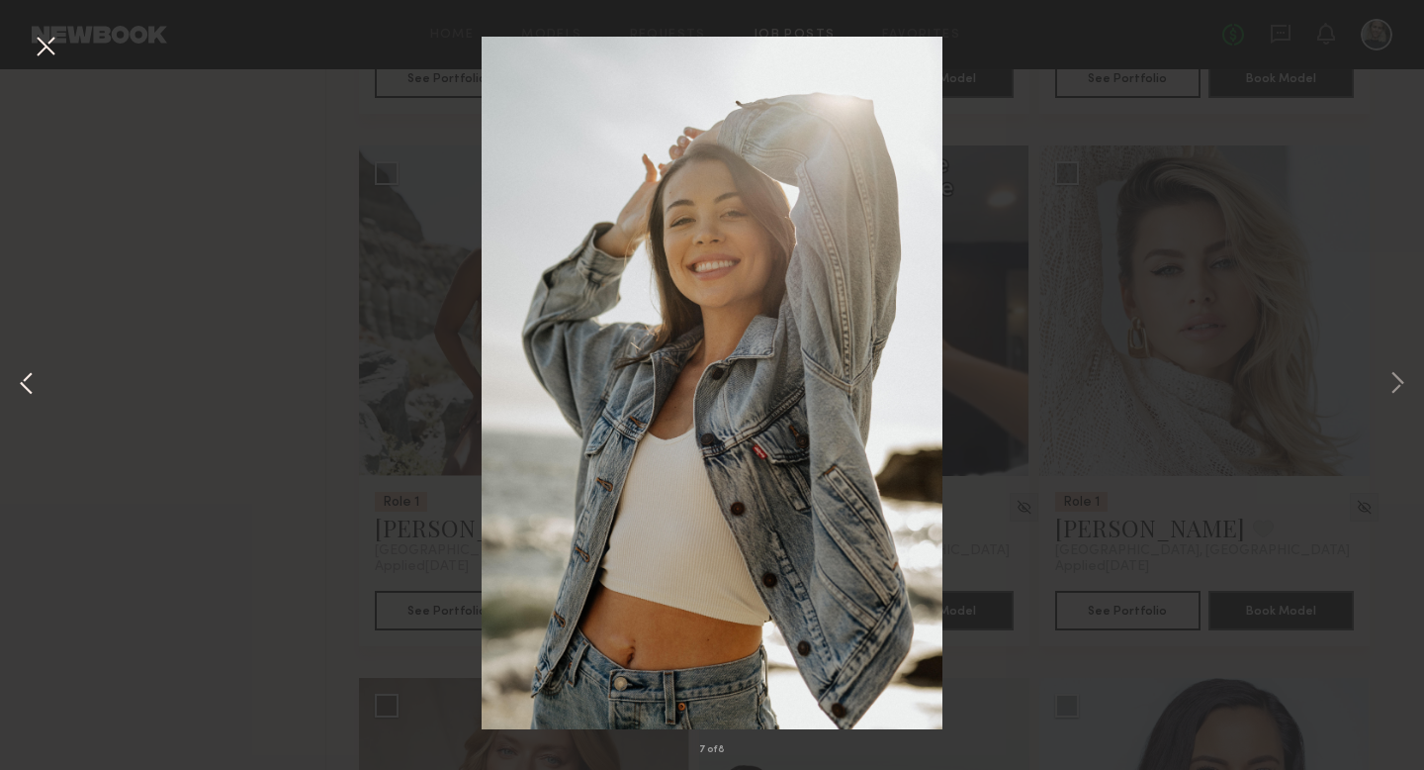
click at [22, 389] on button at bounding box center [27, 384] width 24 height 615
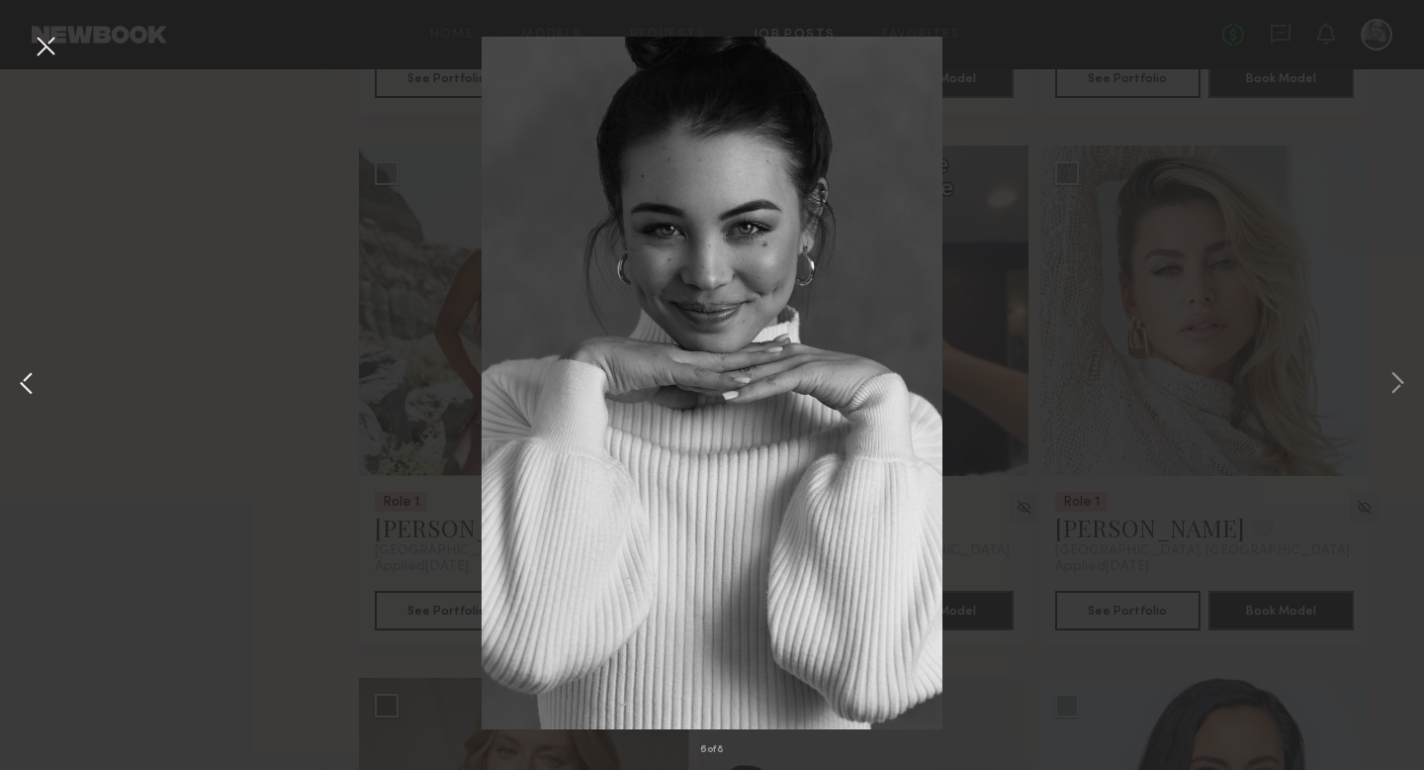
click at [23, 383] on button at bounding box center [27, 384] width 24 height 615
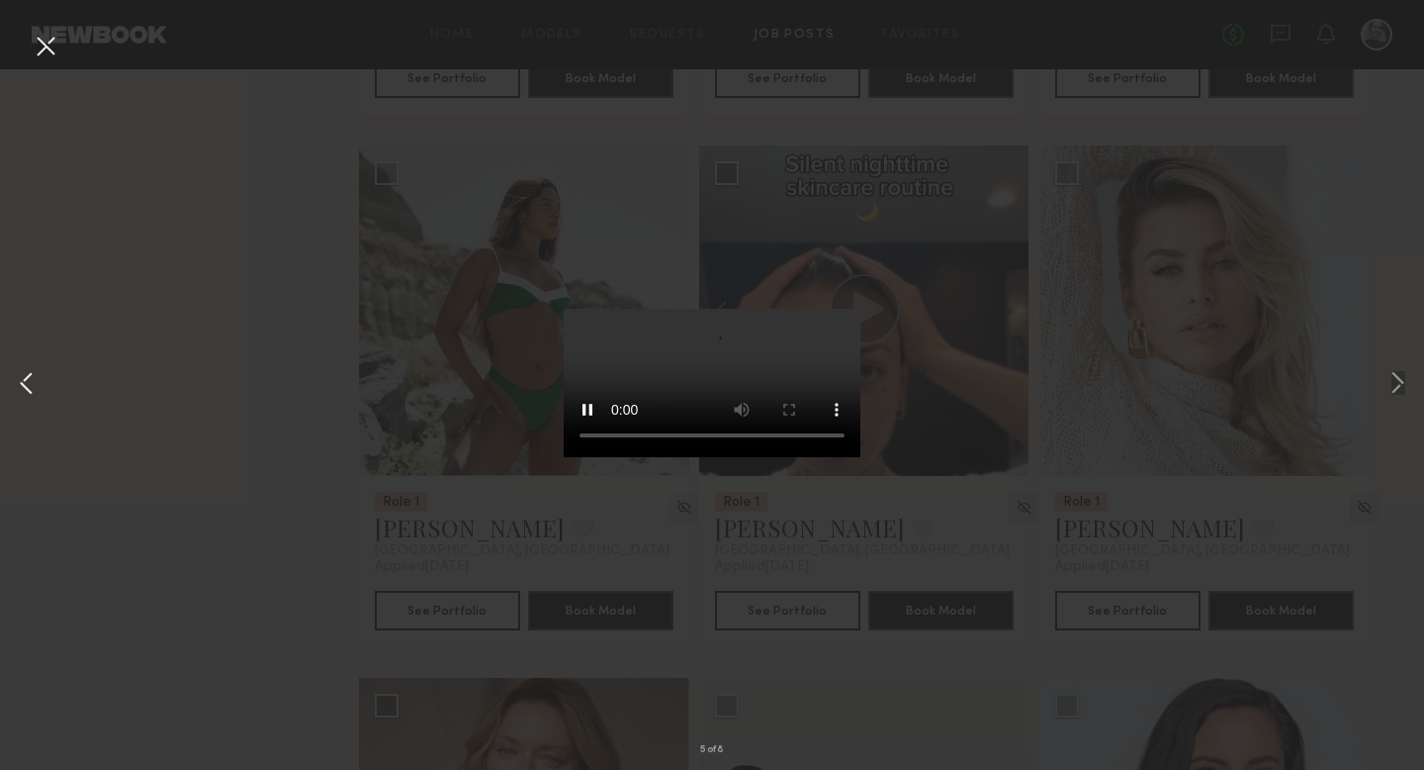
click at [25, 383] on button at bounding box center [27, 384] width 24 height 615
click at [25, 384] on button at bounding box center [27, 384] width 24 height 615
click at [27, 384] on button at bounding box center [27, 384] width 24 height 615
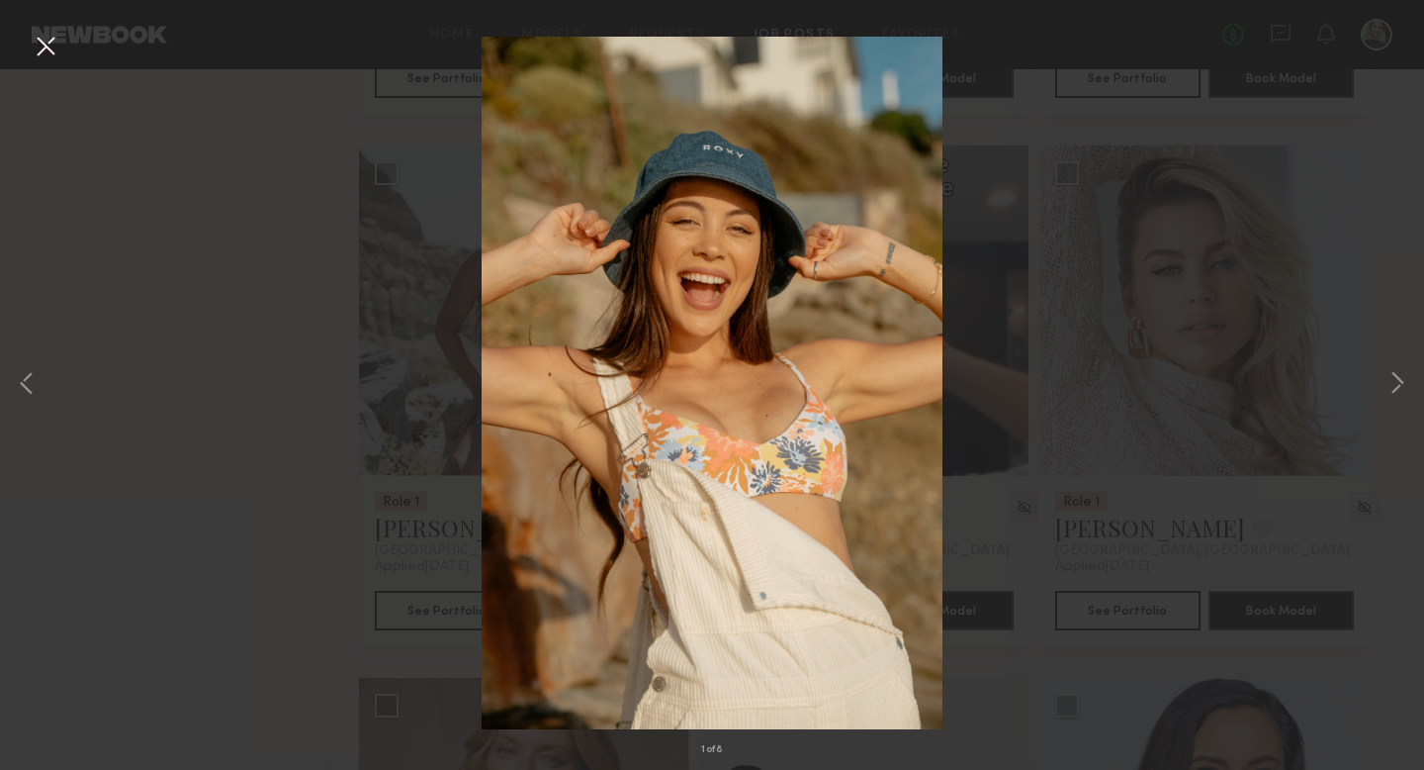
click at [289, 274] on div "1 of 8" at bounding box center [712, 385] width 1424 height 770
click at [46, 49] on button at bounding box center [46, 48] width 32 height 36
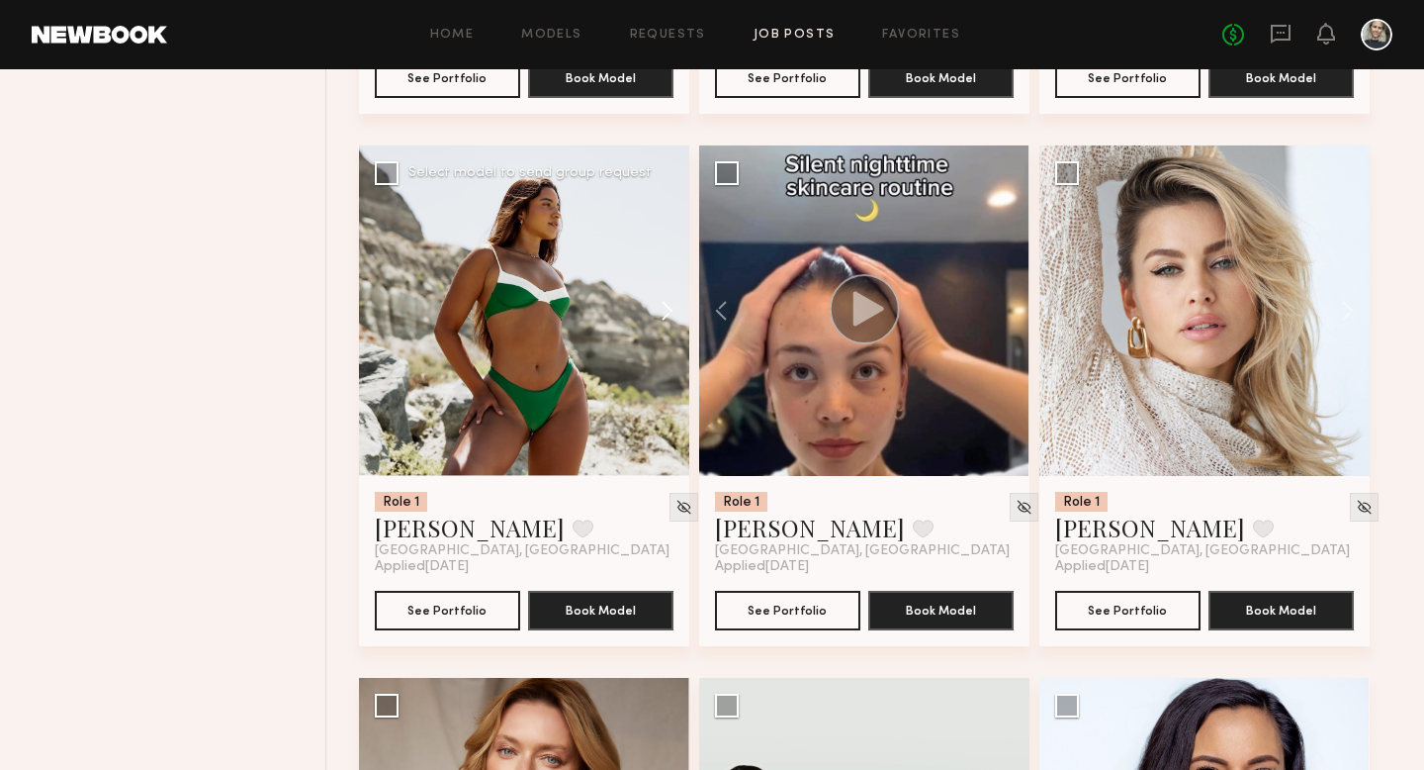
click at [664, 315] on button at bounding box center [657, 310] width 63 height 330
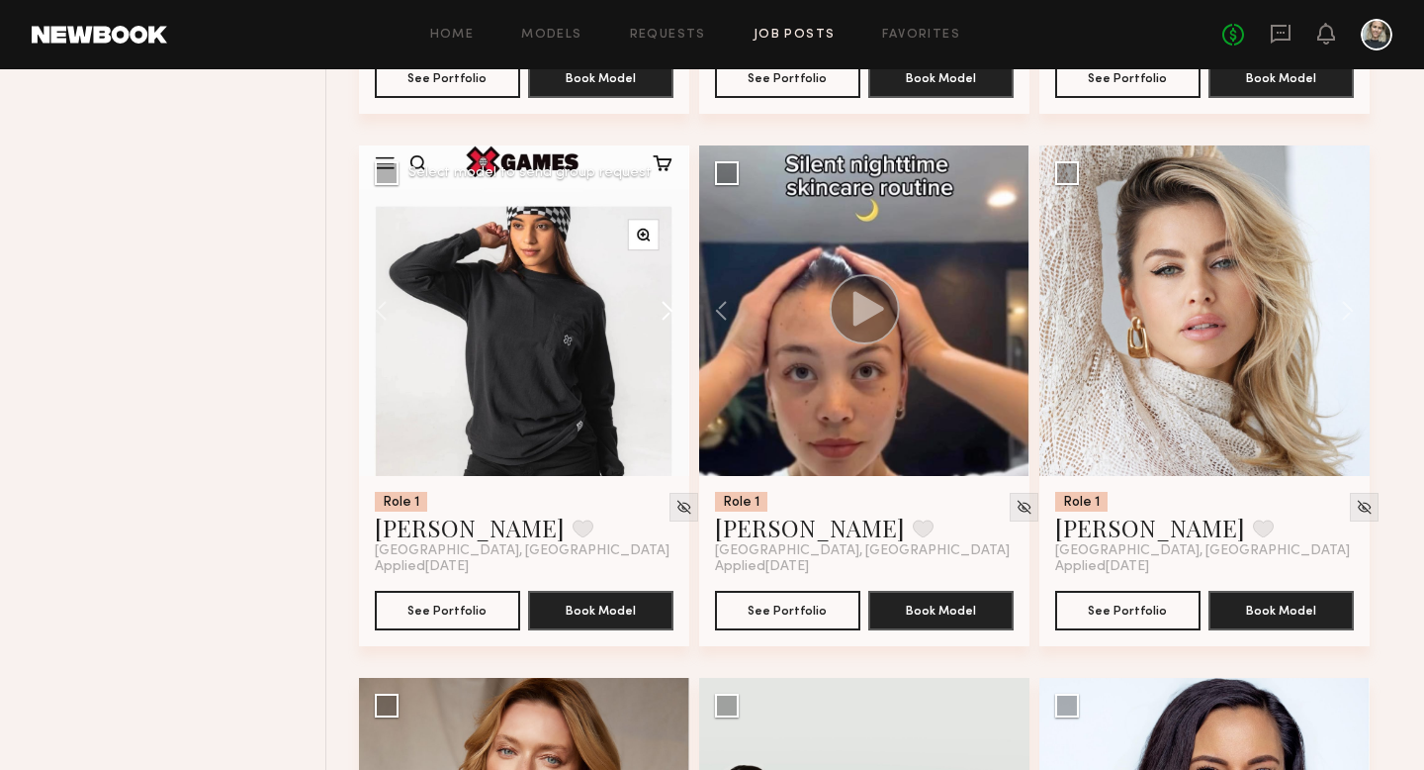
click at [664, 316] on button at bounding box center [657, 310] width 63 height 330
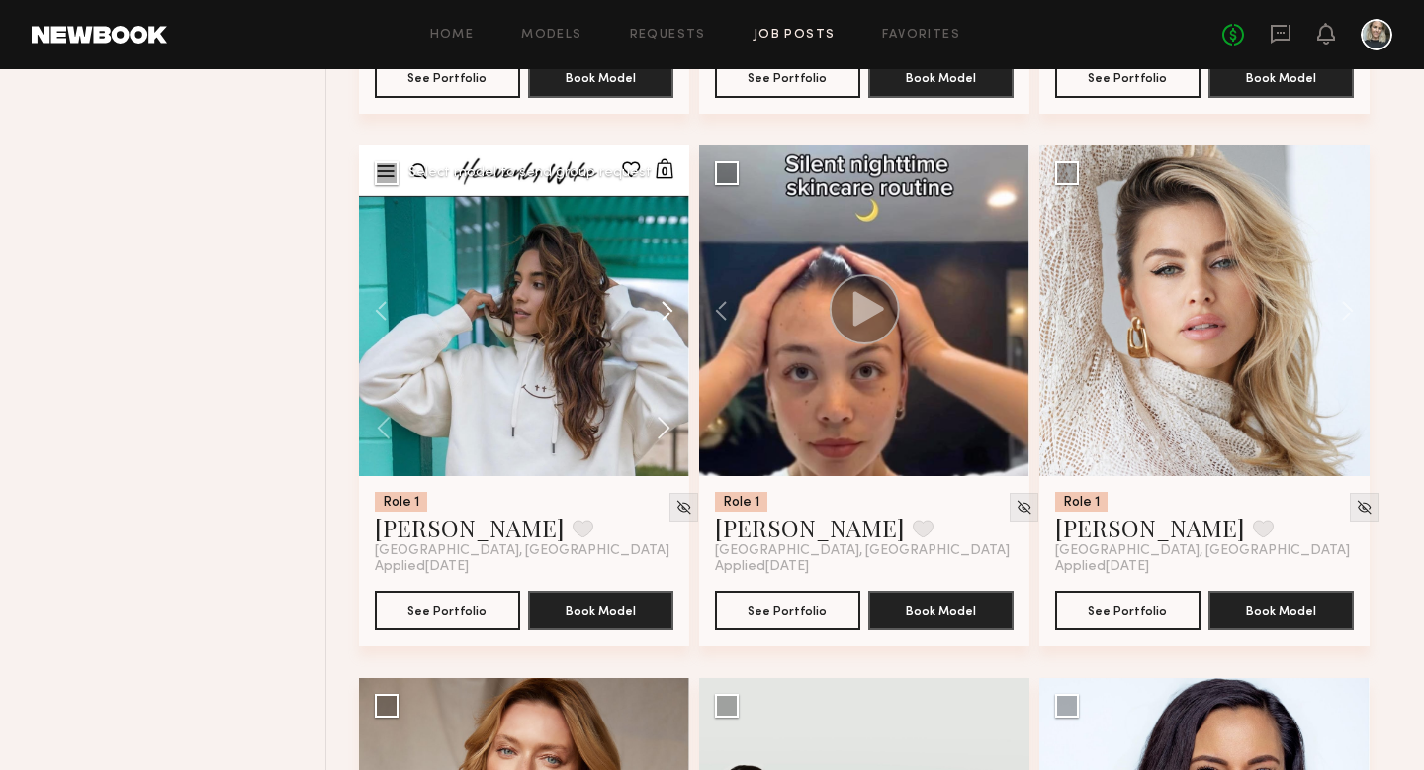
click at [664, 316] on button at bounding box center [657, 310] width 63 height 330
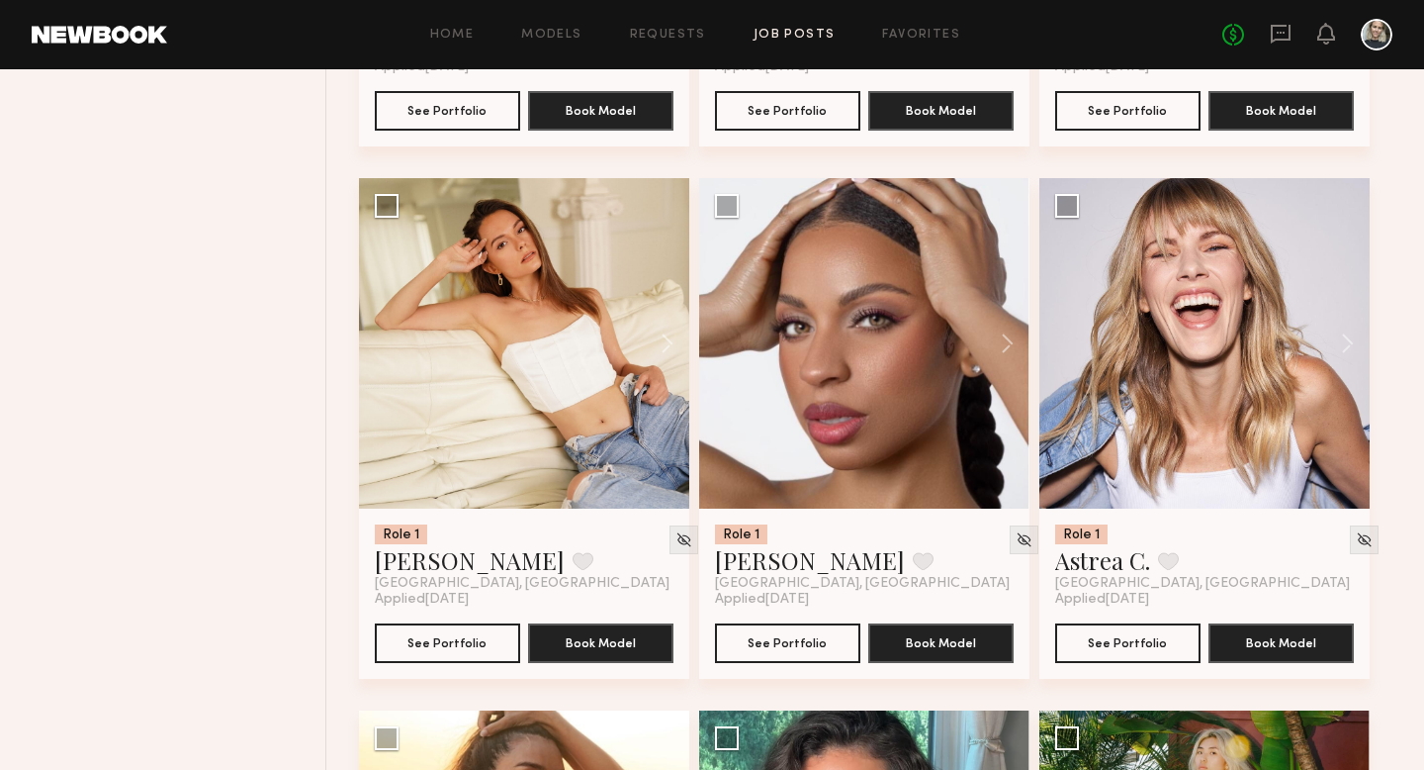
scroll to position [8122, 0]
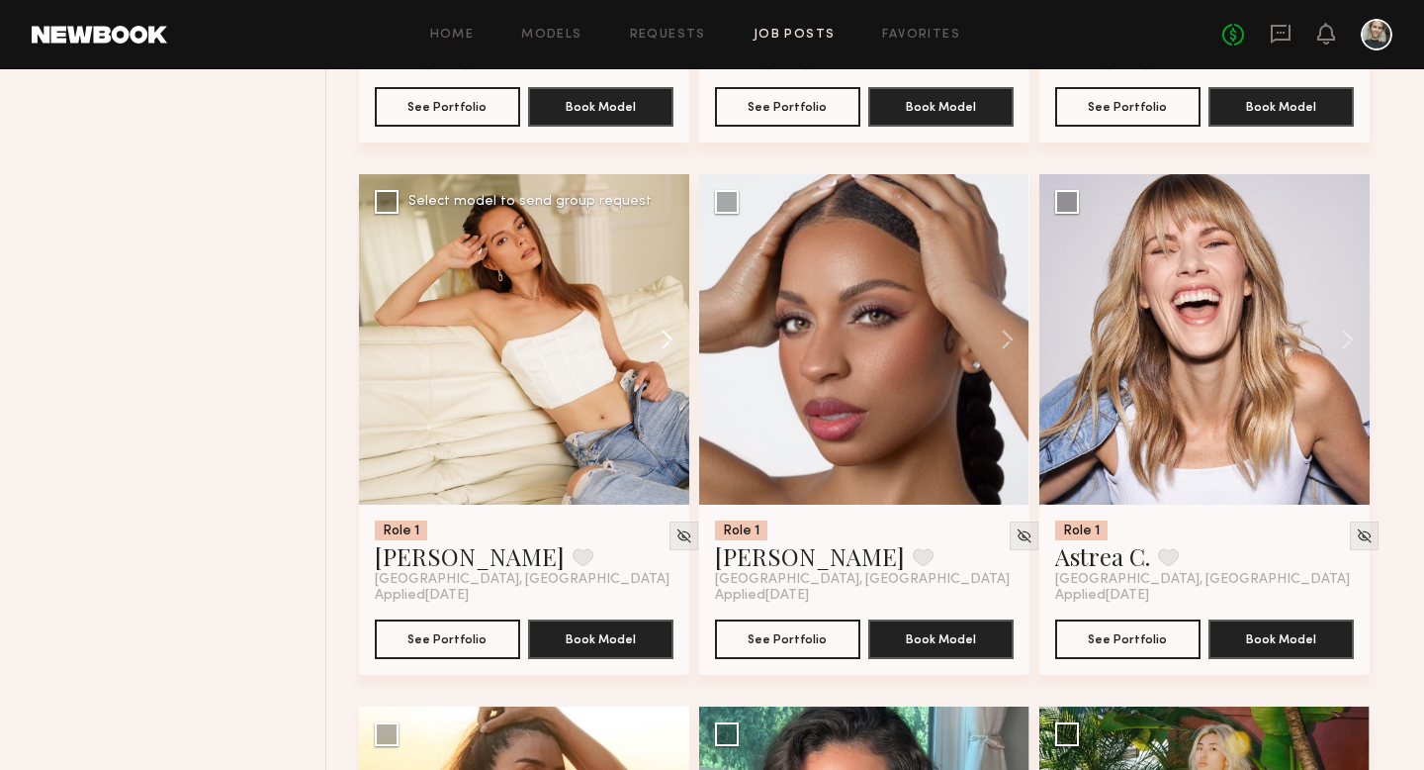
click at [668, 338] on button at bounding box center [657, 339] width 63 height 330
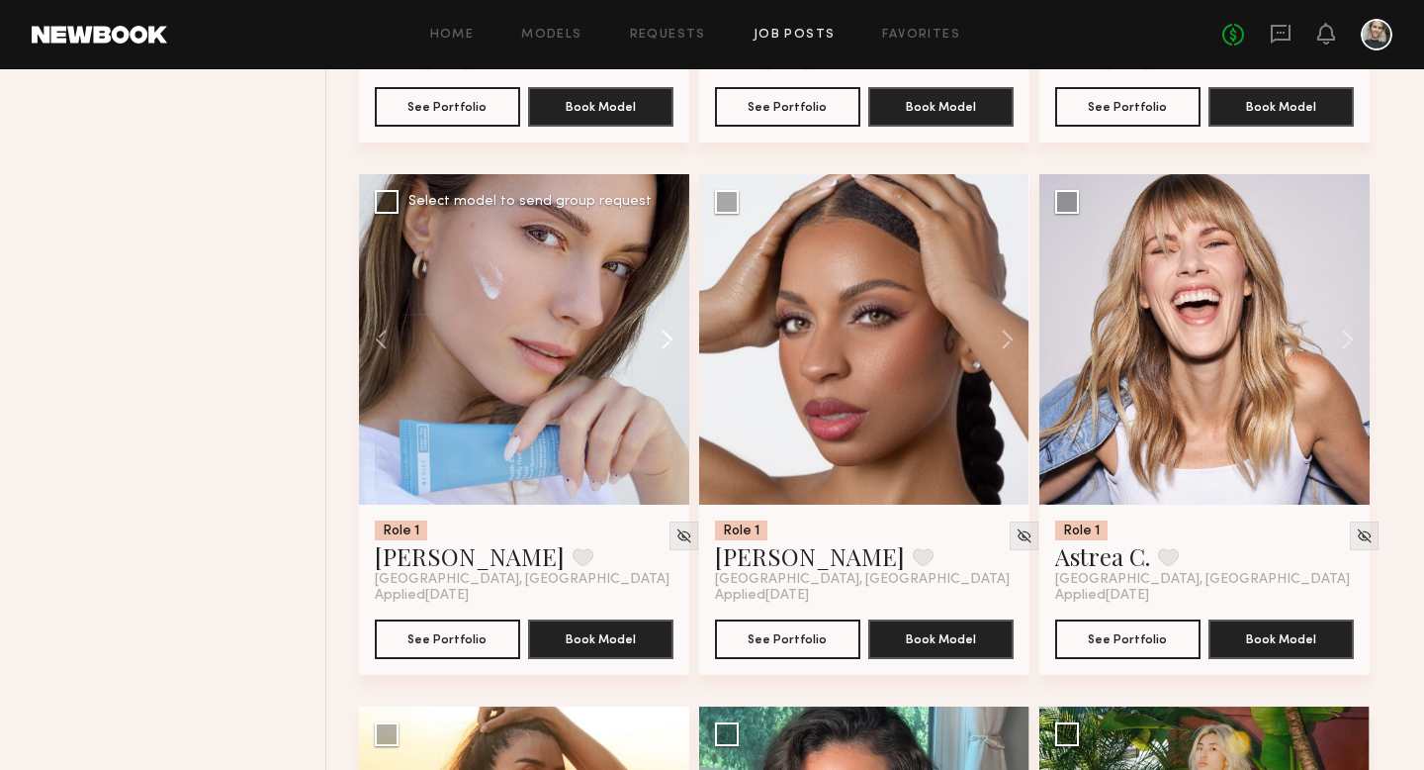
click at [668, 338] on button at bounding box center [657, 339] width 63 height 330
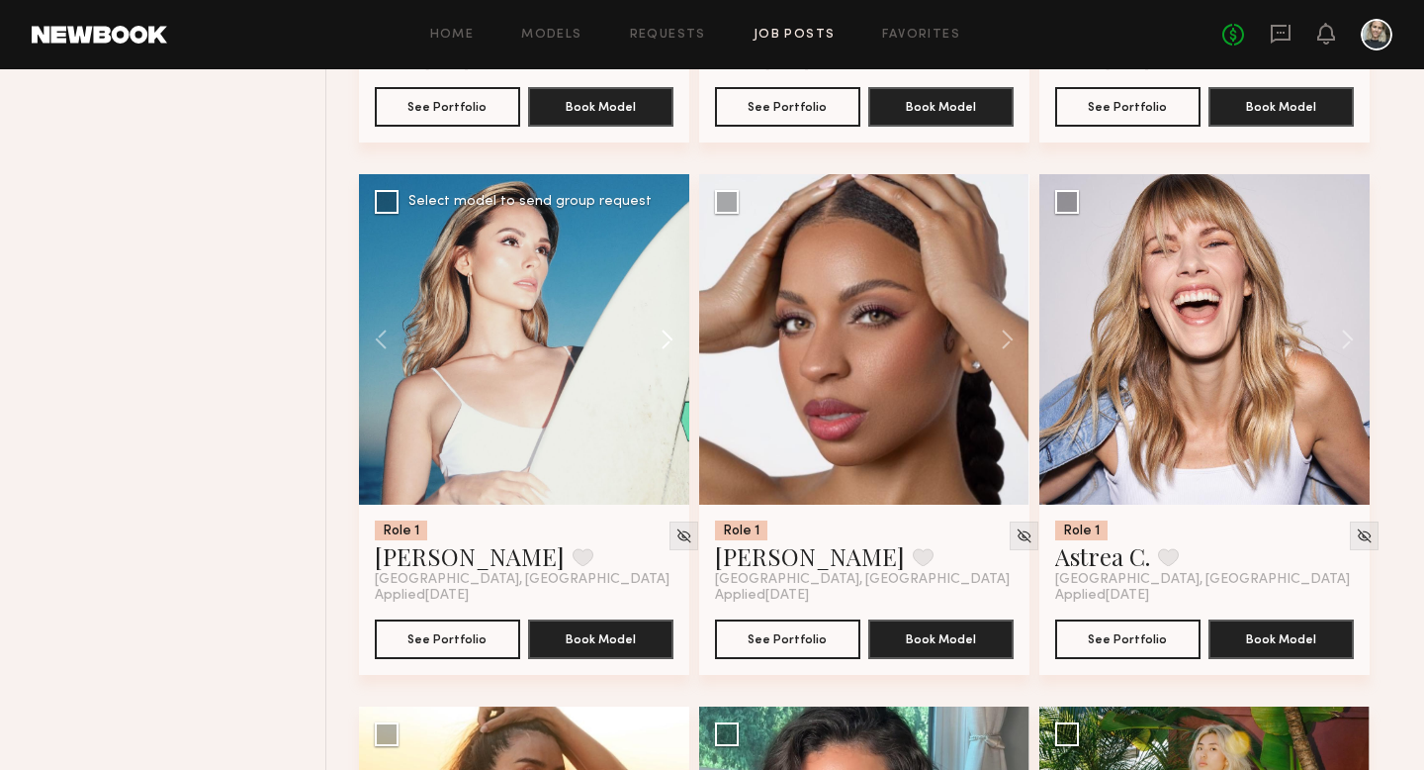
click at [668, 339] on button at bounding box center [657, 339] width 63 height 330
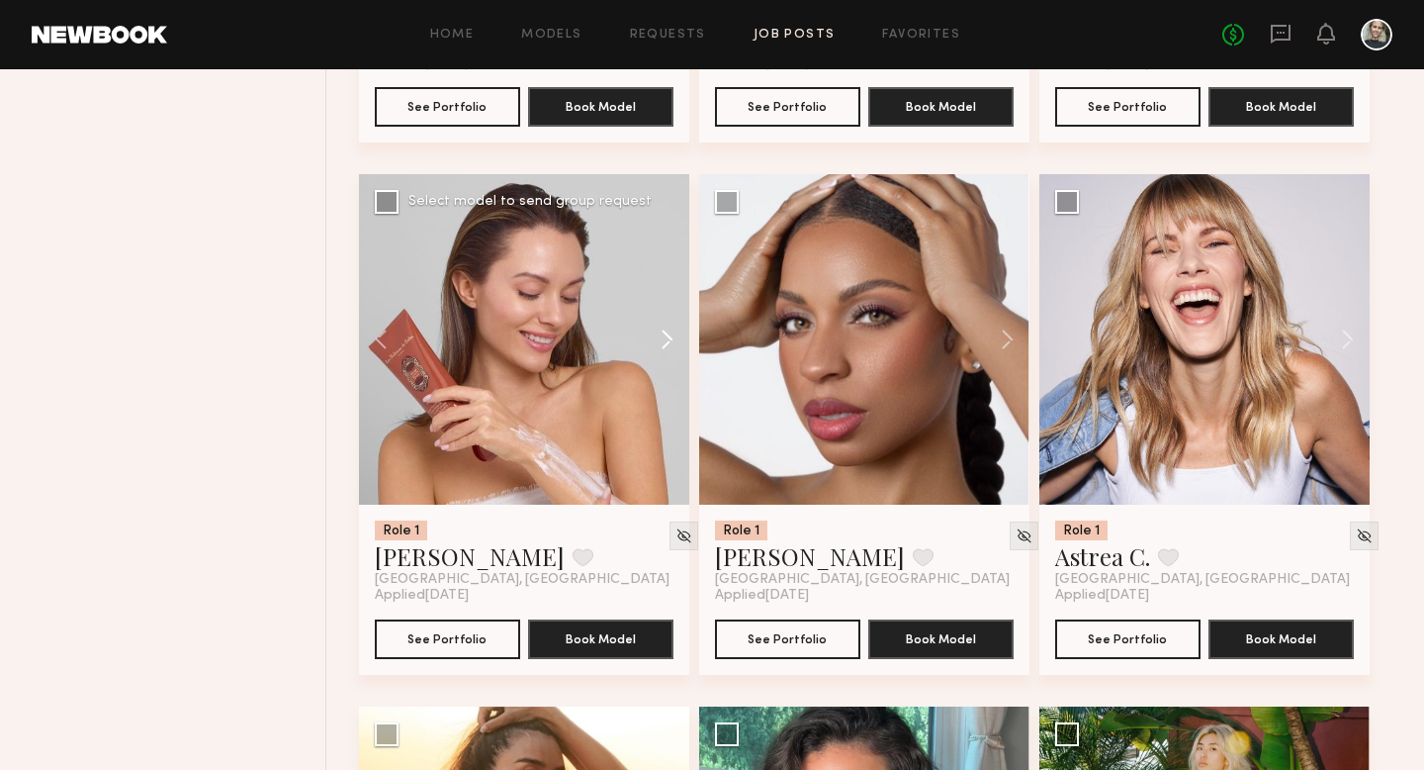
click at [668, 339] on button at bounding box center [657, 339] width 63 height 330
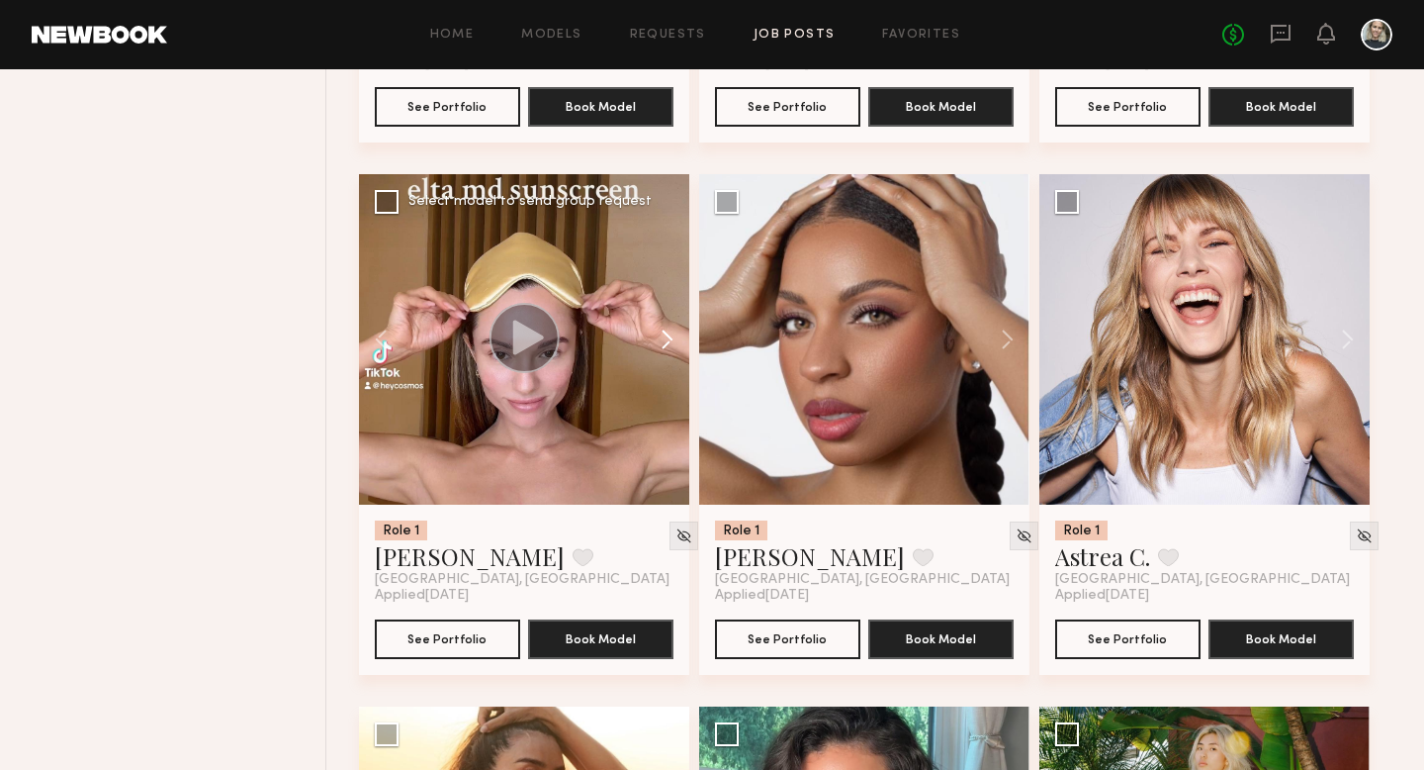
click at [668, 340] on button at bounding box center [657, 339] width 63 height 330
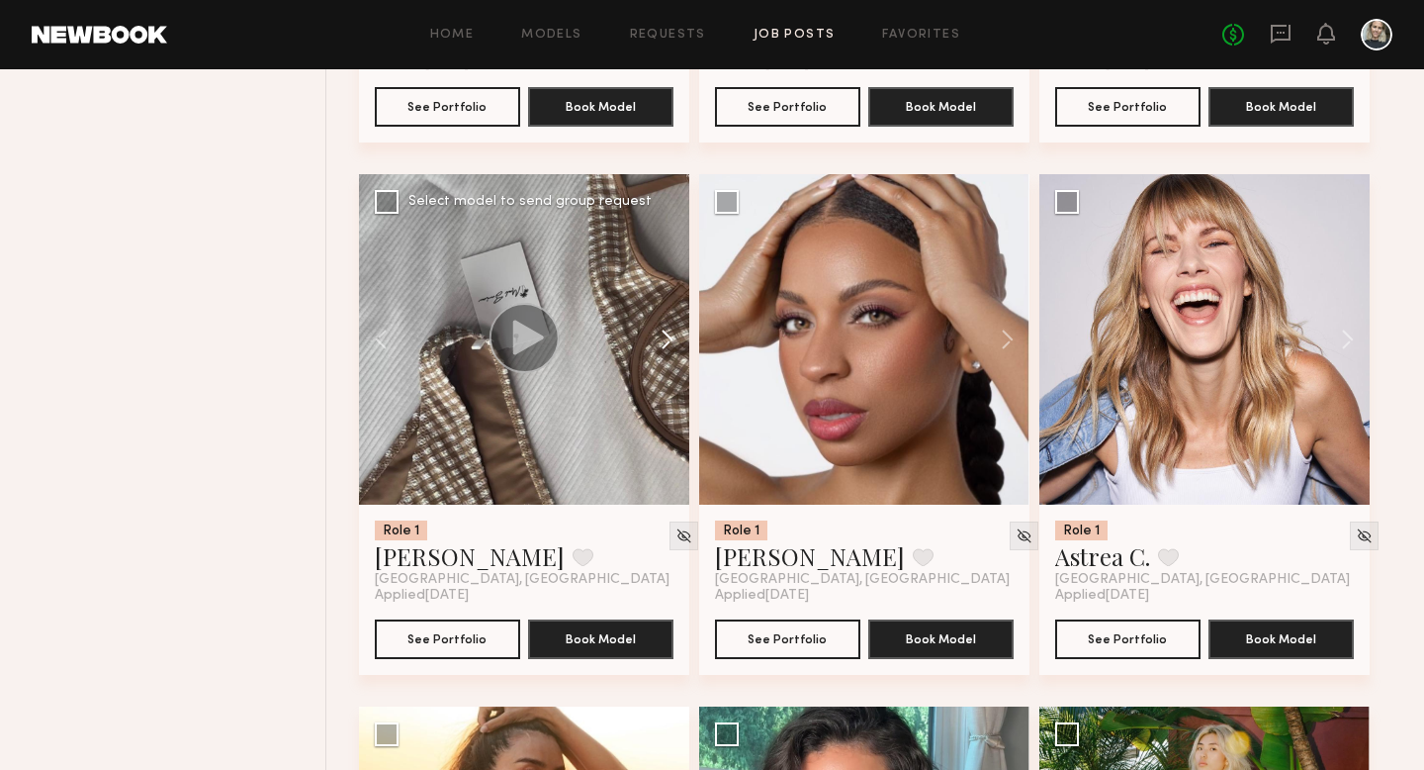
click at [668, 340] on button at bounding box center [657, 339] width 63 height 330
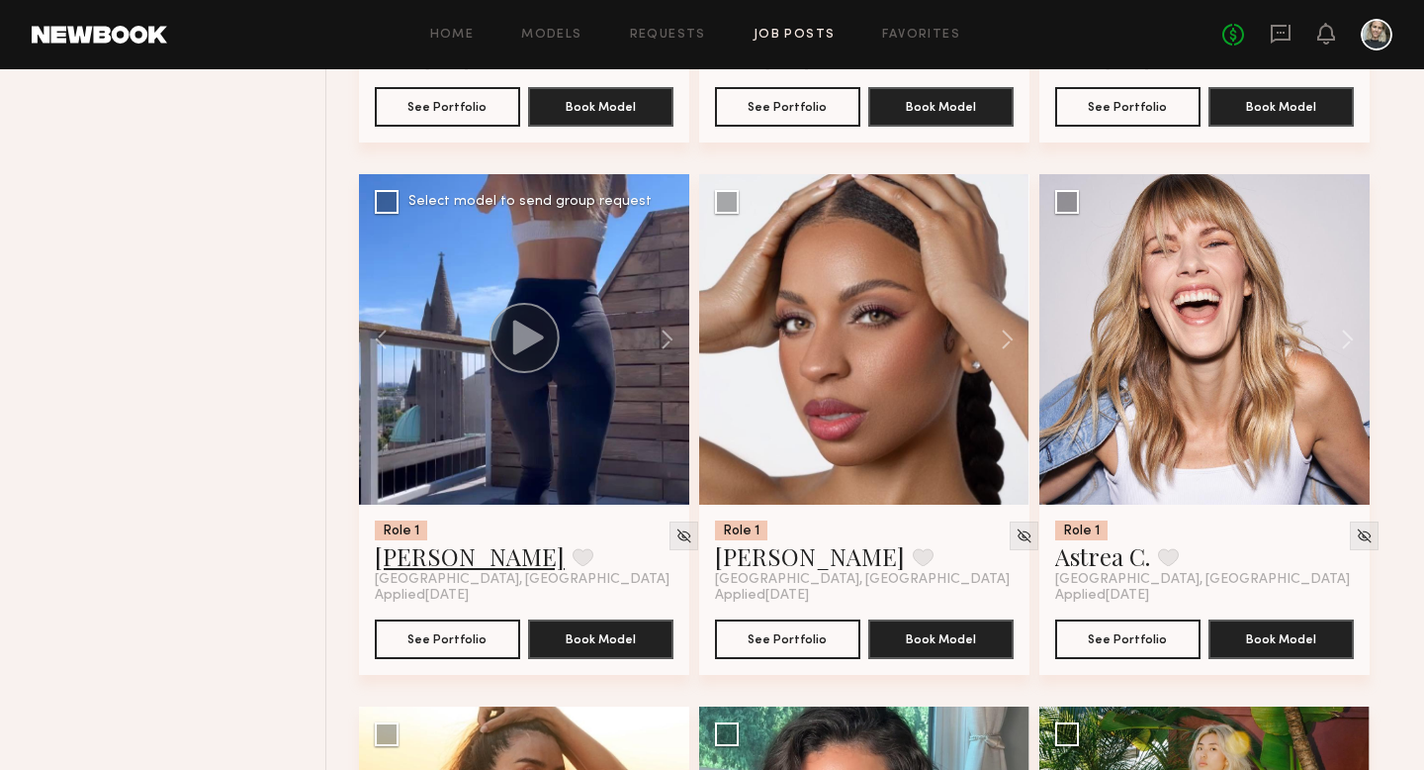
click at [457, 569] on link "[PERSON_NAME]" at bounding box center [470, 556] width 190 height 32
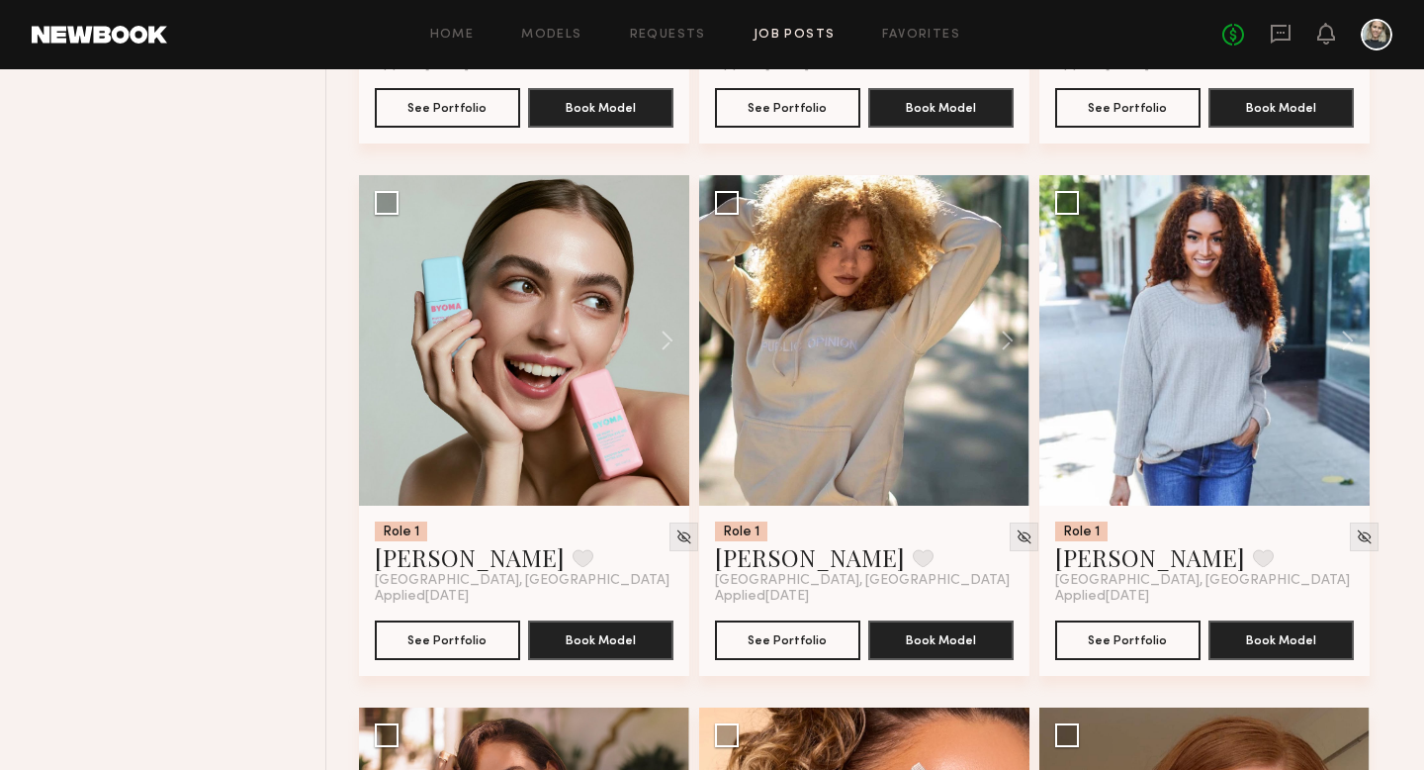
scroll to position [10760, 0]
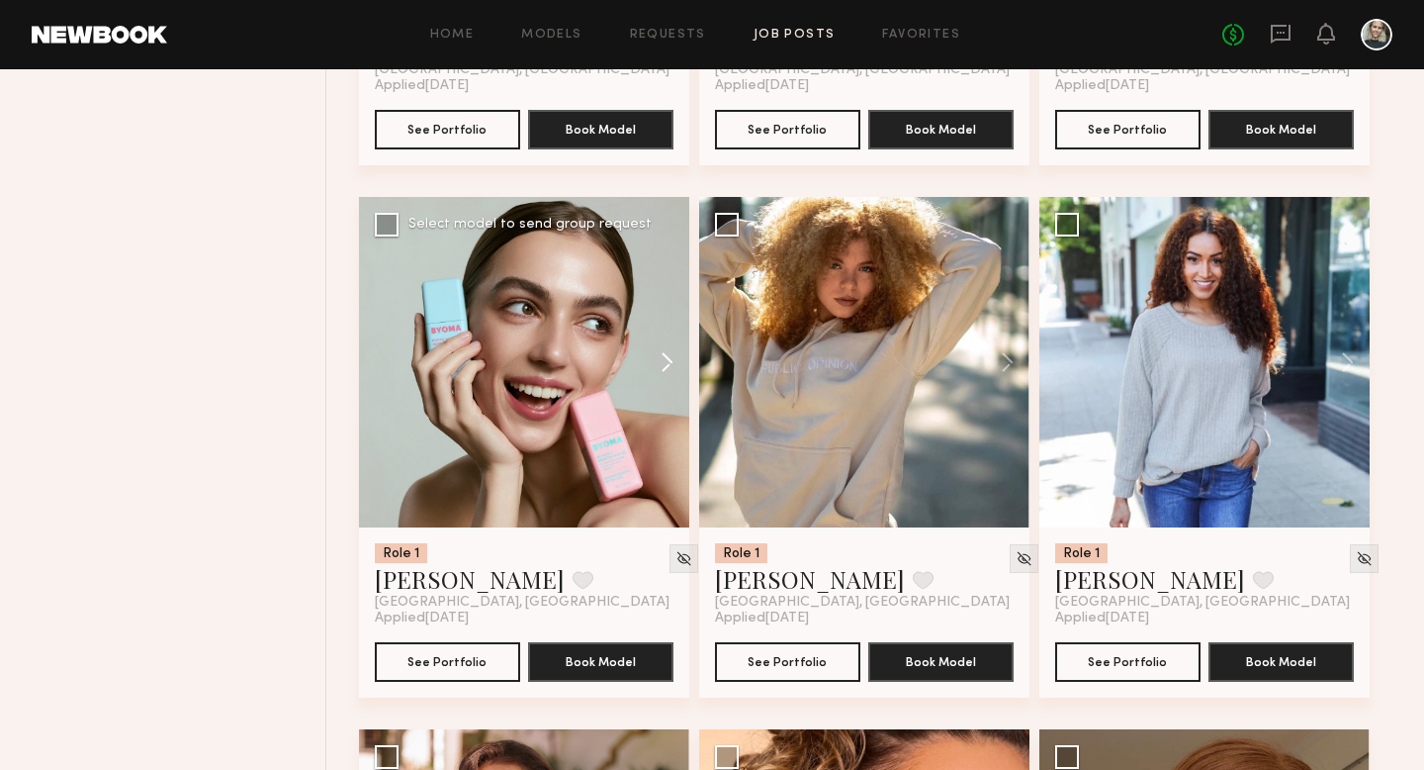
click at [665, 371] on button at bounding box center [657, 362] width 63 height 330
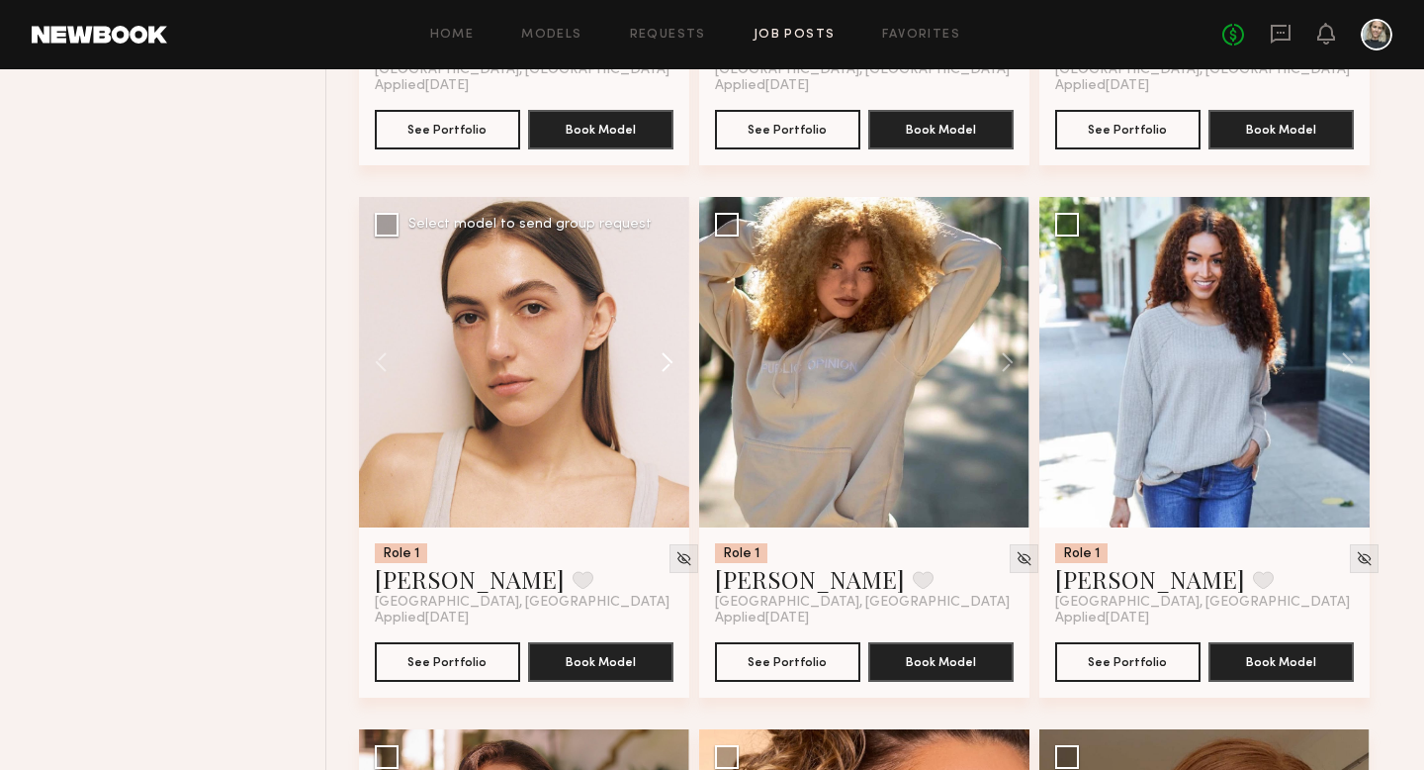
click at [665, 371] on button at bounding box center [657, 362] width 63 height 330
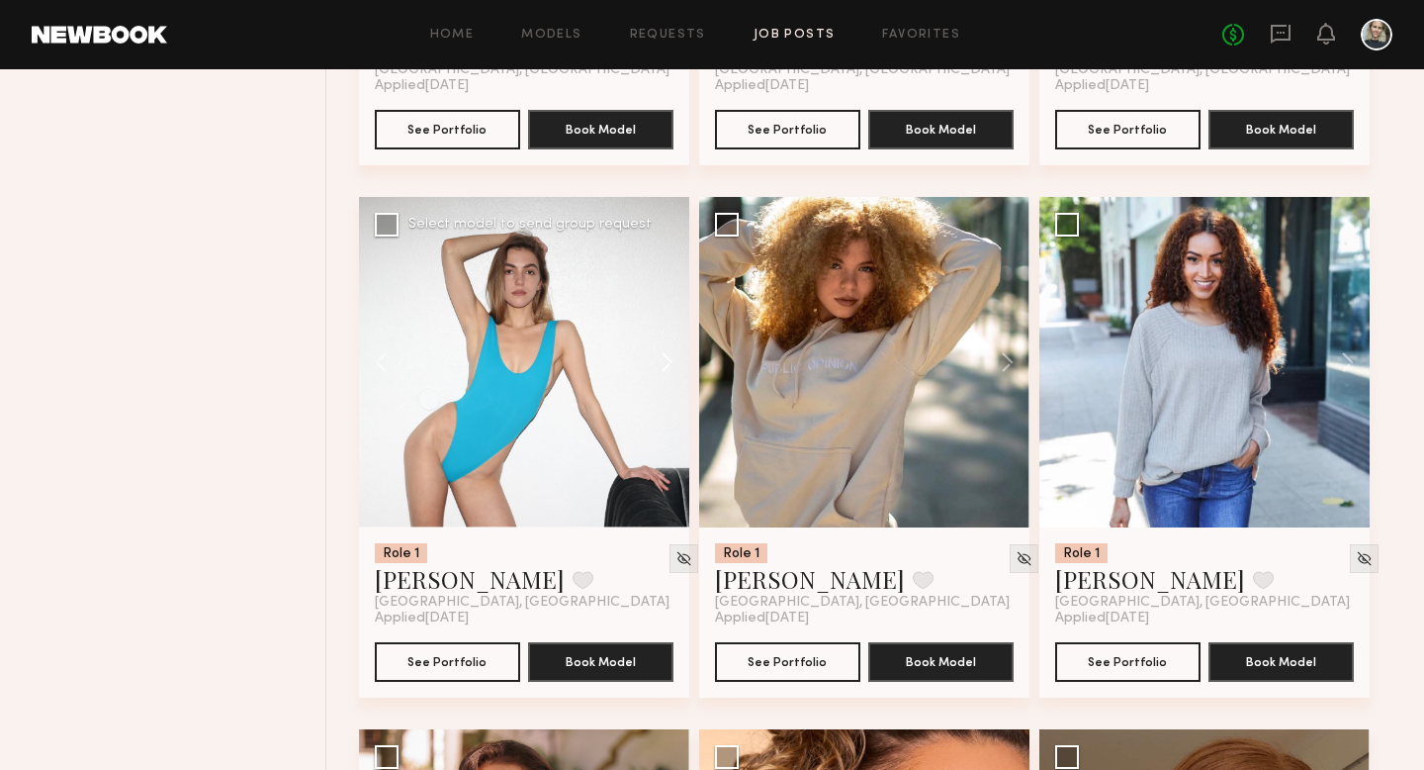
click at [665, 371] on button at bounding box center [657, 362] width 63 height 330
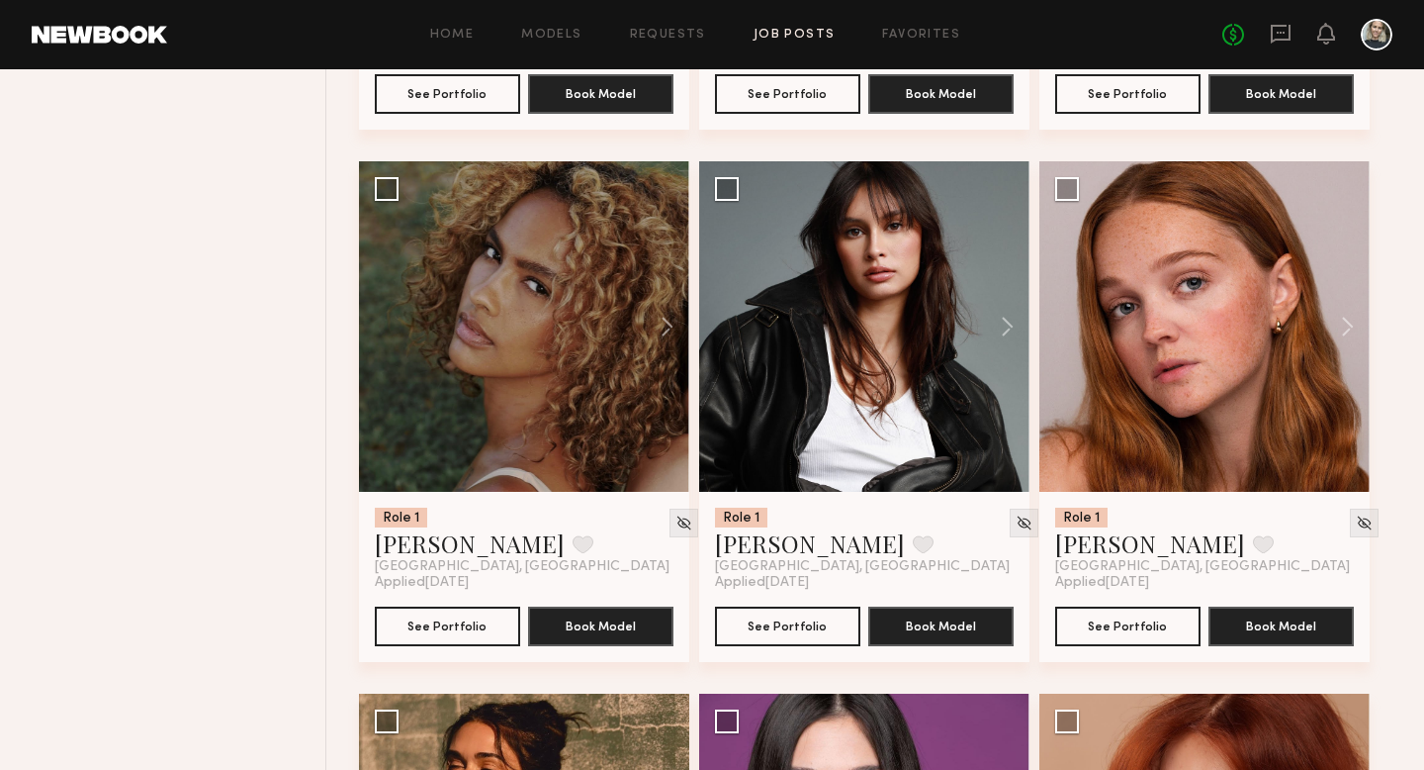
scroll to position [12926, 0]
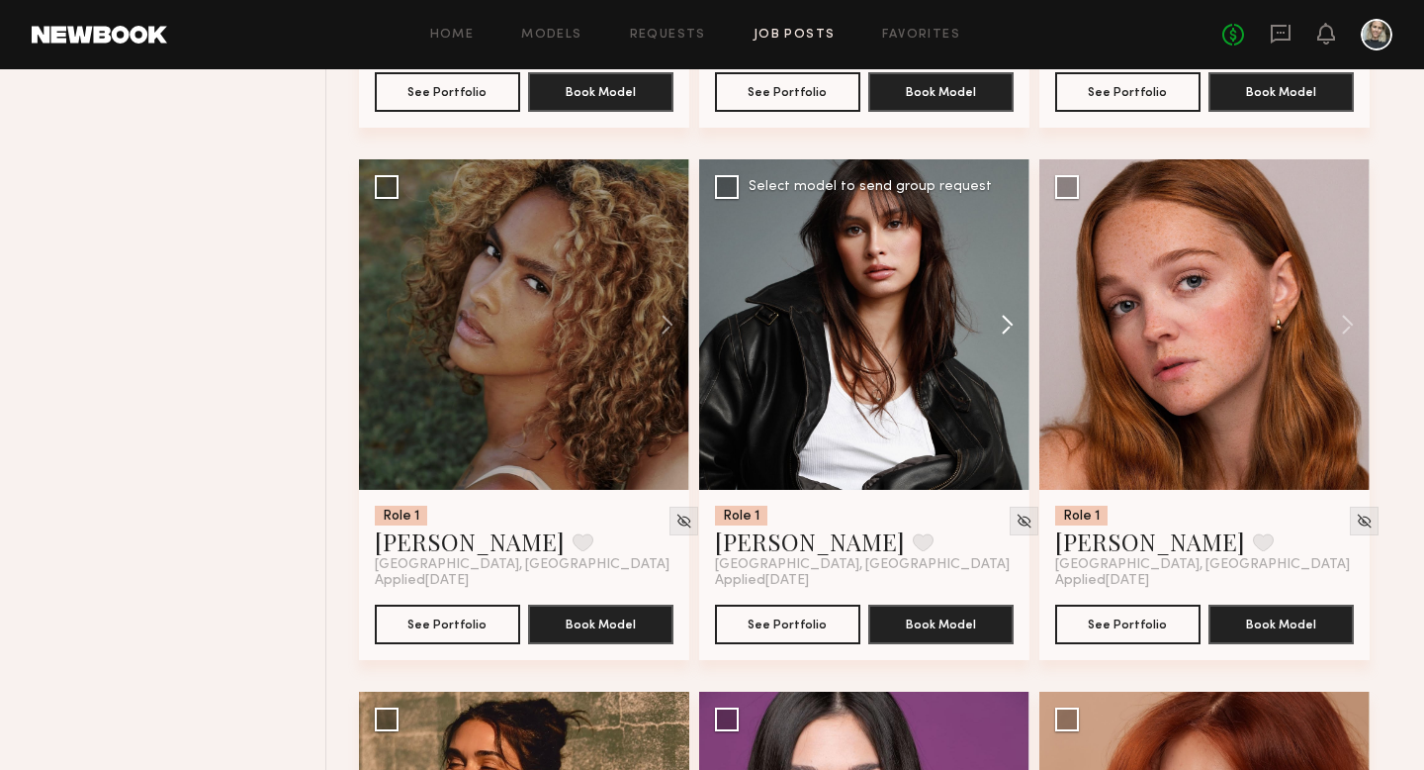
click at [1011, 329] on button at bounding box center [997, 324] width 63 height 330
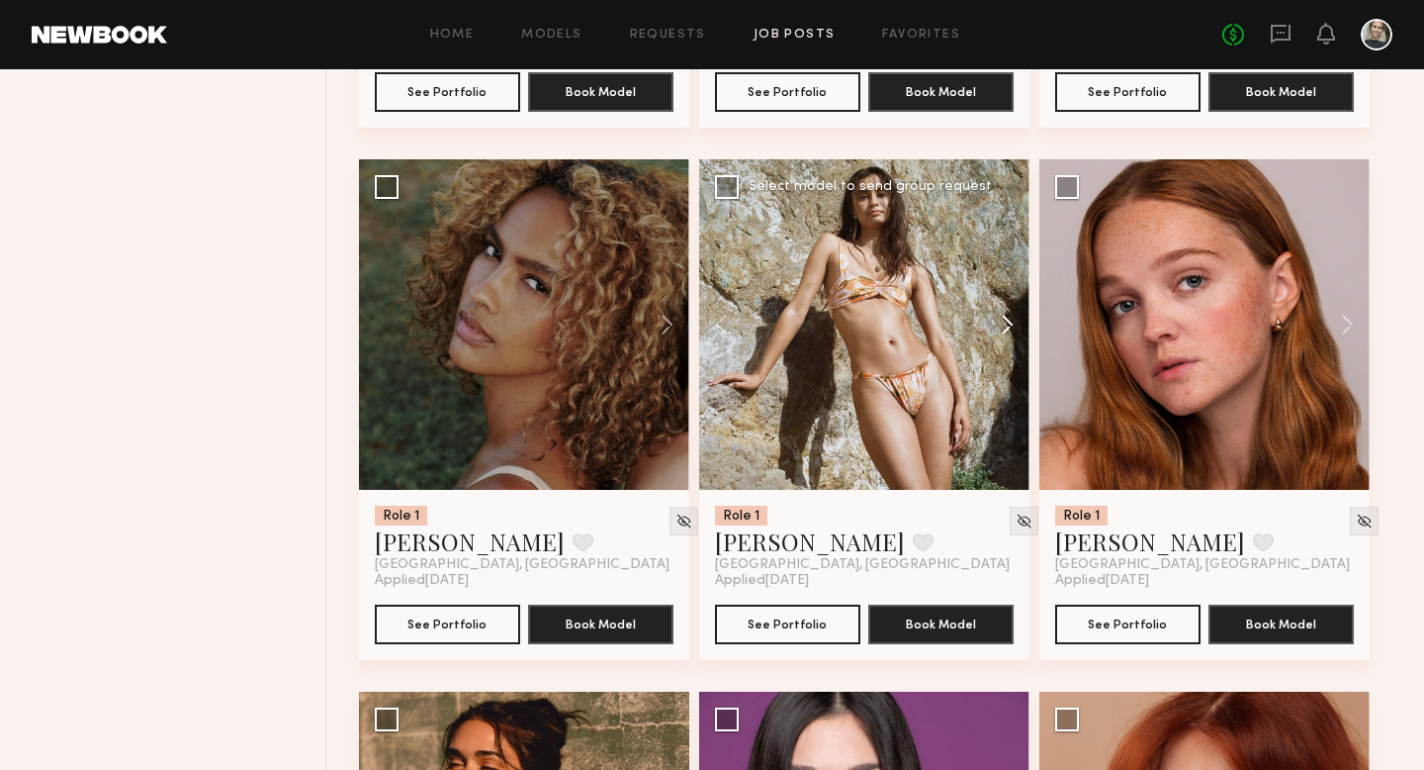
click at [1011, 329] on button at bounding box center [997, 324] width 63 height 330
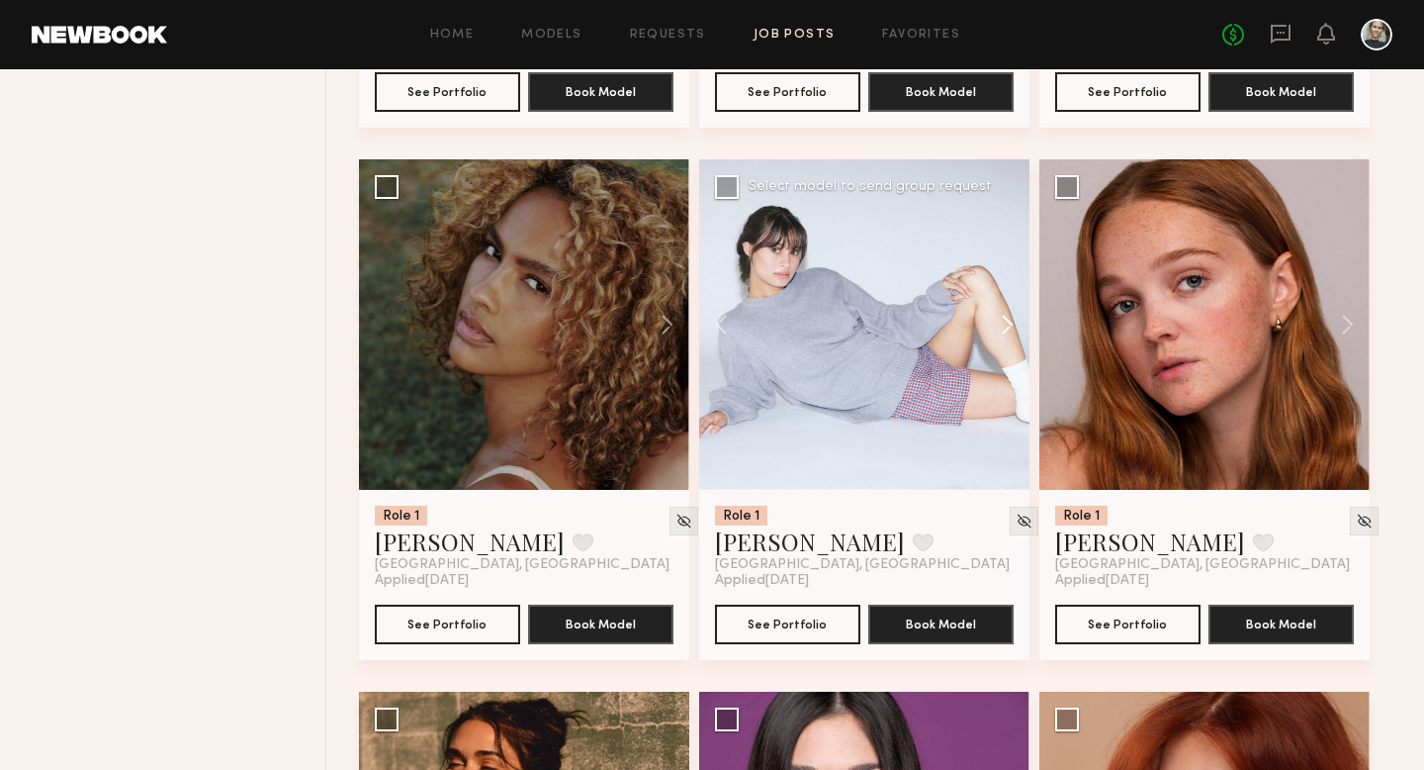
click at [1011, 330] on button at bounding box center [997, 324] width 63 height 330
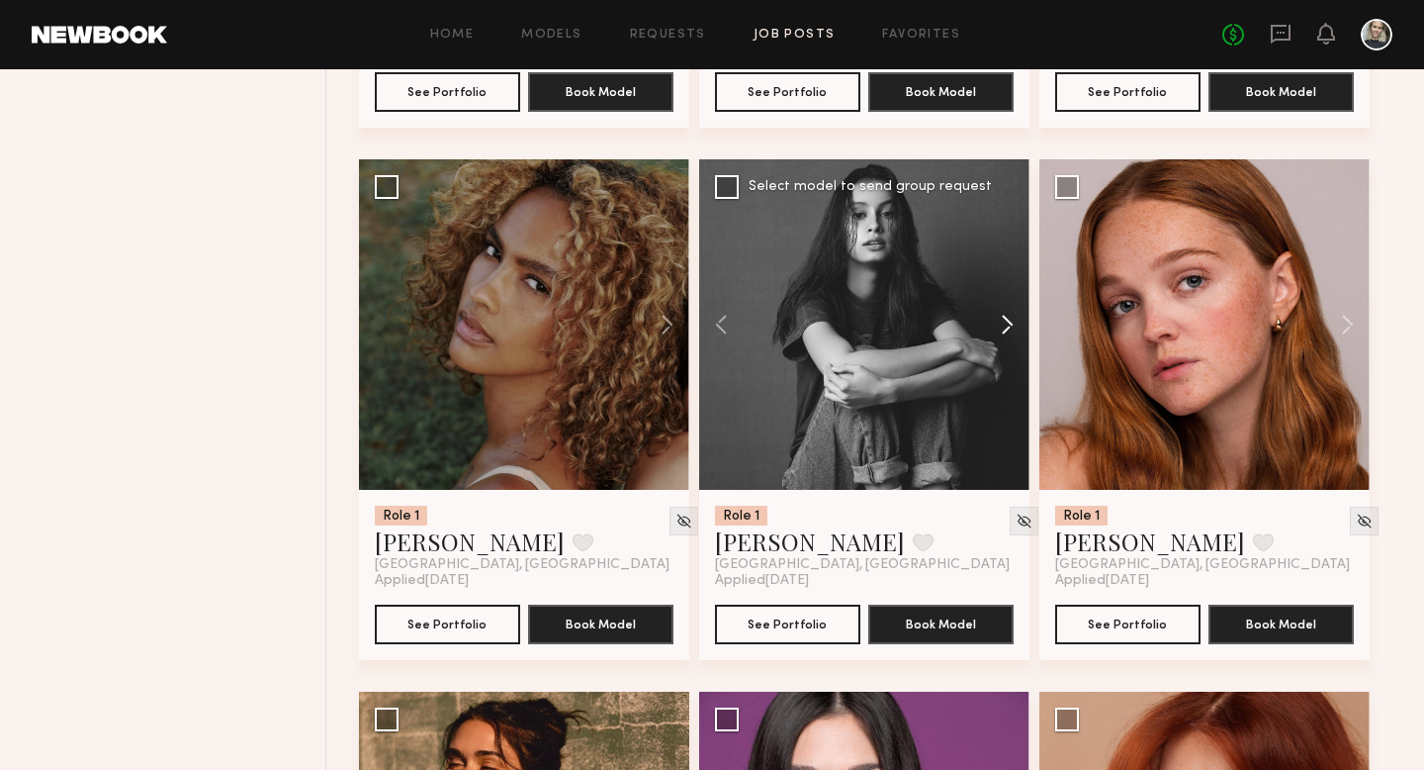
click at [1011, 330] on button at bounding box center [997, 324] width 63 height 330
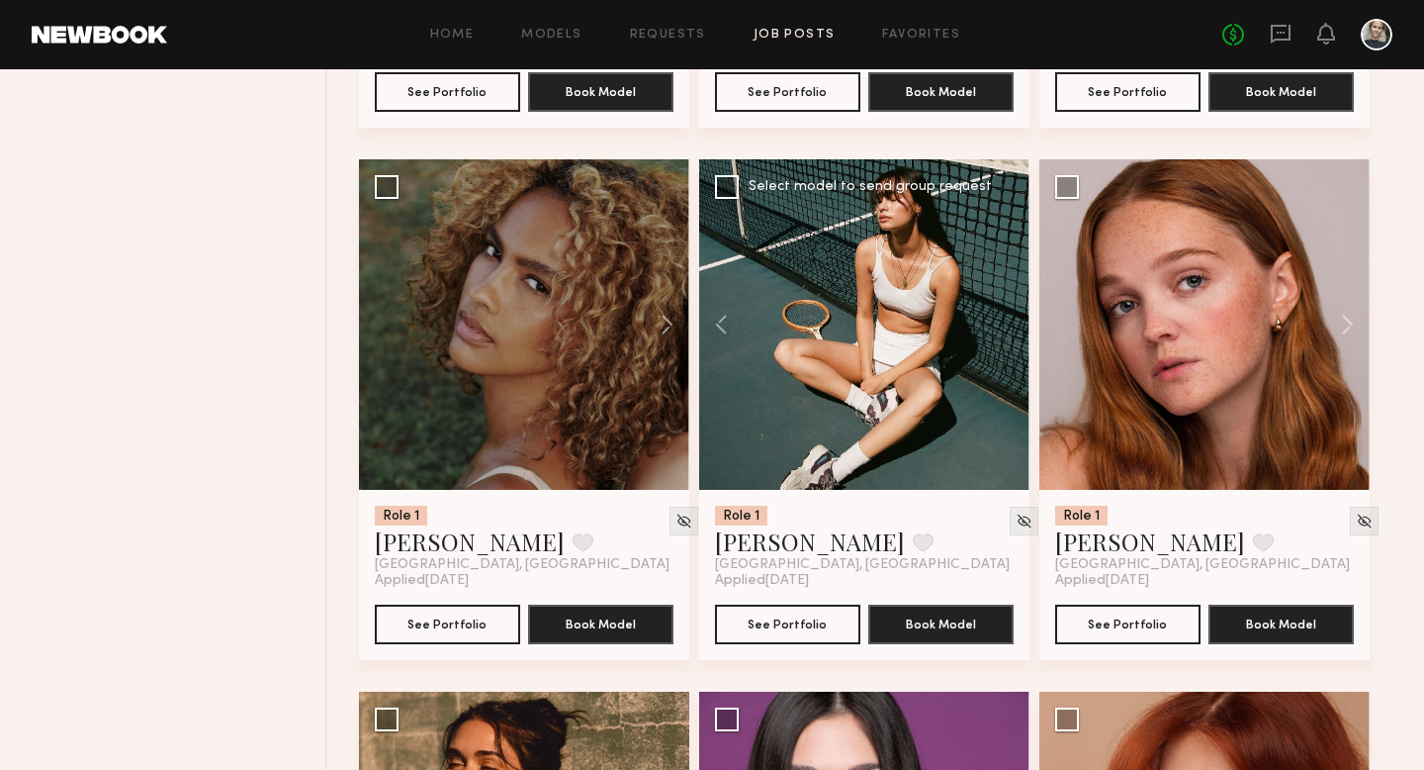
click at [1011, 330] on div at bounding box center [864, 324] width 330 height 330
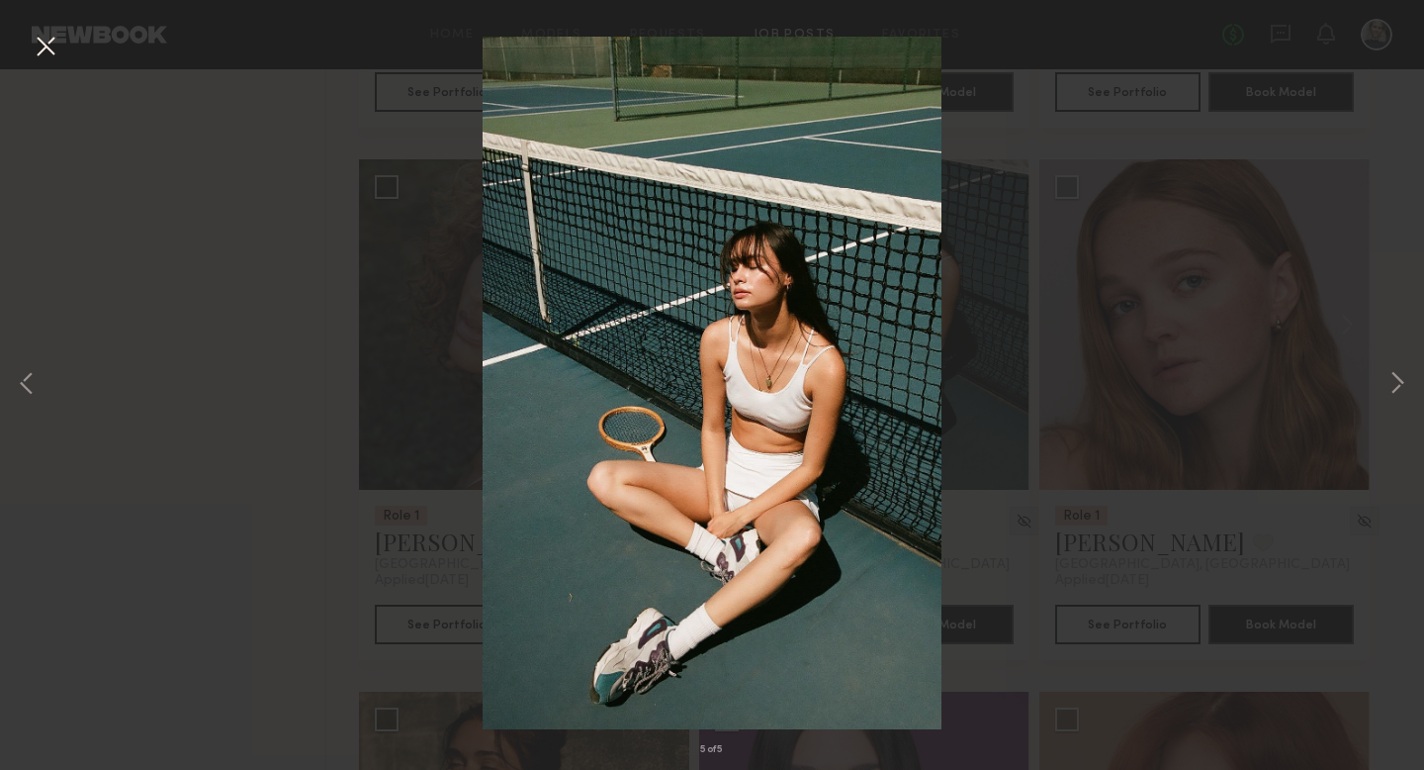
click at [44, 44] on button at bounding box center [46, 48] width 32 height 36
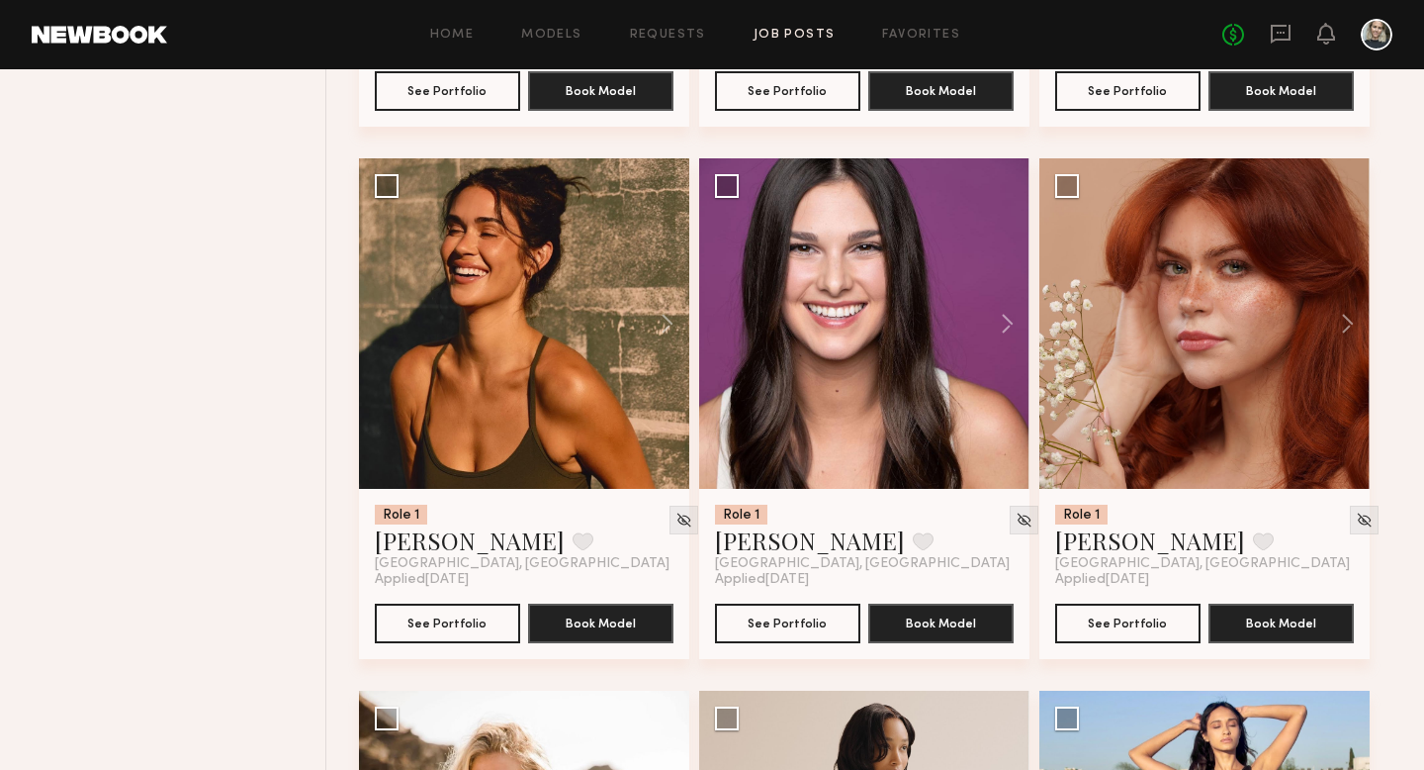
scroll to position [13463, 0]
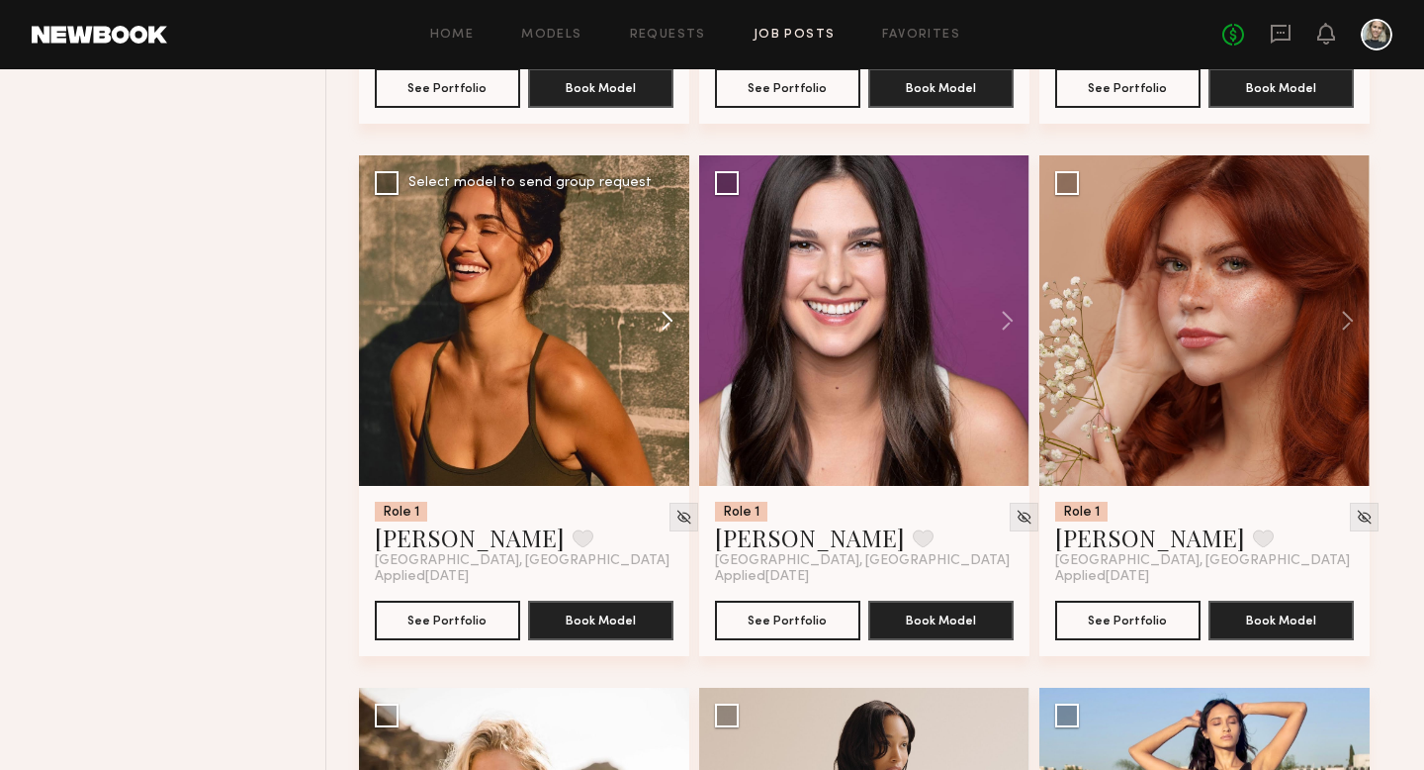
click at [663, 333] on button at bounding box center [657, 320] width 63 height 330
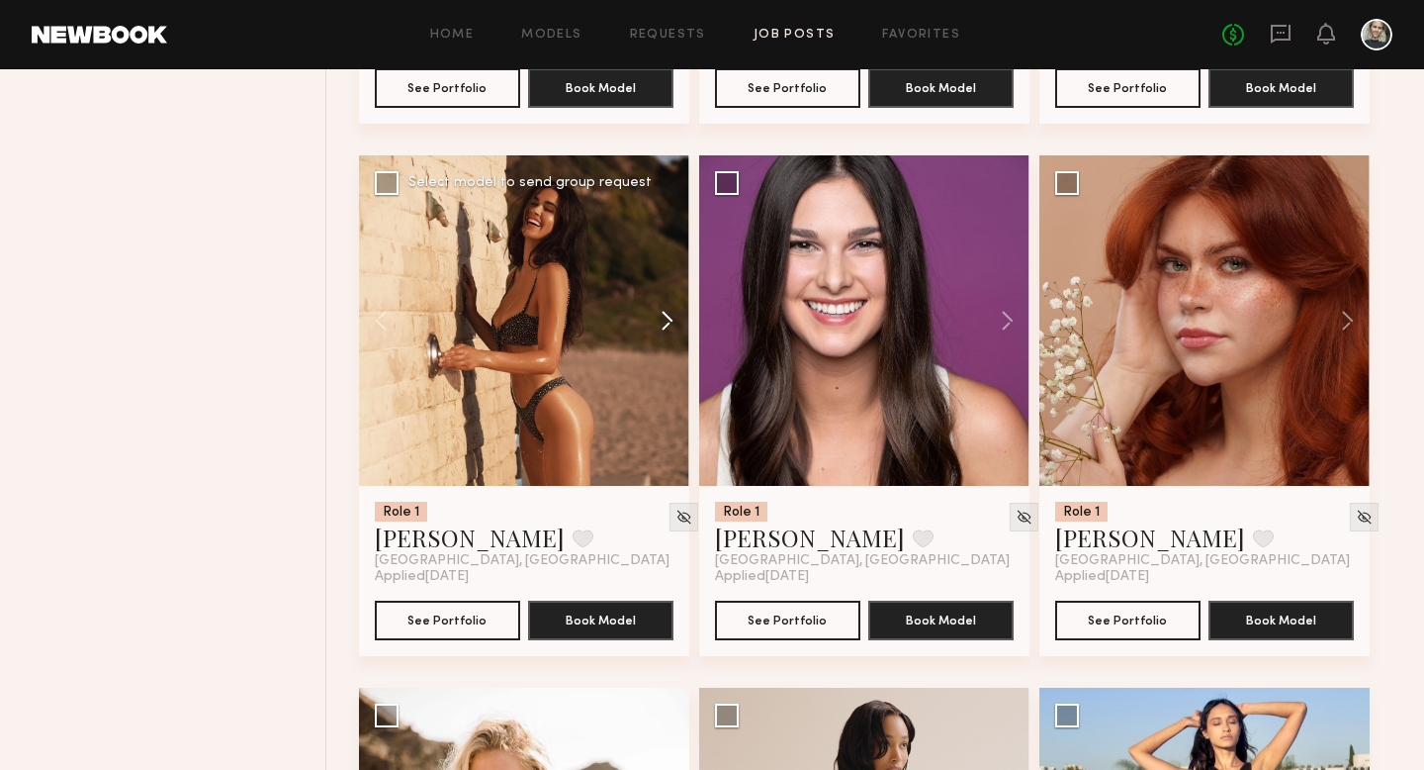
click at [663, 333] on button at bounding box center [657, 320] width 63 height 330
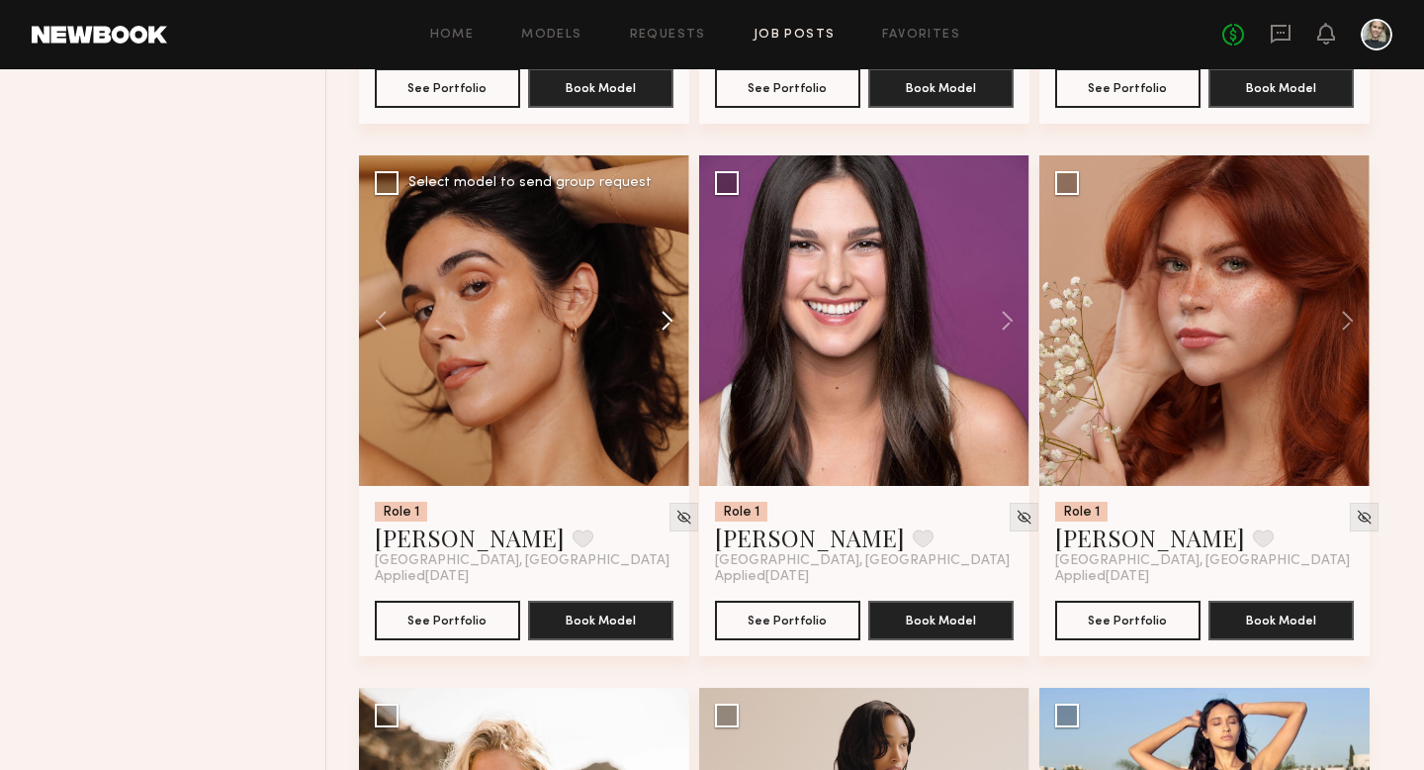
click at [663, 333] on button at bounding box center [657, 320] width 63 height 330
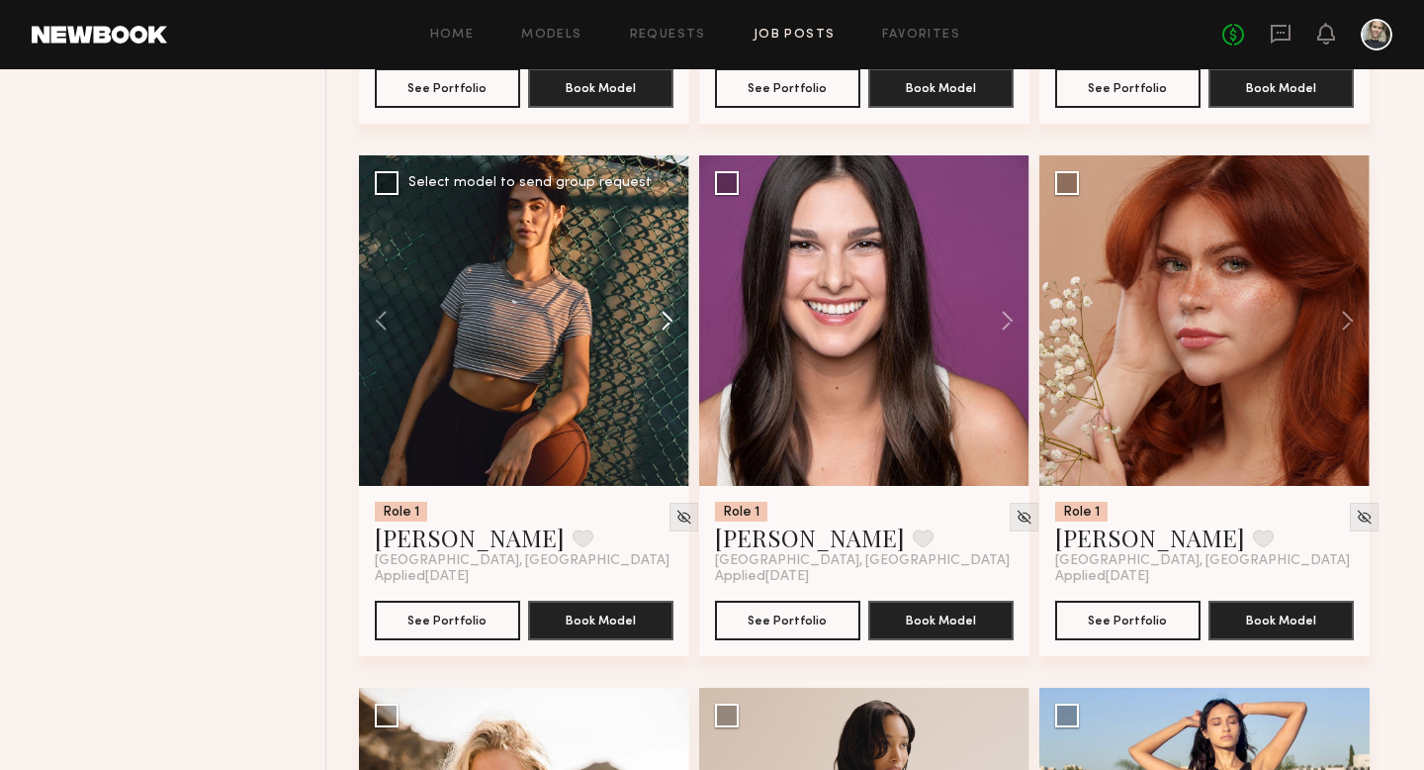
click at [663, 333] on button at bounding box center [657, 320] width 63 height 330
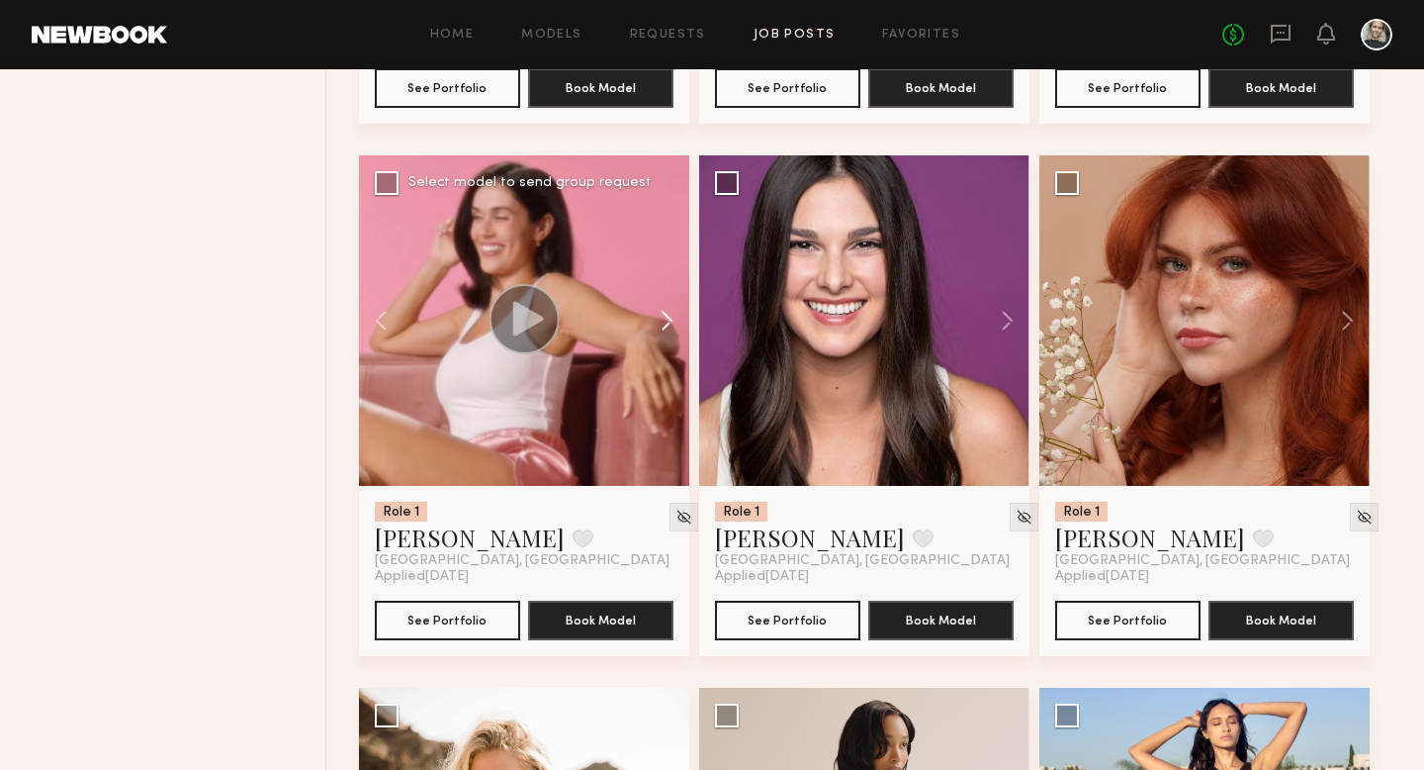
click at [663, 333] on button at bounding box center [657, 320] width 63 height 330
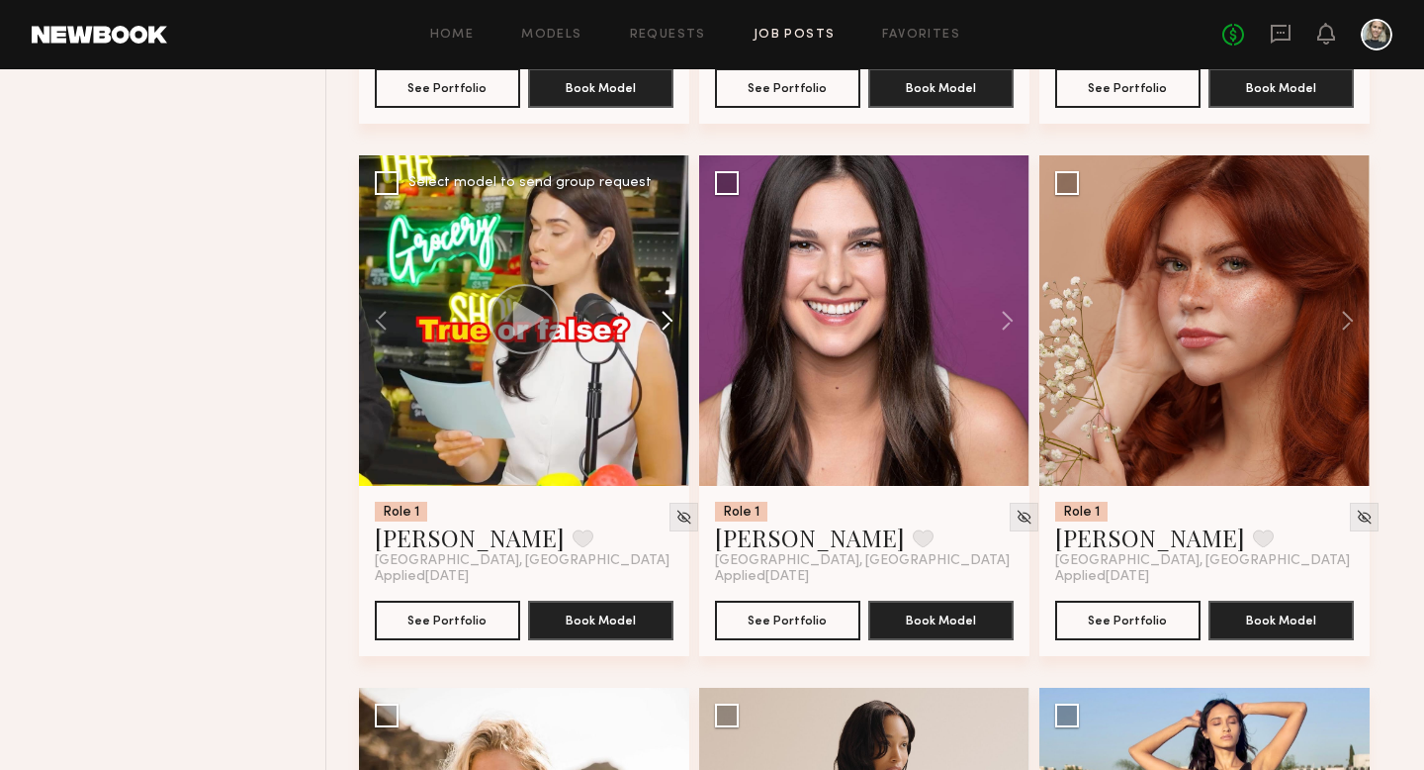
click at [663, 333] on button at bounding box center [657, 320] width 63 height 330
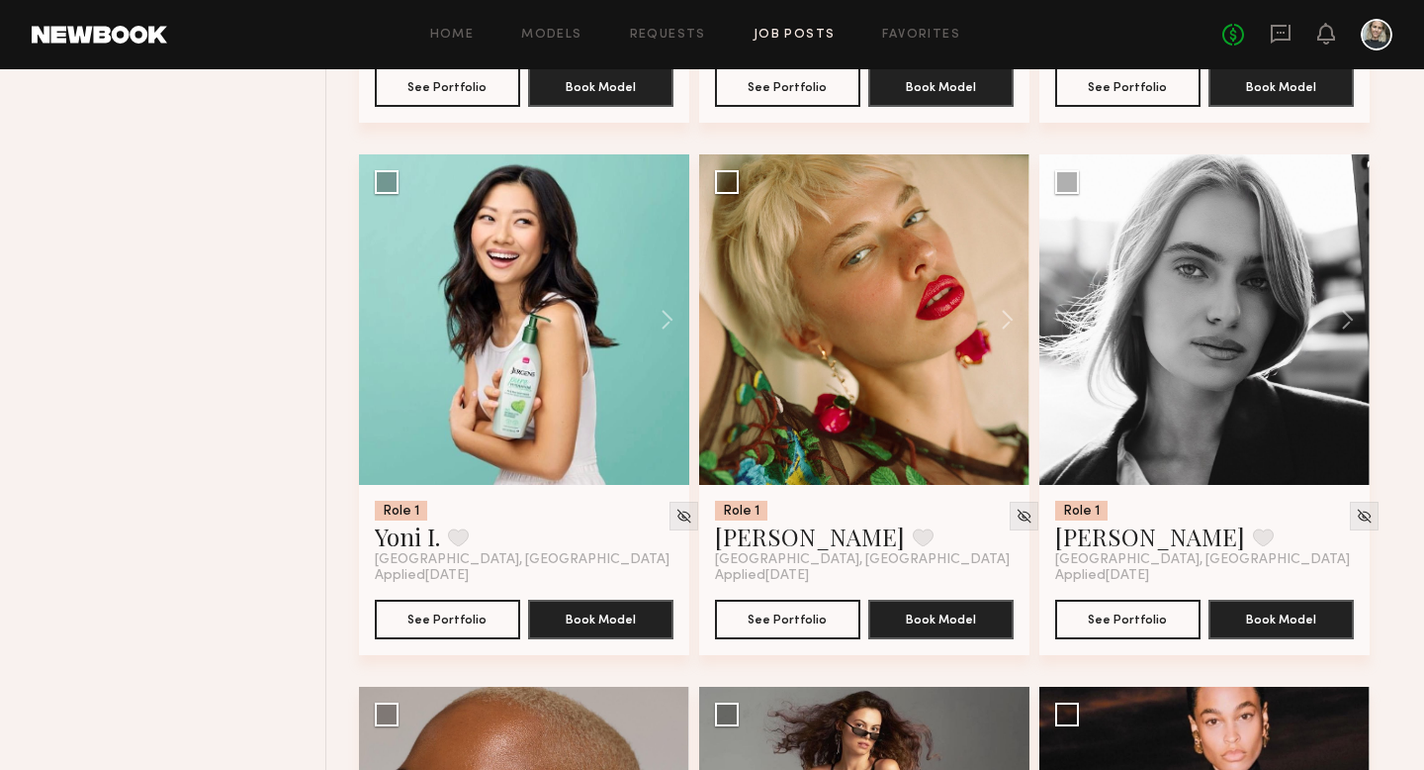
scroll to position [14533, 0]
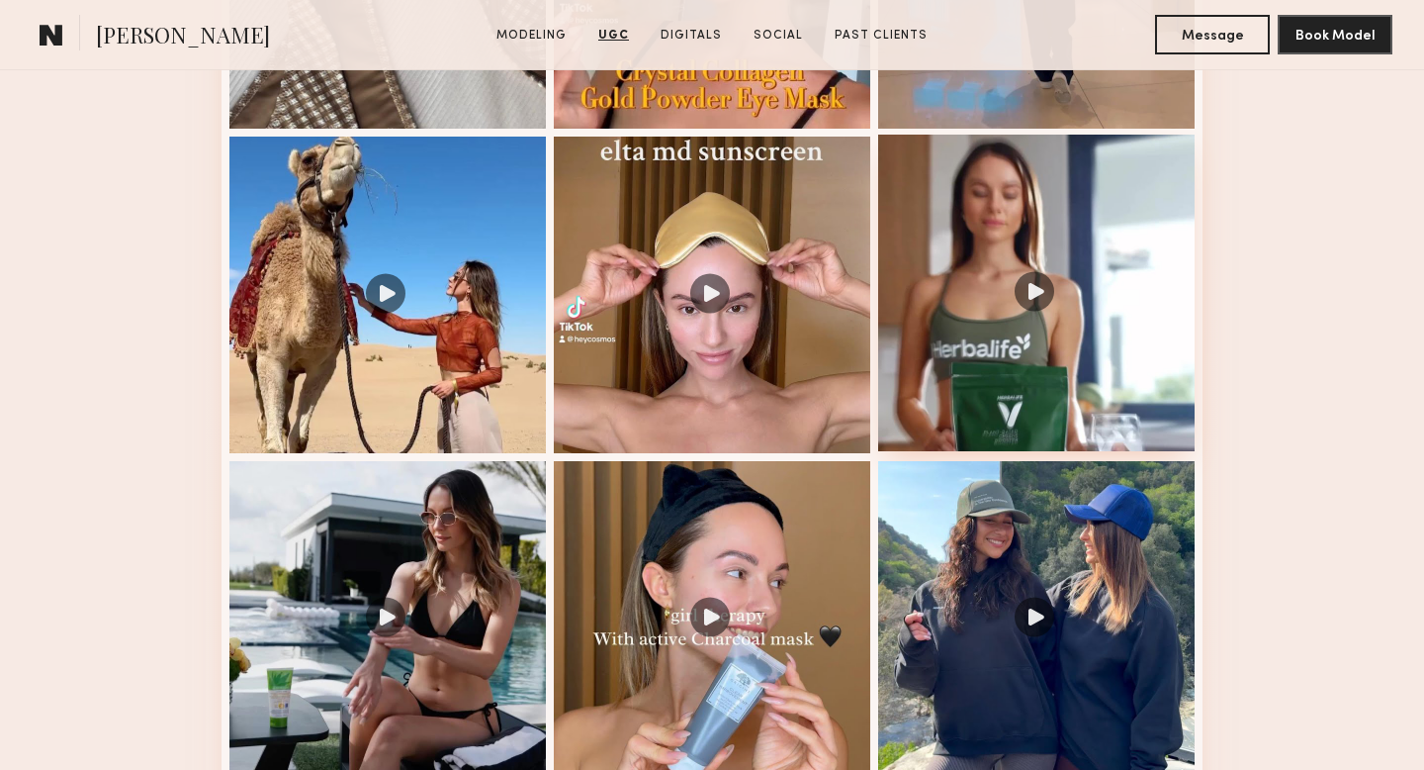
scroll to position [2022, 0]
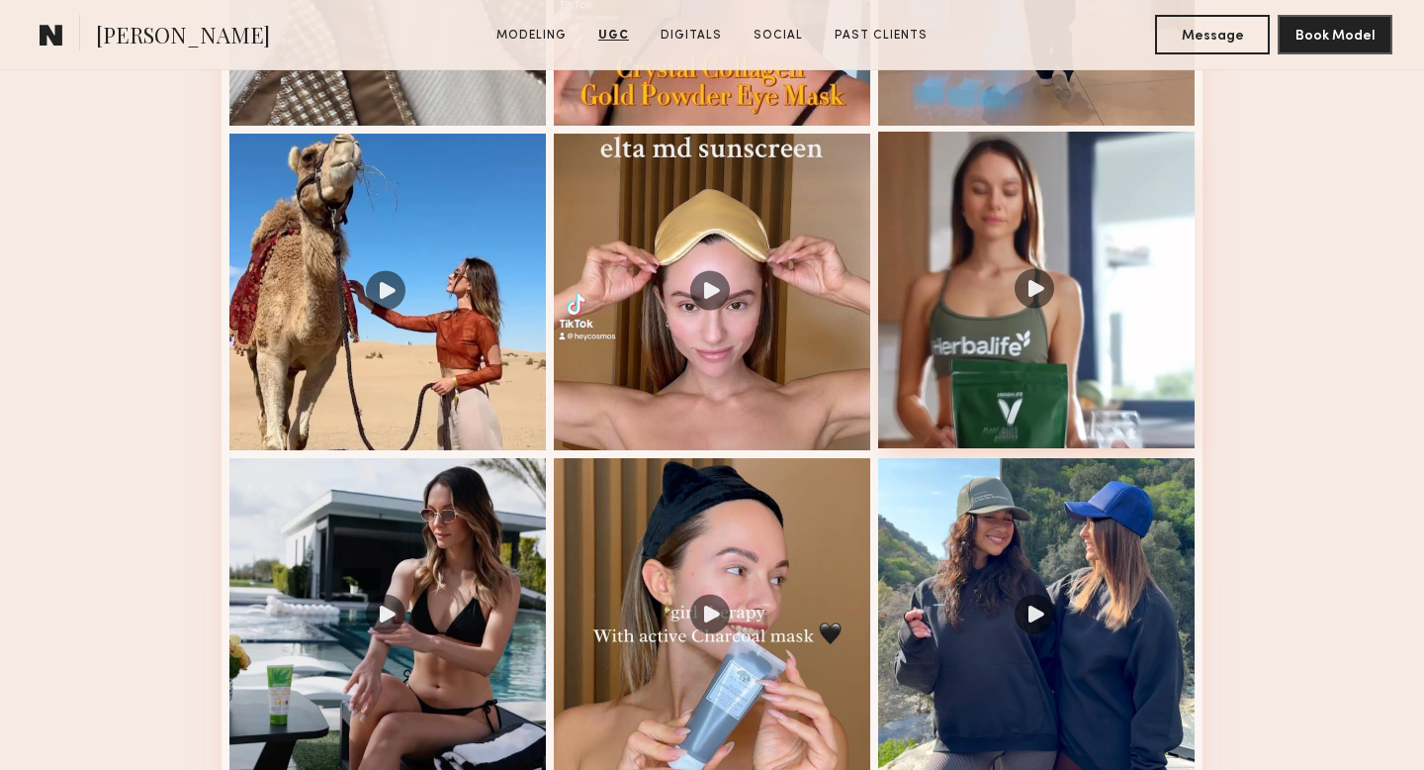
click at [1021, 286] on div at bounding box center [1036, 290] width 317 height 317
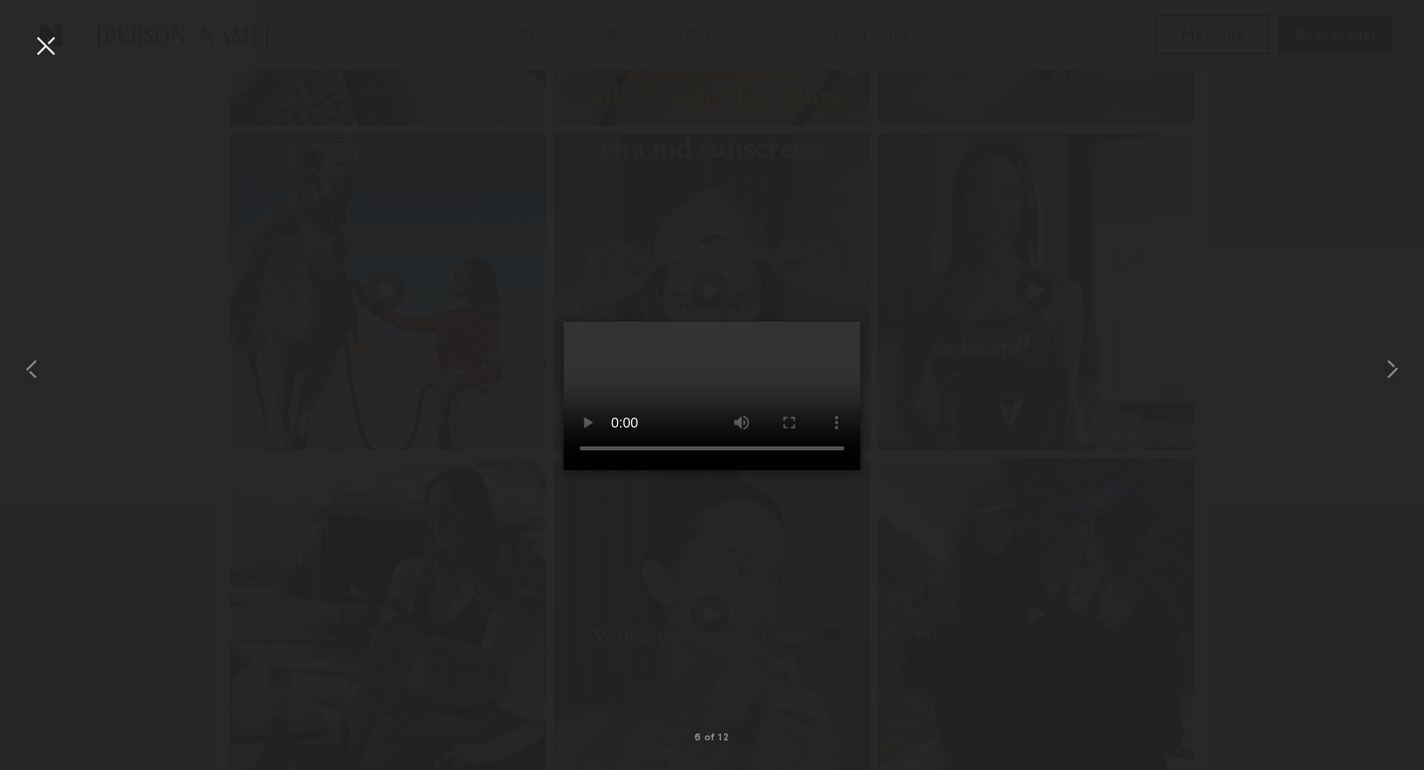
click at [55, 54] on div at bounding box center [46, 46] width 32 height 32
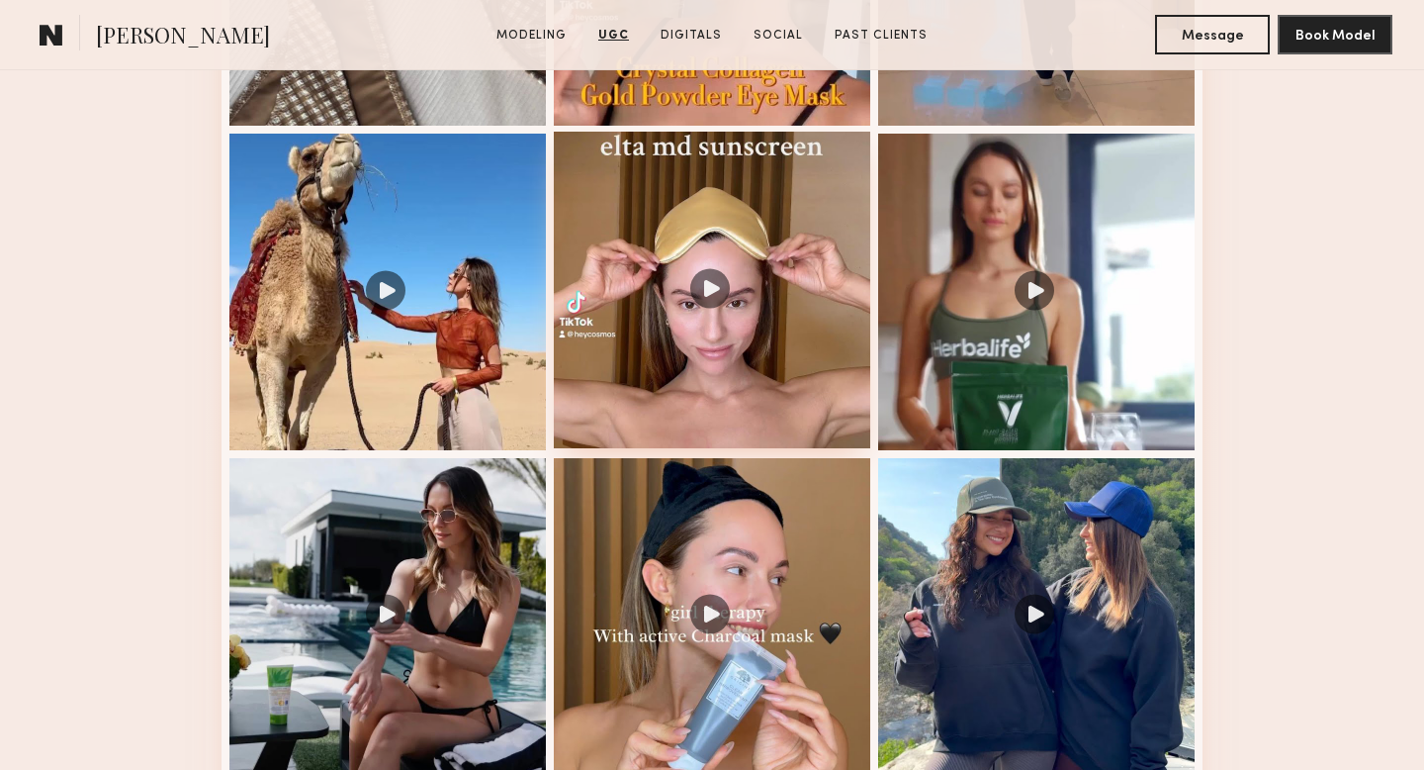
click at [702, 281] on div at bounding box center [712, 290] width 317 height 317
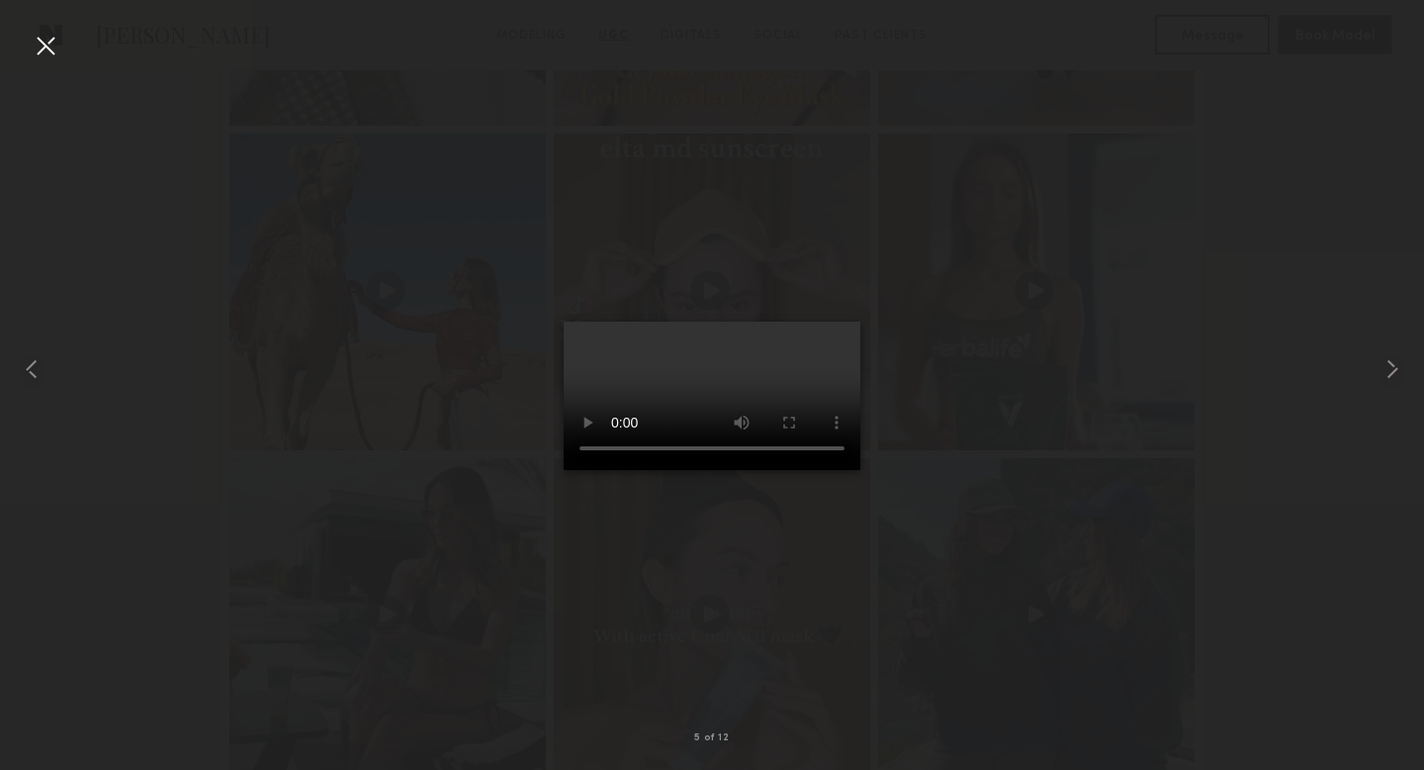
click at [53, 48] on div at bounding box center [46, 46] width 32 height 32
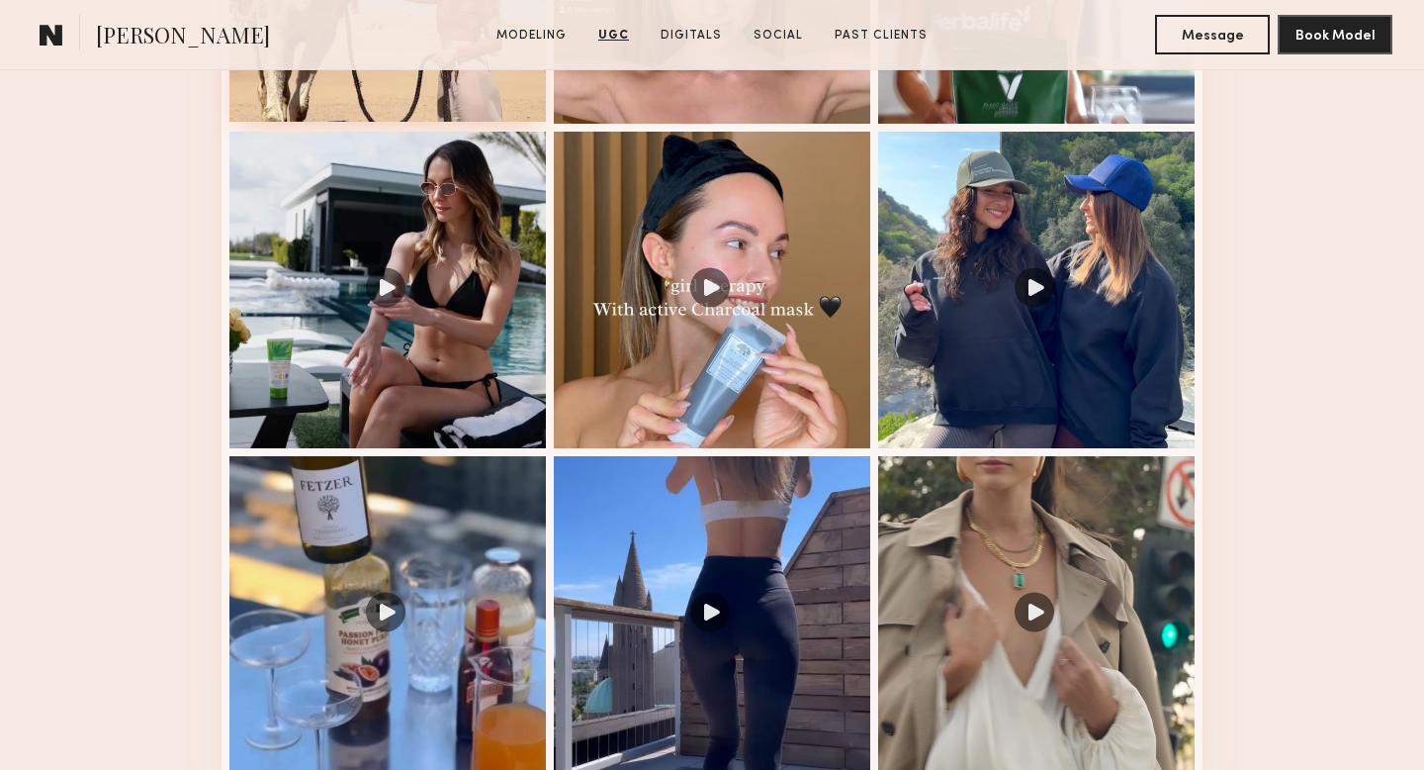
scroll to position [2363, 0]
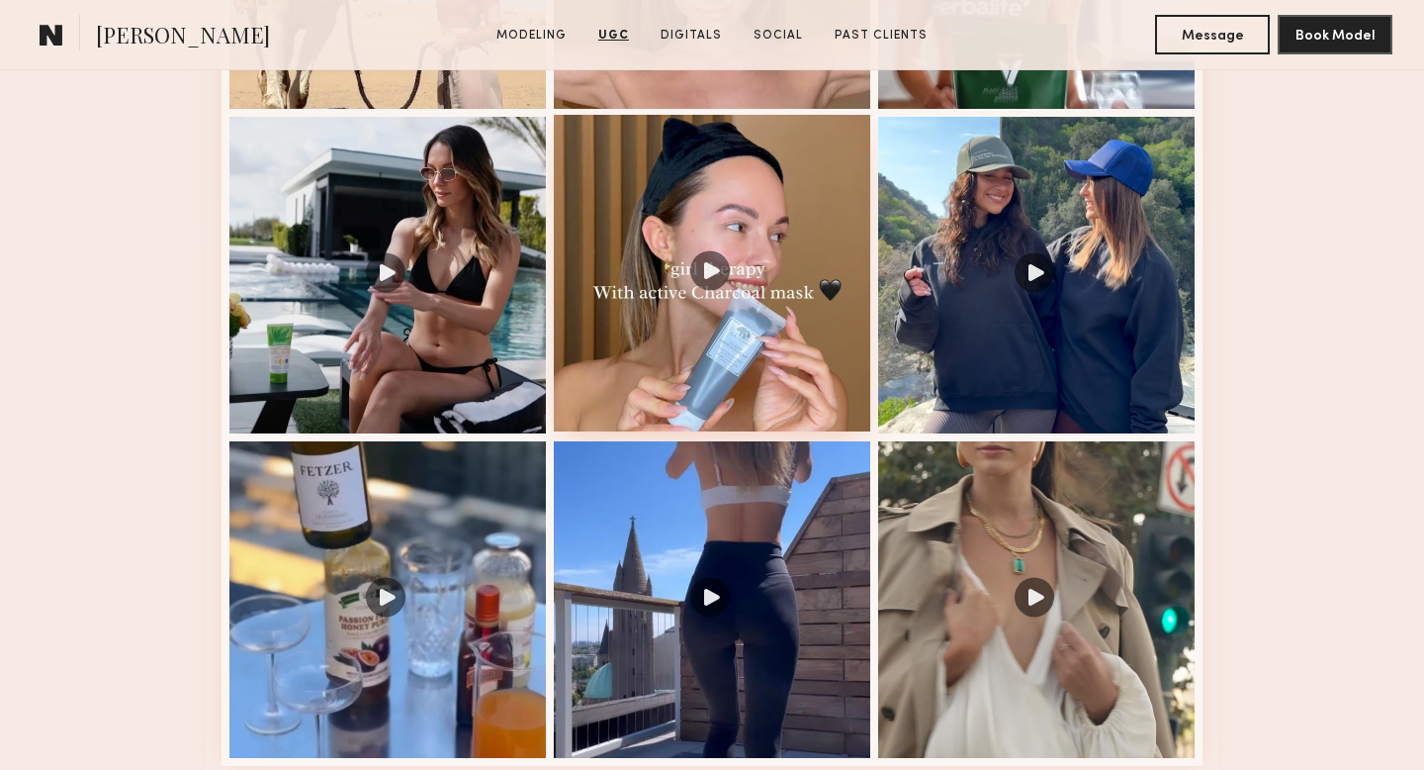
click at [698, 253] on div at bounding box center [712, 273] width 317 height 317
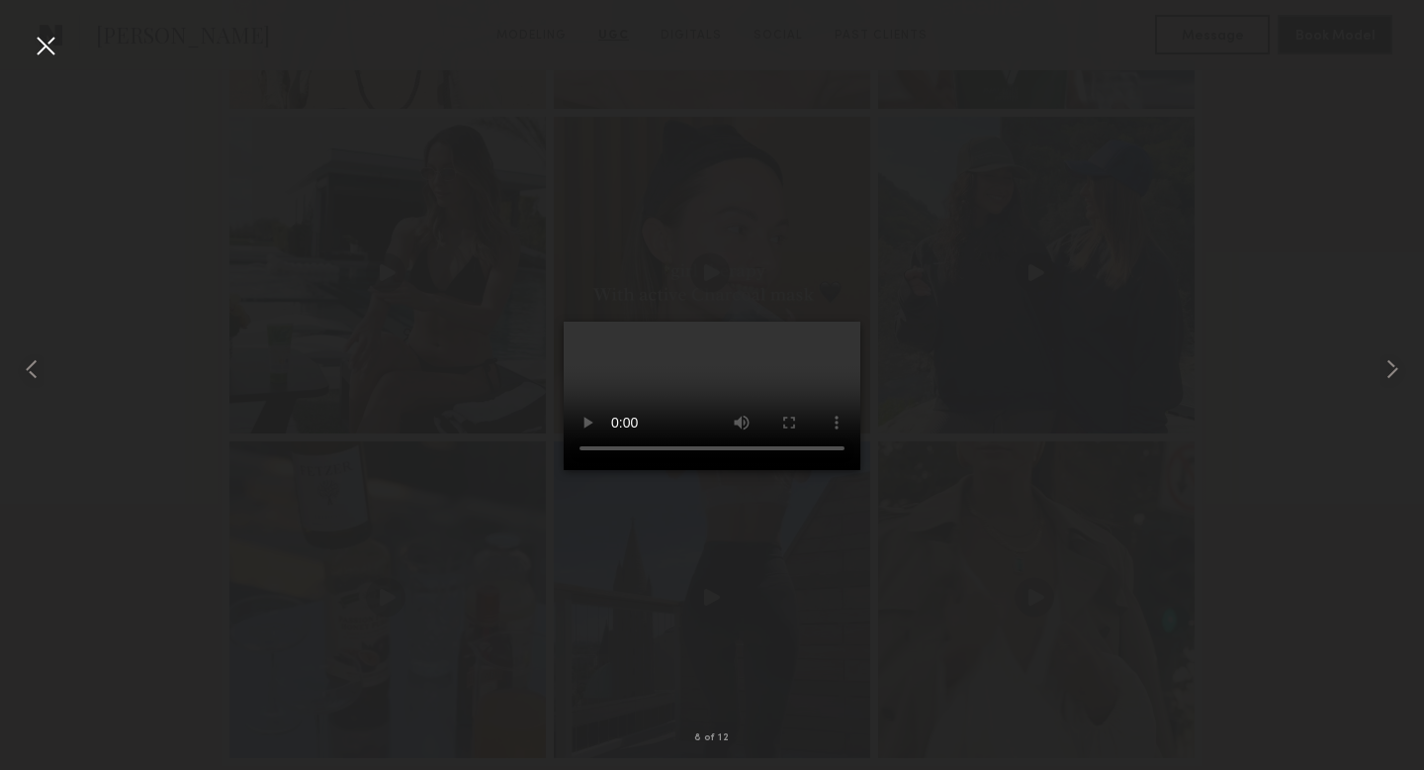
click at [44, 52] on div at bounding box center [46, 46] width 32 height 32
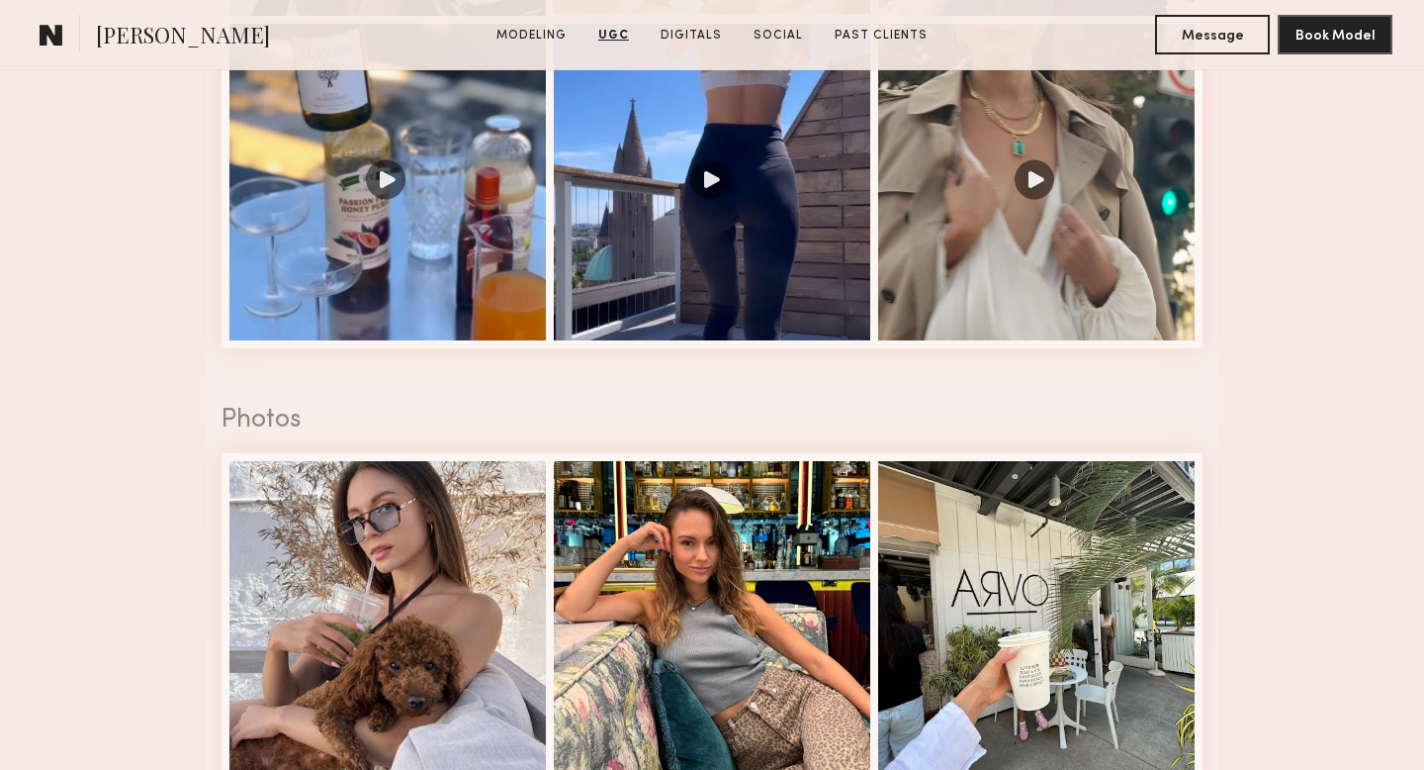
scroll to position [2789, 0]
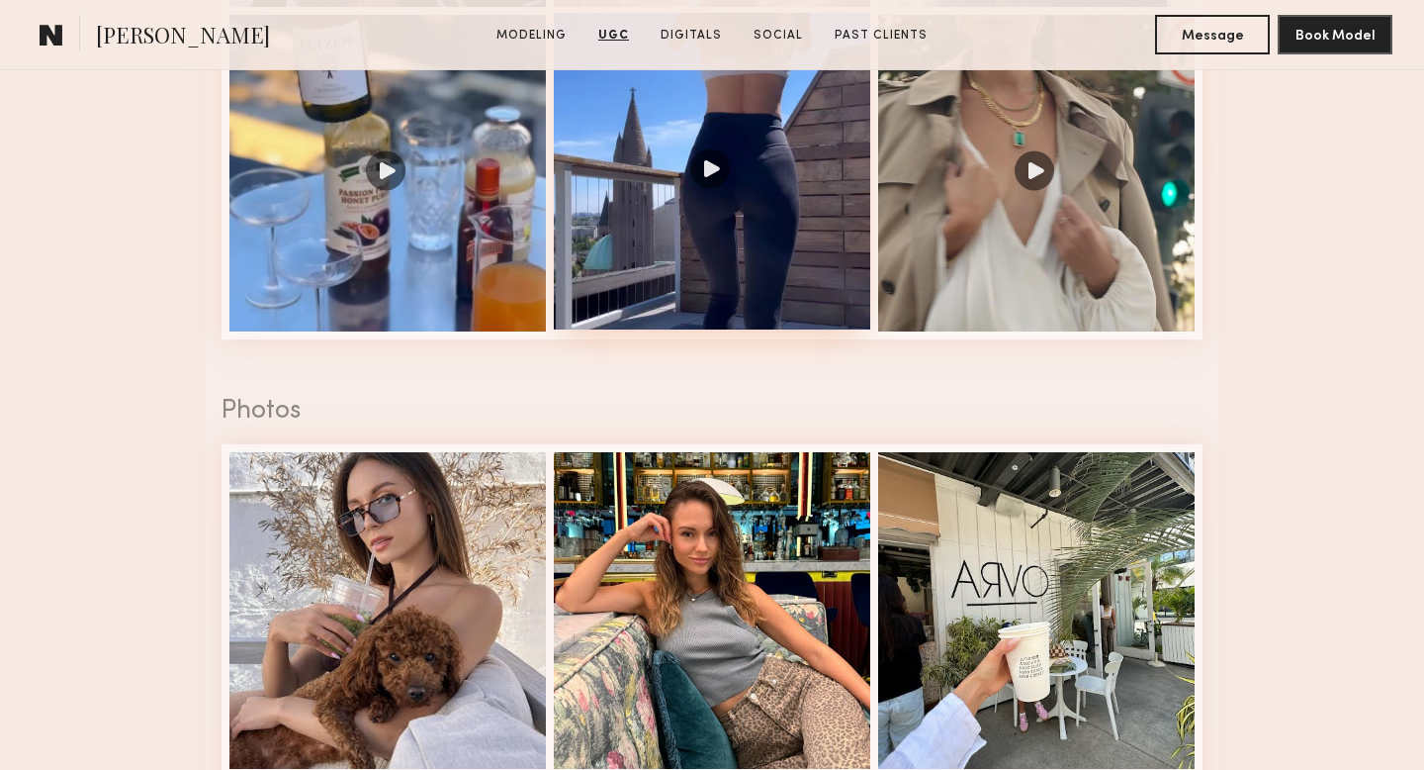
click at [784, 134] on div at bounding box center [712, 171] width 317 height 317
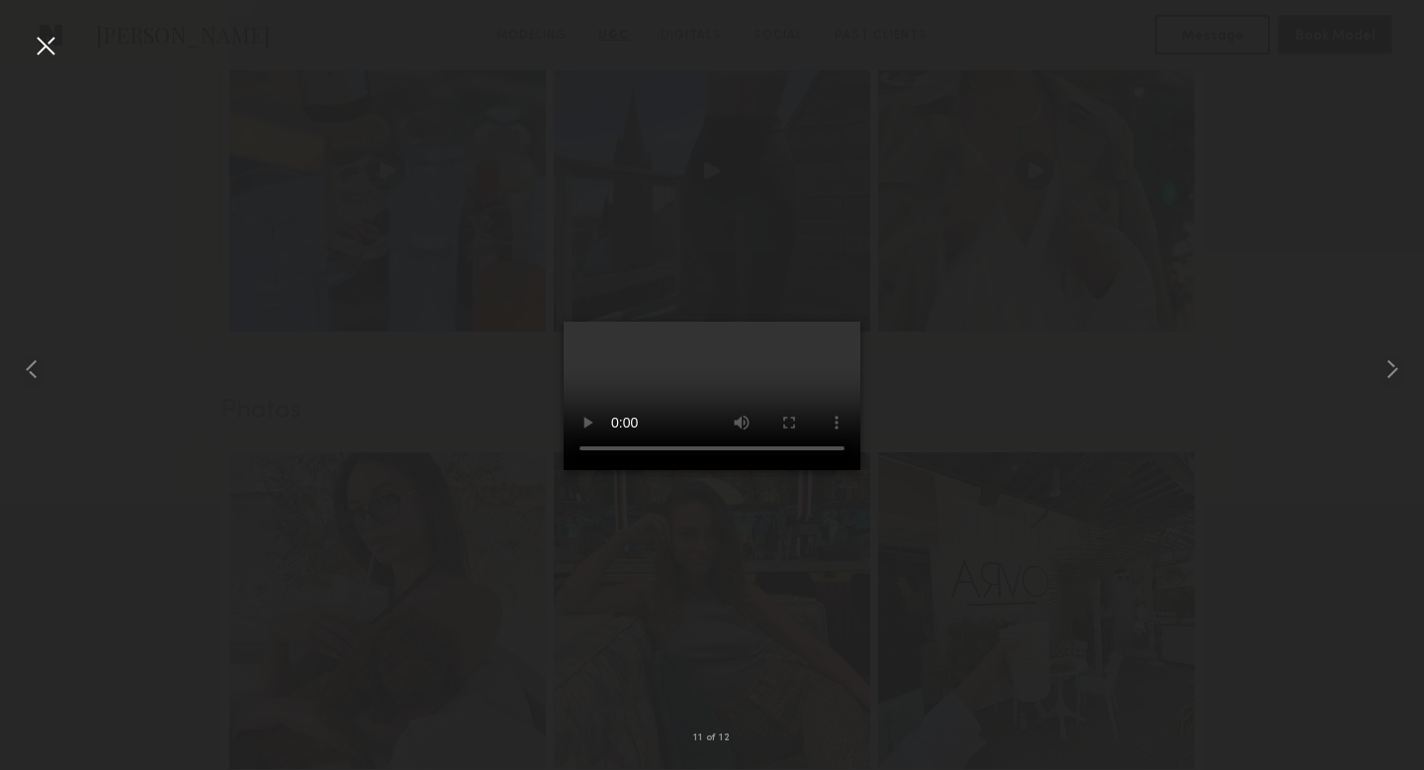
click at [50, 44] on div at bounding box center [46, 46] width 32 height 32
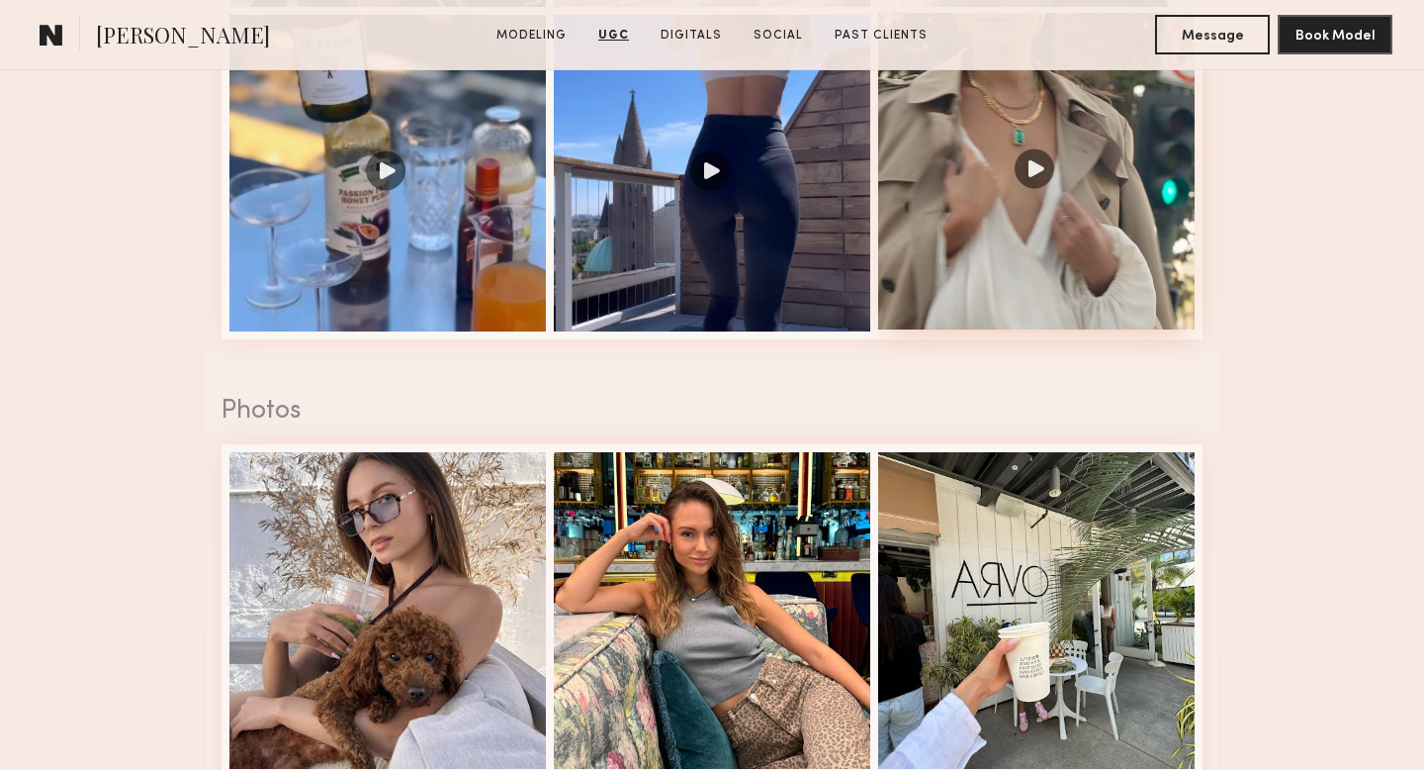
click at [1045, 154] on div at bounding box center [1036, 171] width 317 height 317
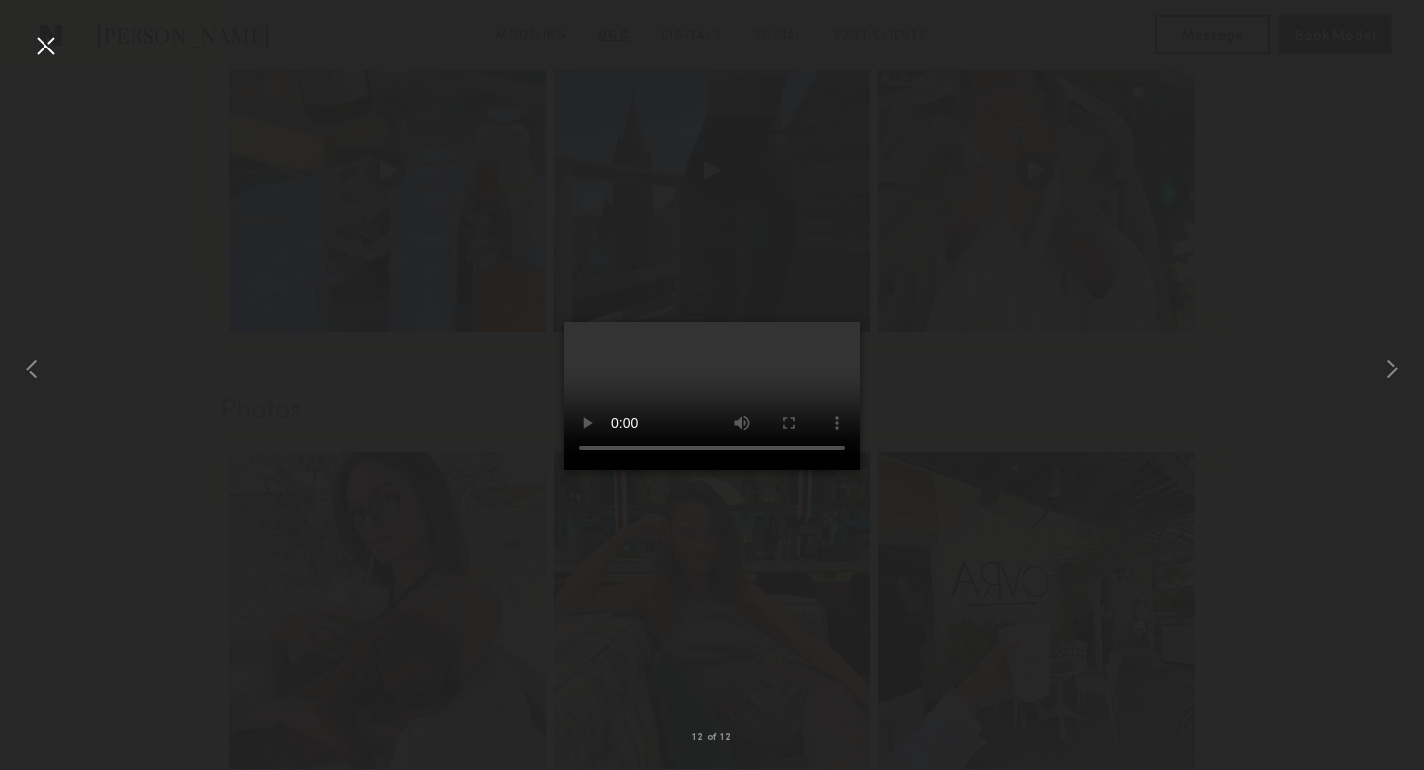
click at [43, 50] on div at bounding box center [46, 46] width 32 height 32
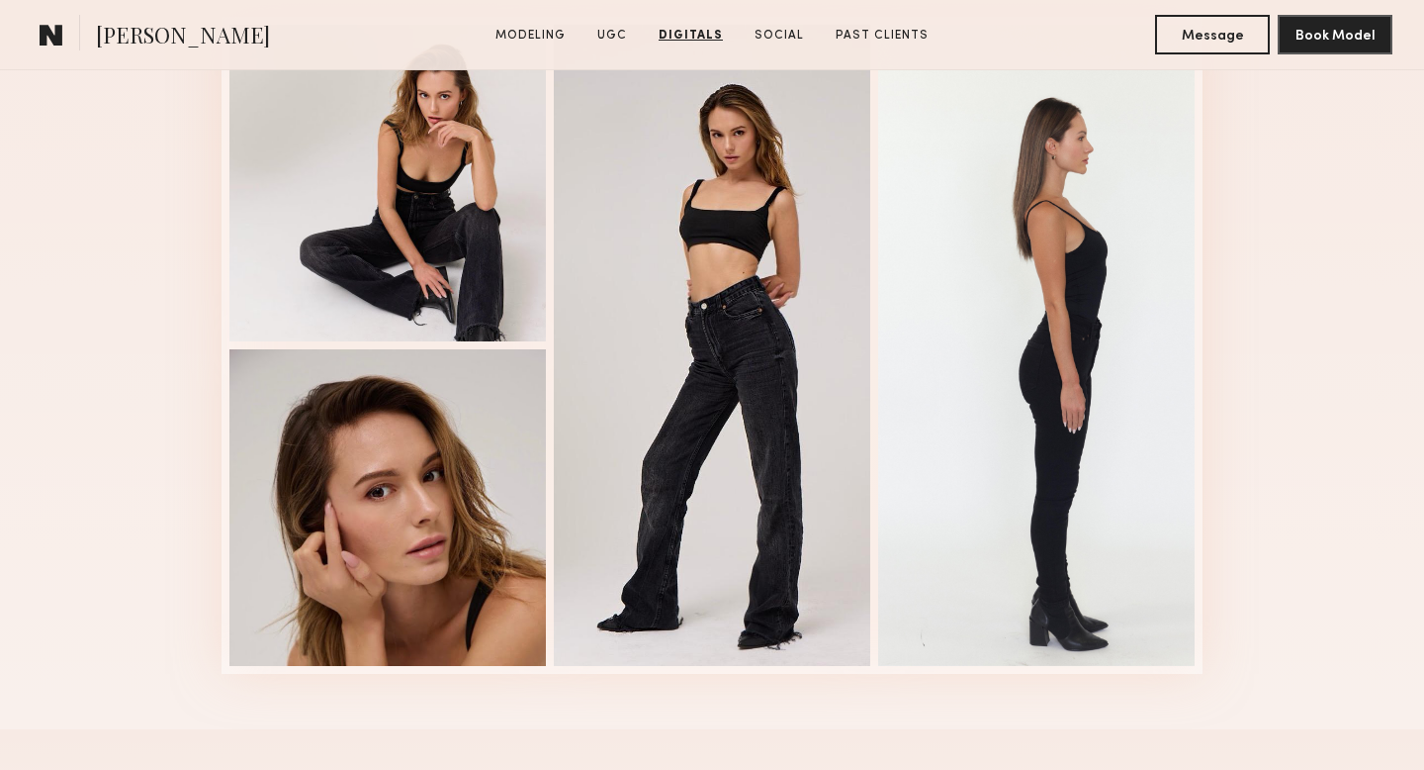
scroll to position [4720, 0]
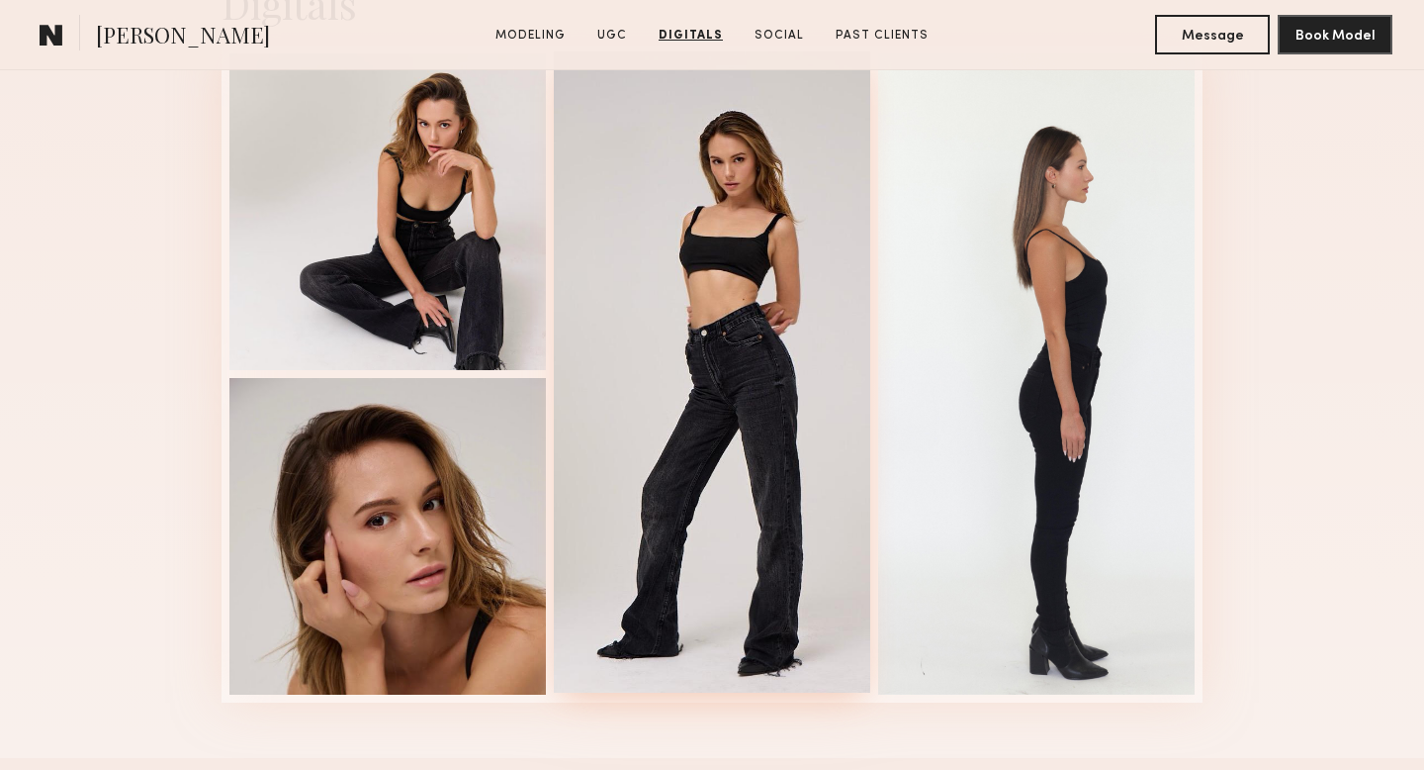
click at [762, 275] on div at bounding box center [712, 371] width 317 height 641
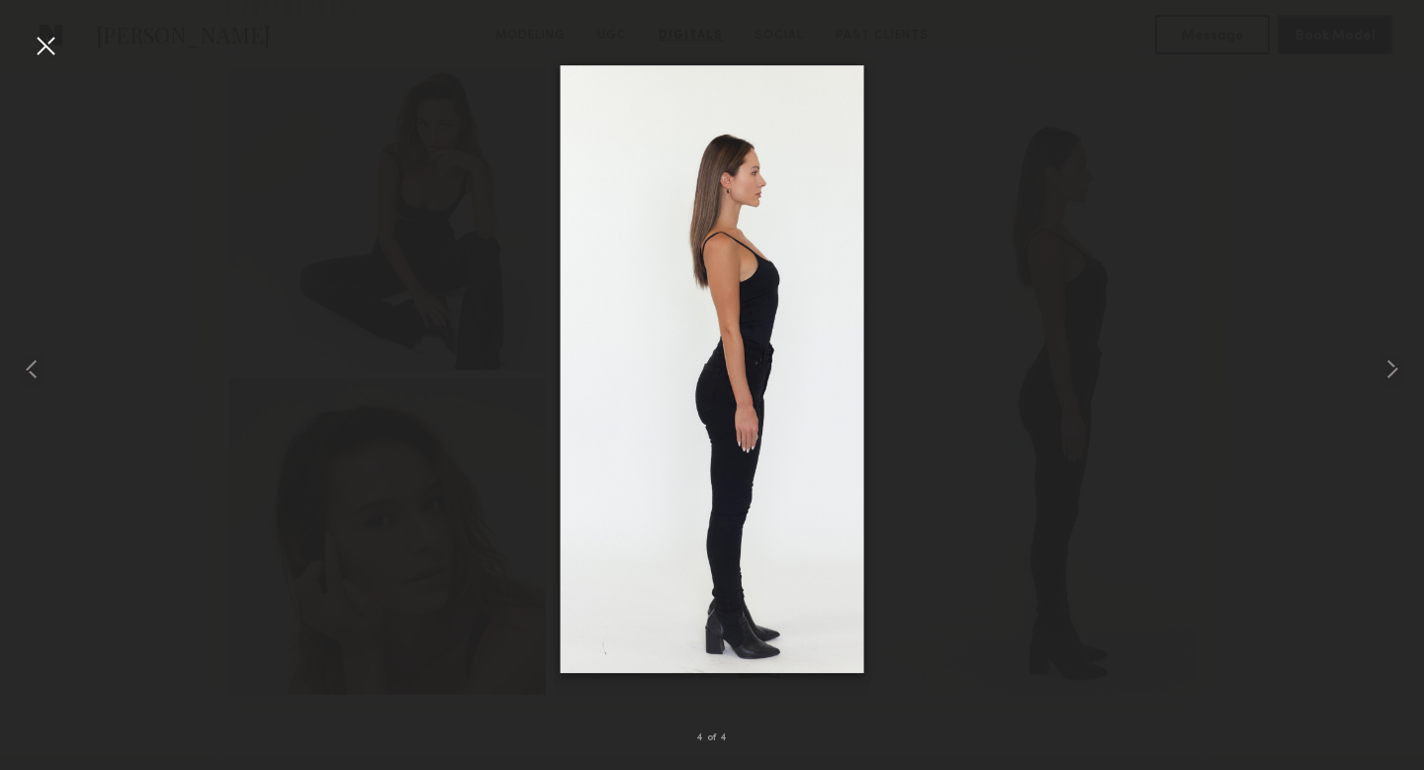
click at [38, 45] on div at bounding box center [46, 46] width 32 height 32
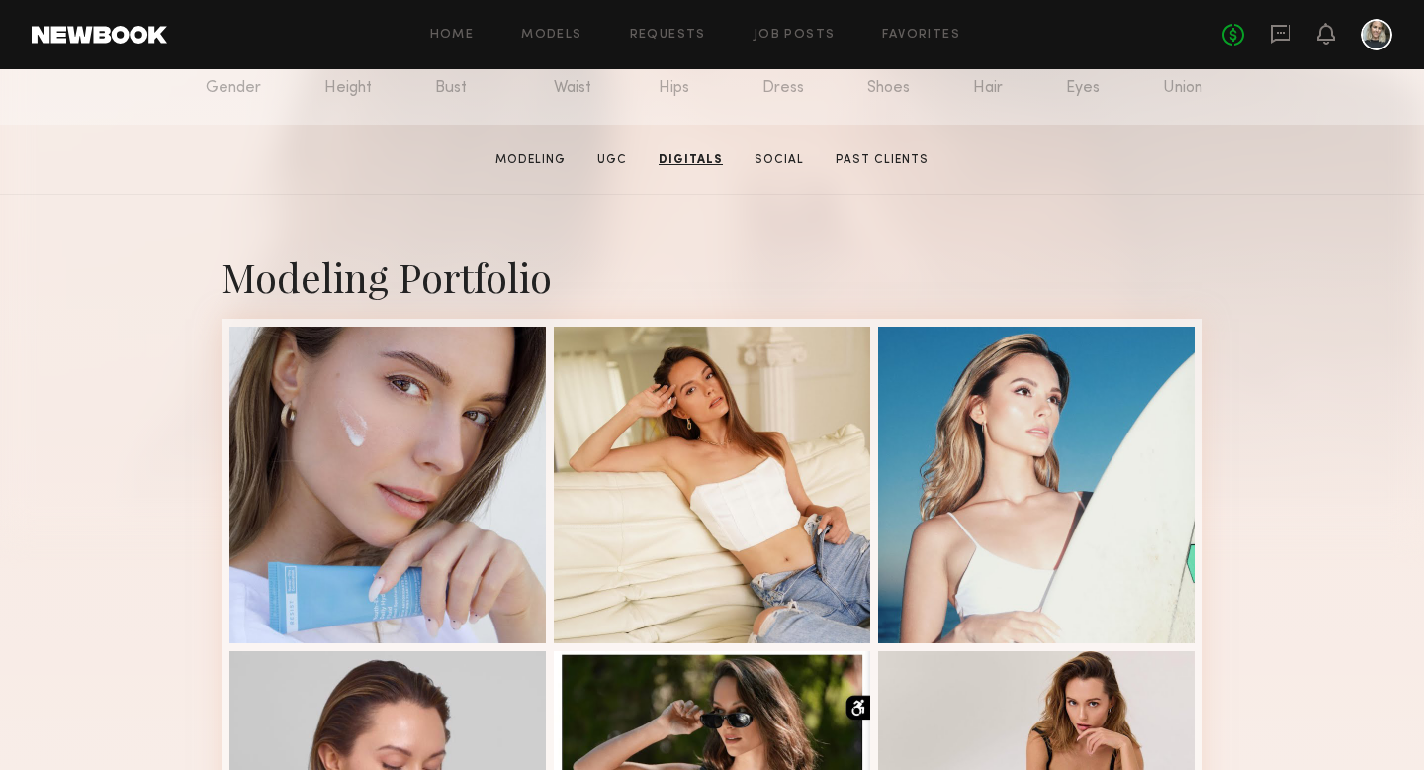
scroll to position [0, 0]
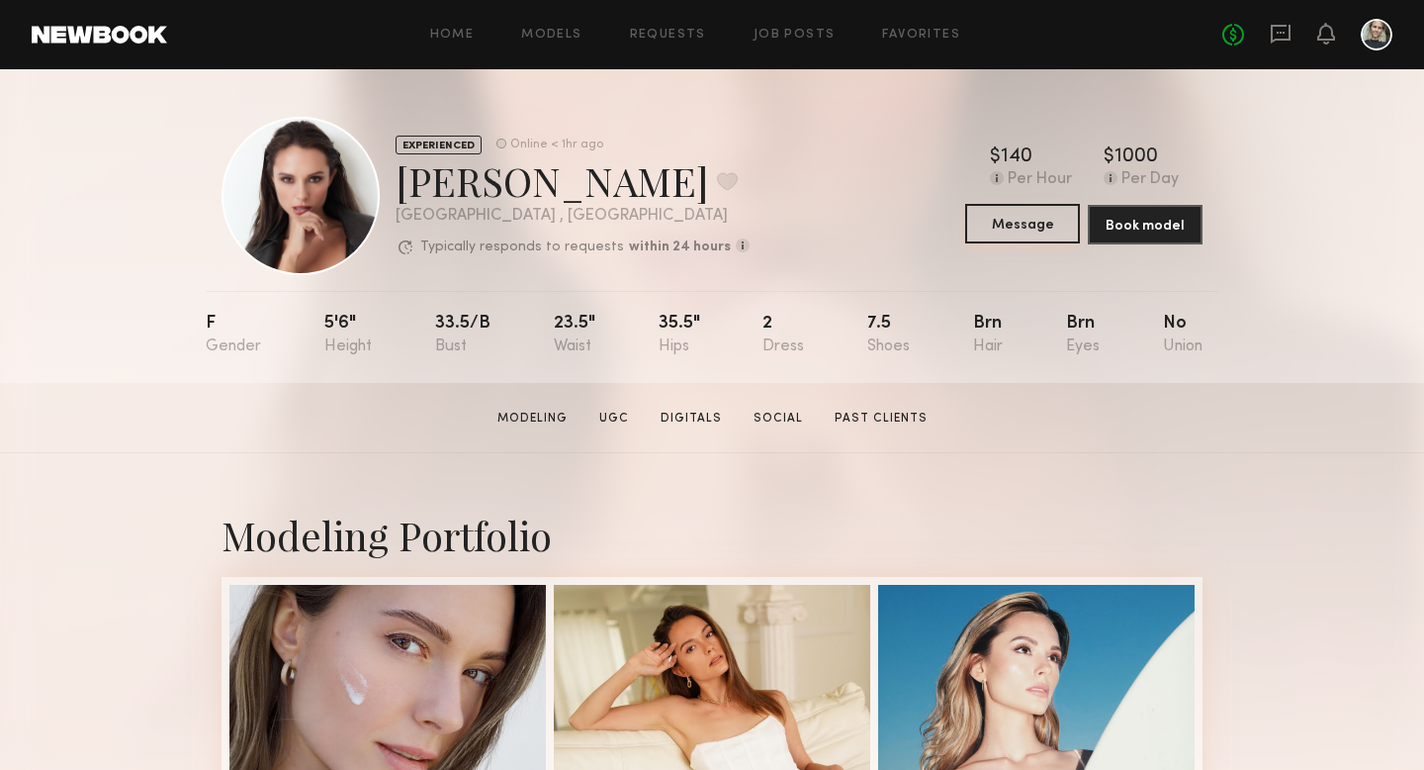
click at [1025, 223] on button "Message" at bounding box center [1022, 224] width 115 height 40
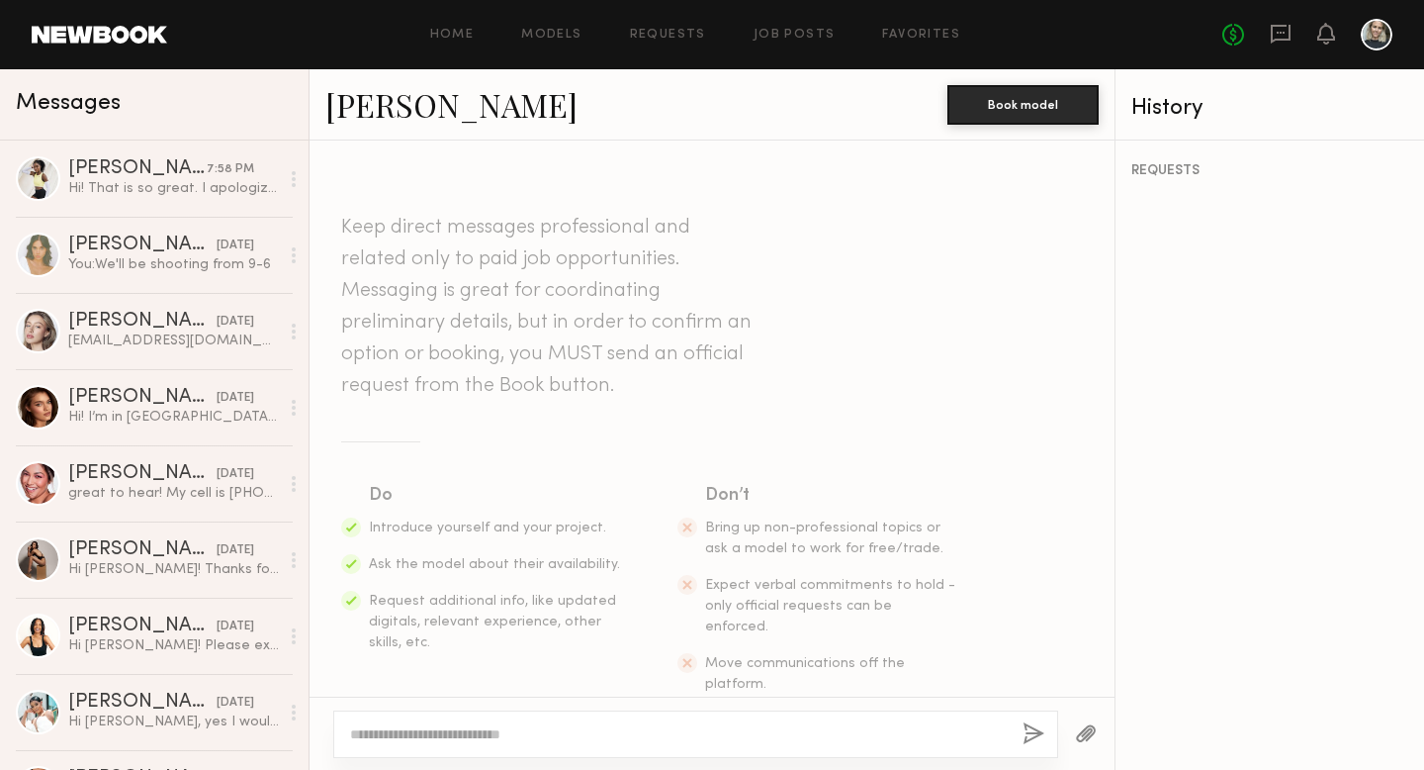
click at [430, 735] on textarea at bounding box center [678, 734] width 657 height 20
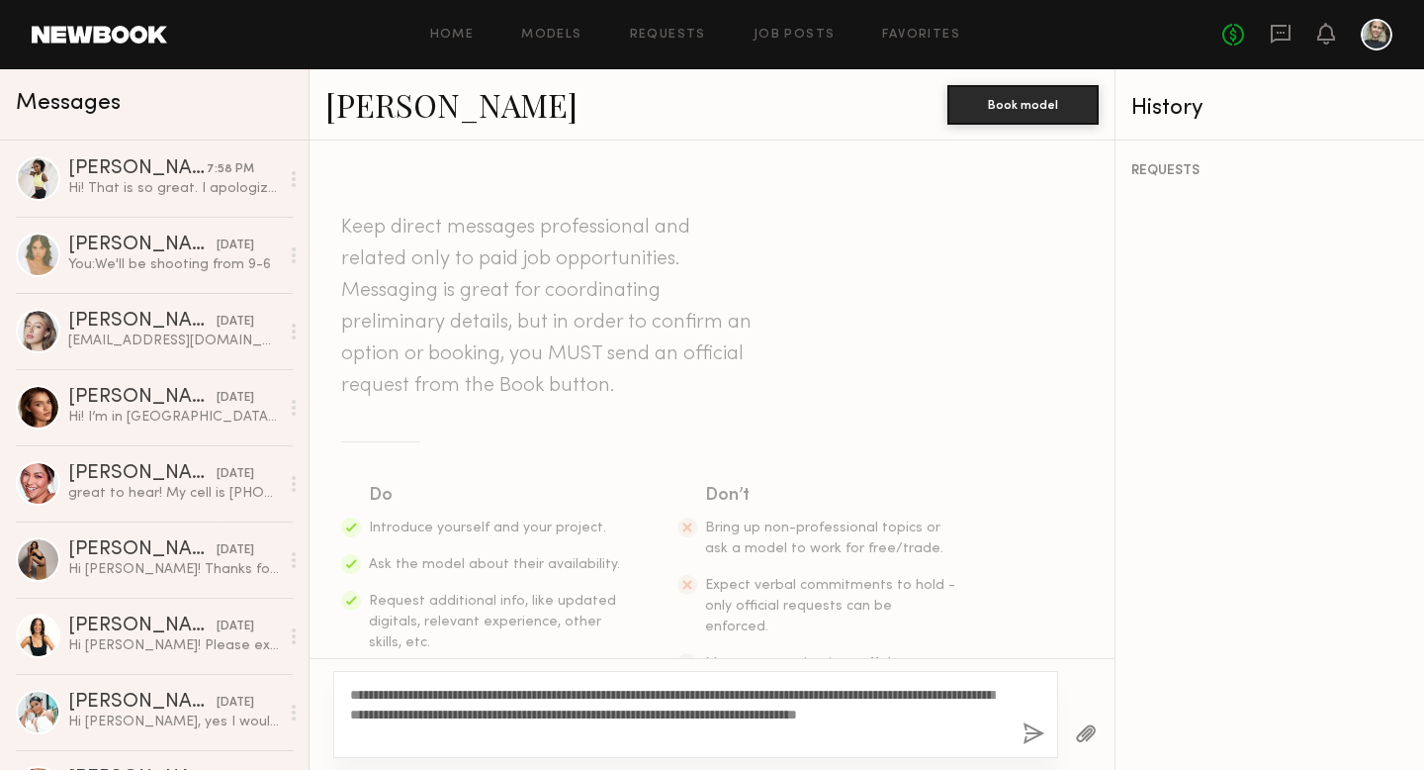
type textarea "**********"
click at [1028, 734] on button "button" at bounding box center [1034, 734] width 22 height 25
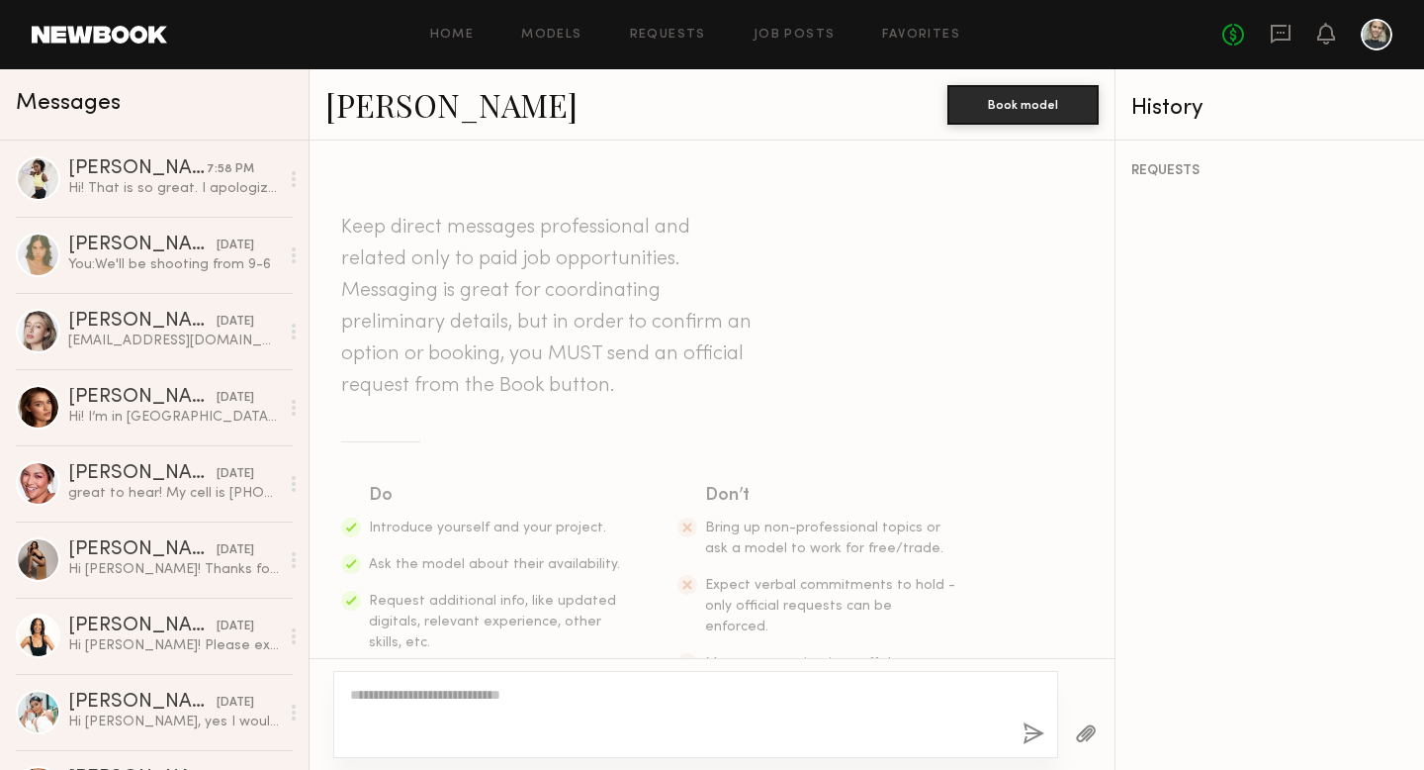
scroll to position [344, 0]
